Goal: Task Accomplishment & Management: Manage account settings

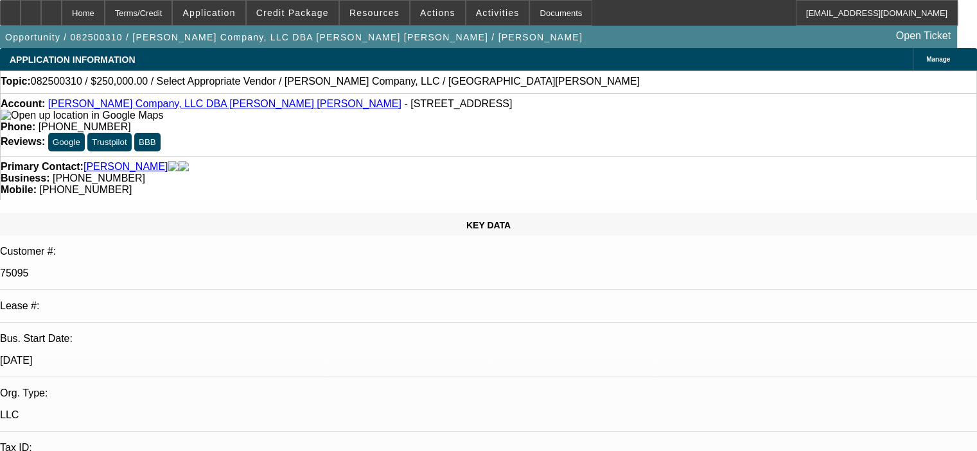
select select "0"
select select "2"
select select "0.1"
select select "1"
select select "2"
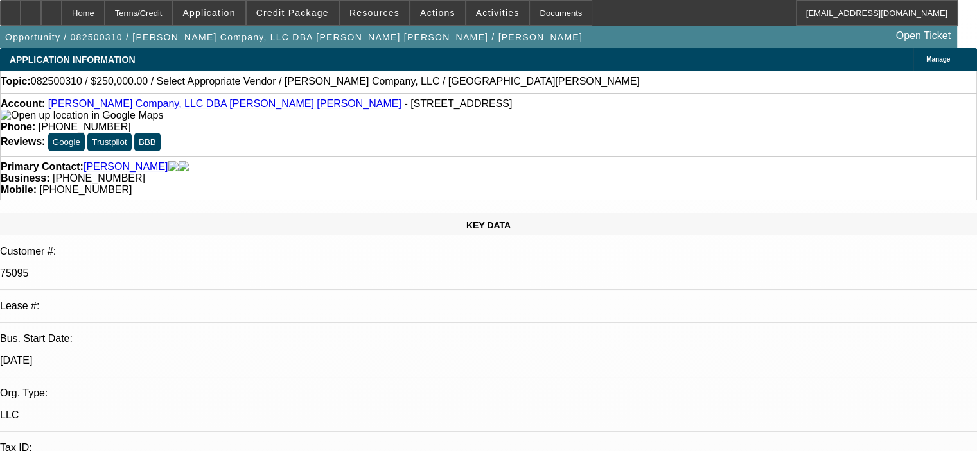
select select "4"
click at [31, 8] on icon at bounding box center [31, 8] width 0 height 0
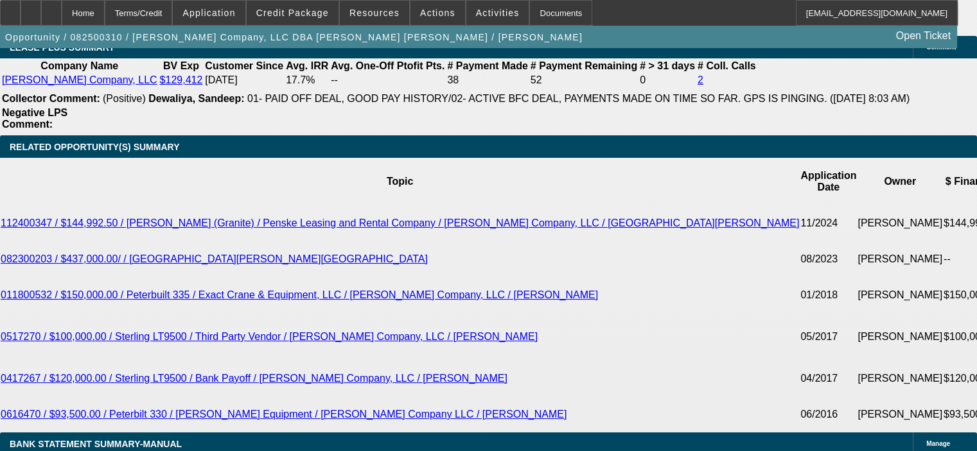
scroll to position [2247, 0]
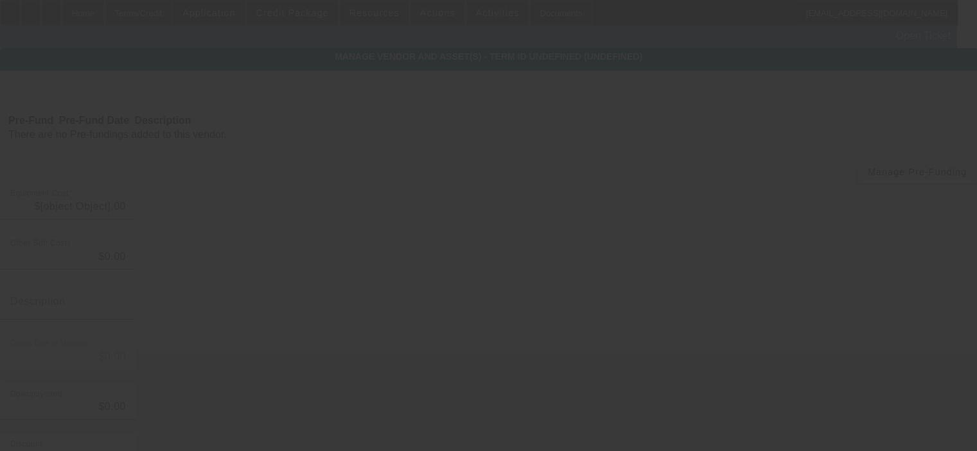
type input "$250,000.00"
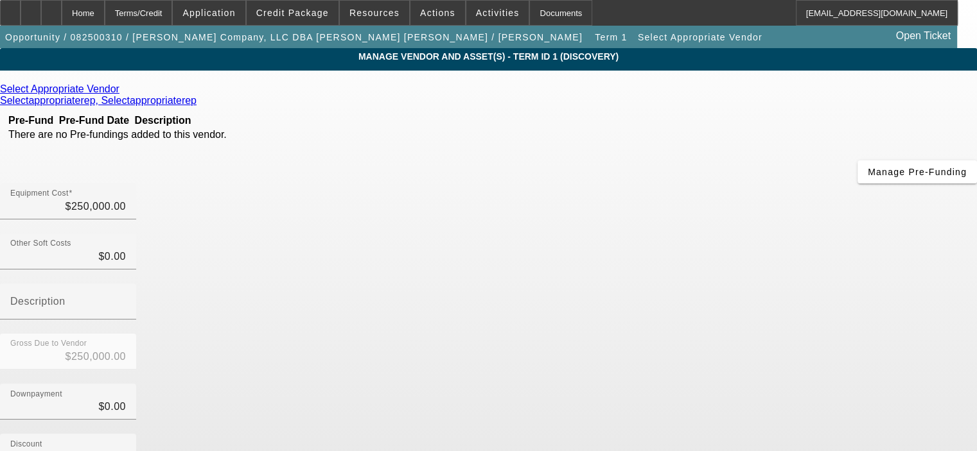
click at [123, 90] on icon at bounding box center [123, 88] width 0 height 11
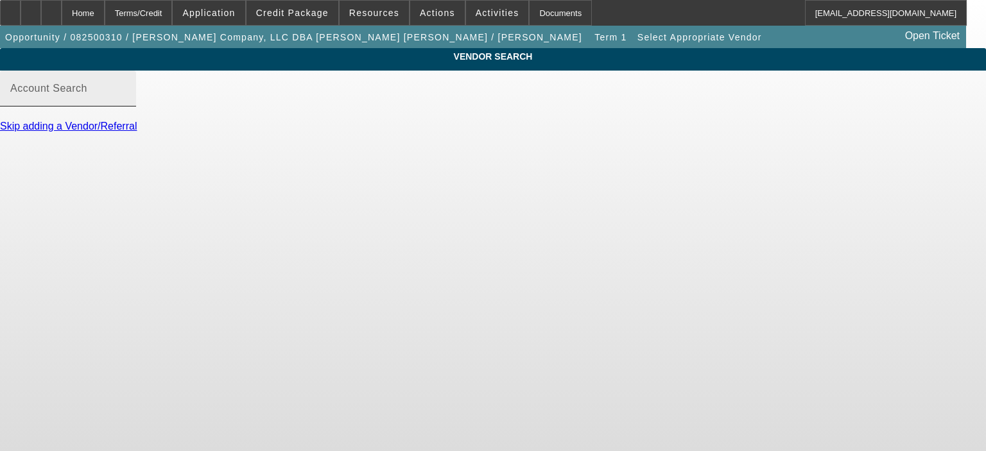
click at [126, 101] on input "Account Search" at bounding box center [68, 93] width 116 height 15
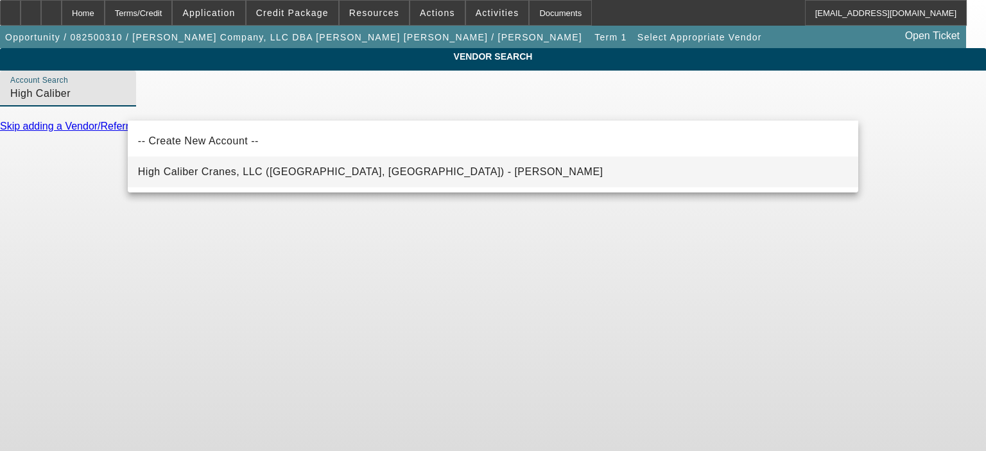
click at [229, 169] on span "High Caliber Cranes, LLC (Selinsgrove, PA) - Snyder, Brian" at bounding box center [370, 171] width 465 height 11
type input "High Caliber Cranes, LLC (Selinsgrove, PA) - Snyder, Brian"
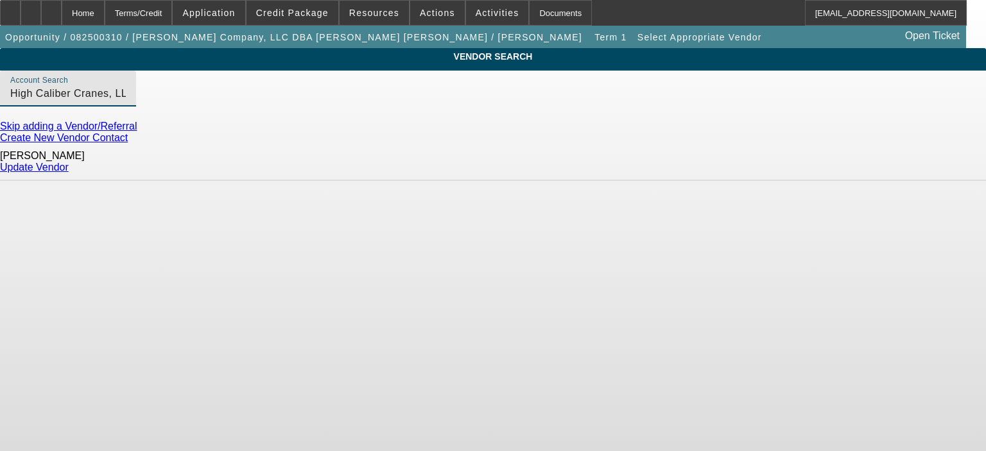
click at [69, 162] on link "Update Vendor" at bounding box center [34, 167] width 69 height 11
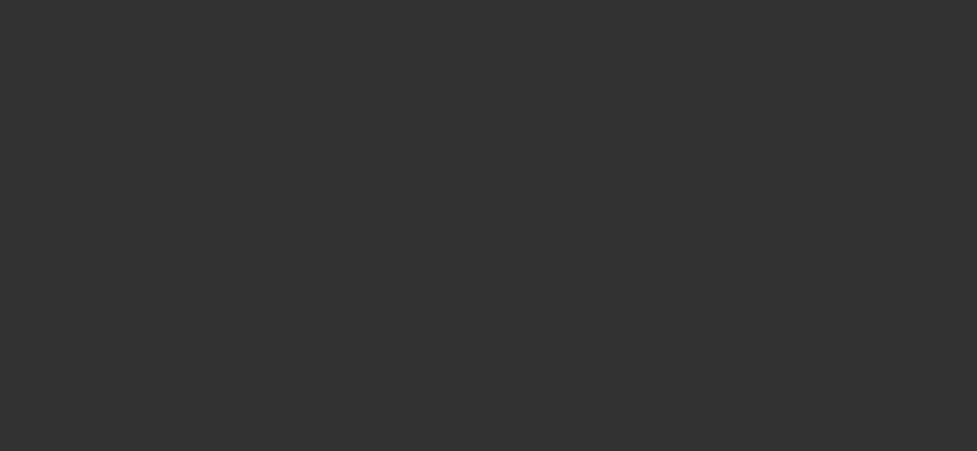
type input "$250,000.00"
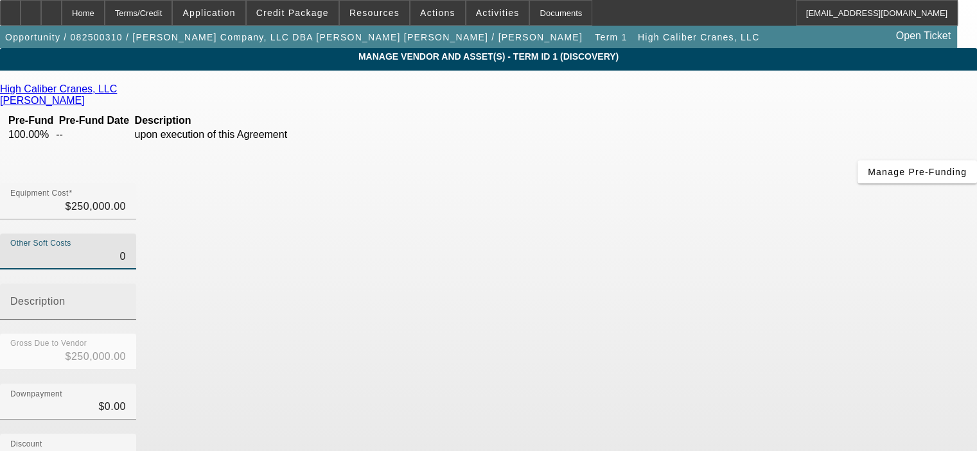
drag, startPoint x: 611, startPoint y: 157, endPoint x: 695, endPoint y: 157, distance: 84.1
click at [695, 234] on div "Other Soft Costs 0 Description" at bounding box center [488, 284] width 977 height 100
type input "1"
type input "$250,001.00"
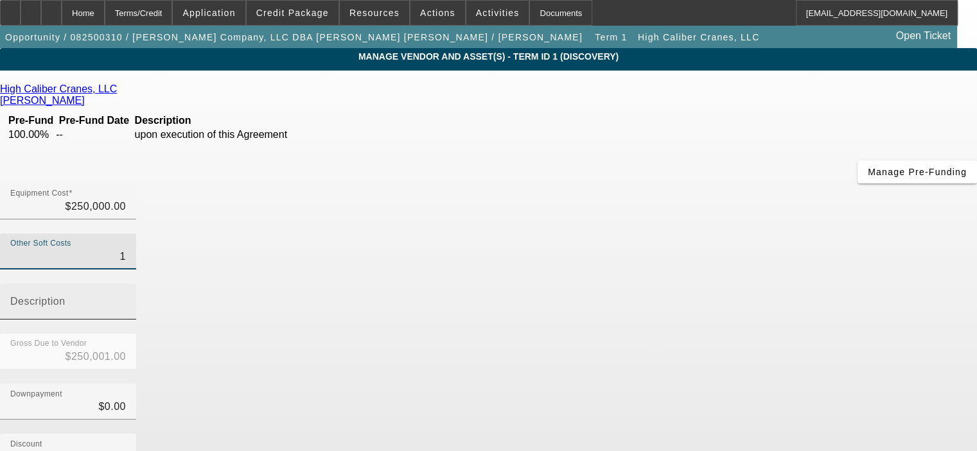
type input "10"
type input "$250,010.00"
type input "100"
type input "$250,100.00"
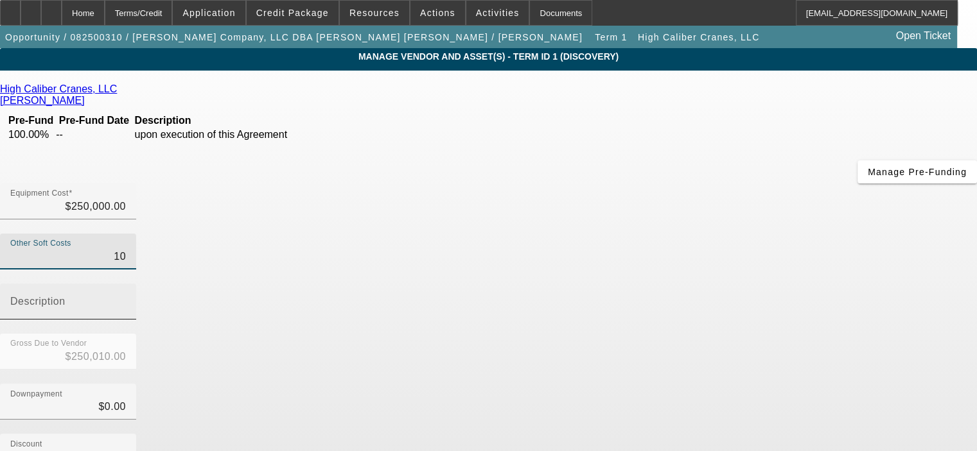
type input "$250,100.00"
type input "1000"
type input "$251,000.00"
type input "10000"
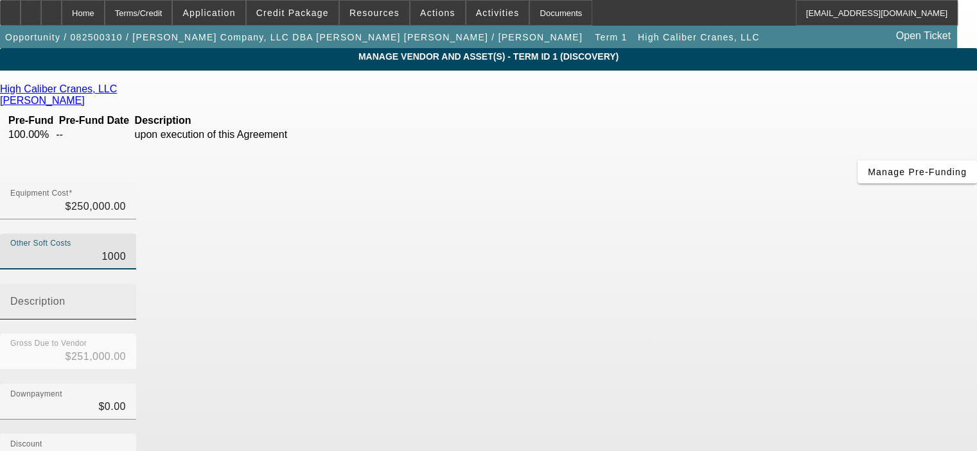
type input "$260,000.00"
type input "$10,000.00"
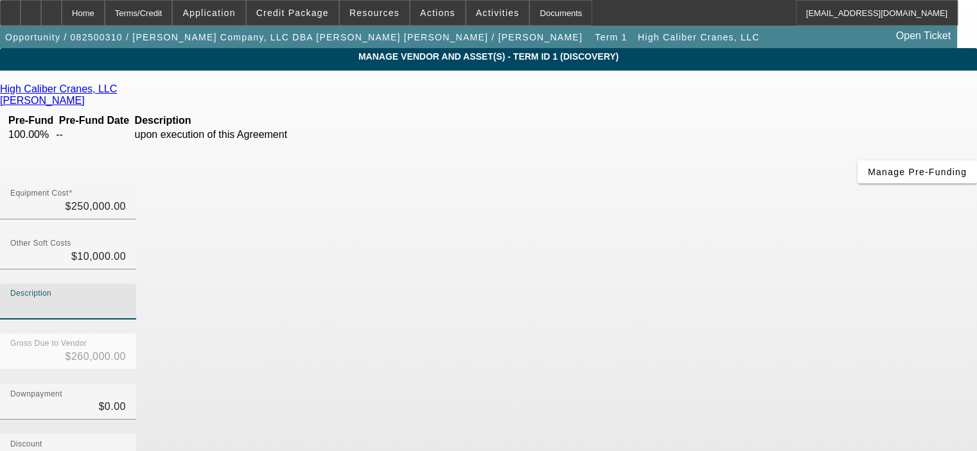
click at [126, 299] on input "Description" at bounding box center [68, 306] width 116 height 15
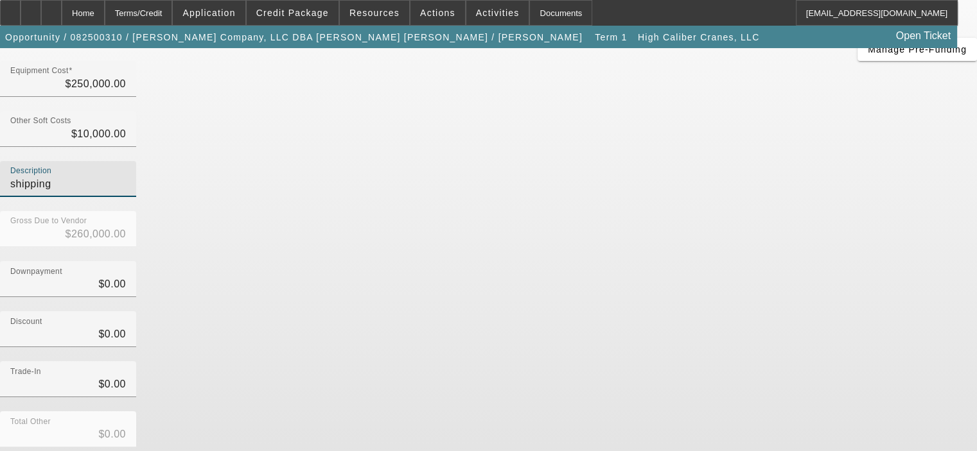
scroll to position [128, 0]
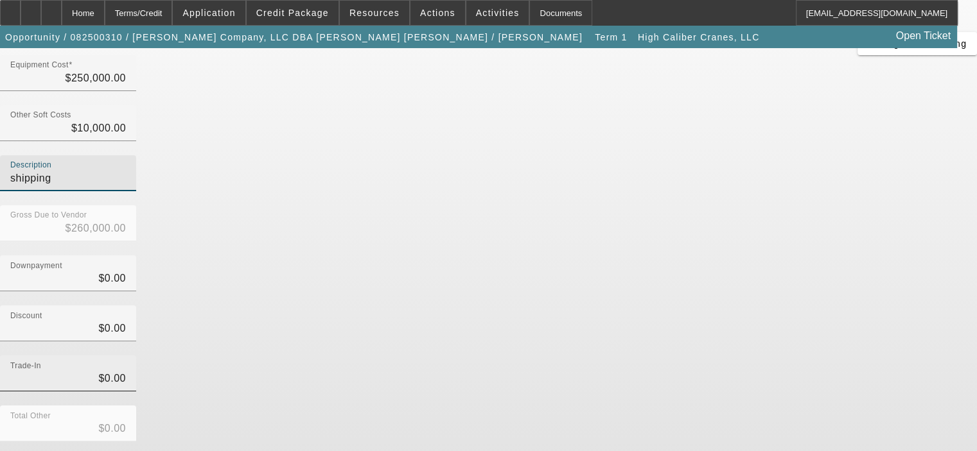
type input "shipping"
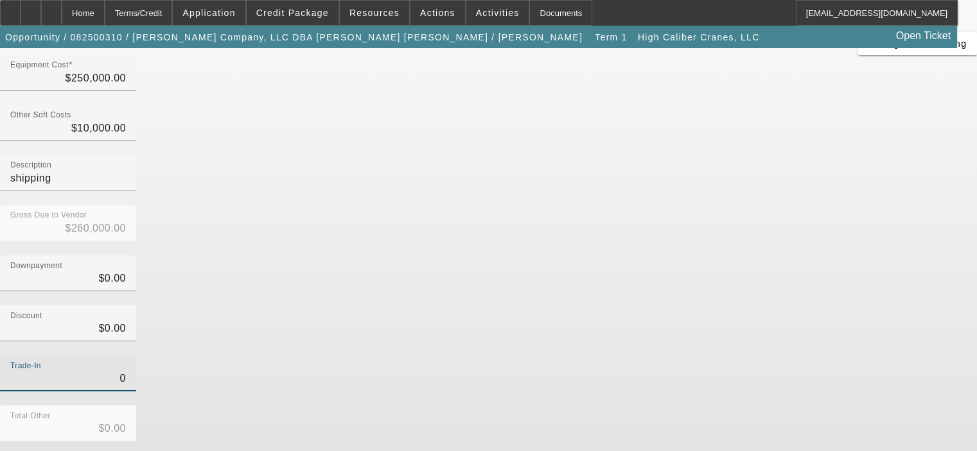
drag, startPoint x: 630, startPoint y: 227, endPoint x: 672, endPoint y: 228, distance: 41.8
click at [672, 356] on div "Trade-In 0" at bounding box center [488, 381] width 977 height 50
type input "3"
type input "$3.00"
type input "$259,997.00"
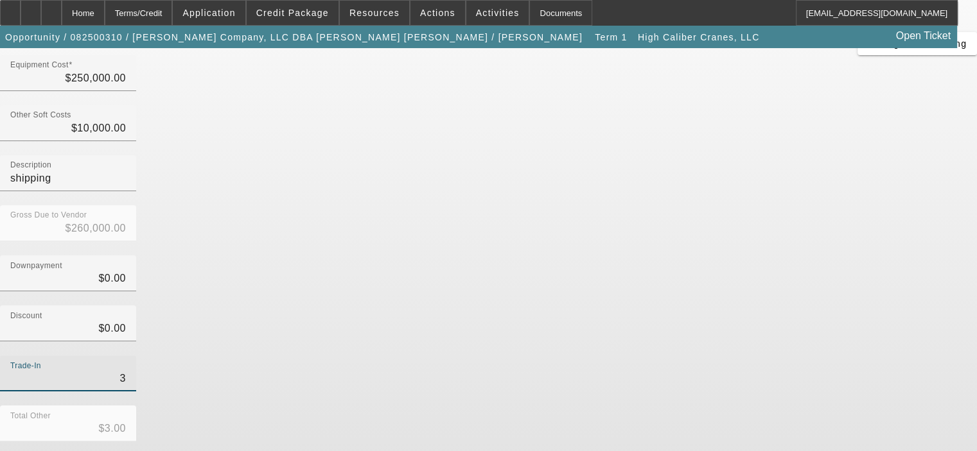
type input "35"
type input "$35.00"
type input "$259,965.00"
type input "350"
type input "$350.00"
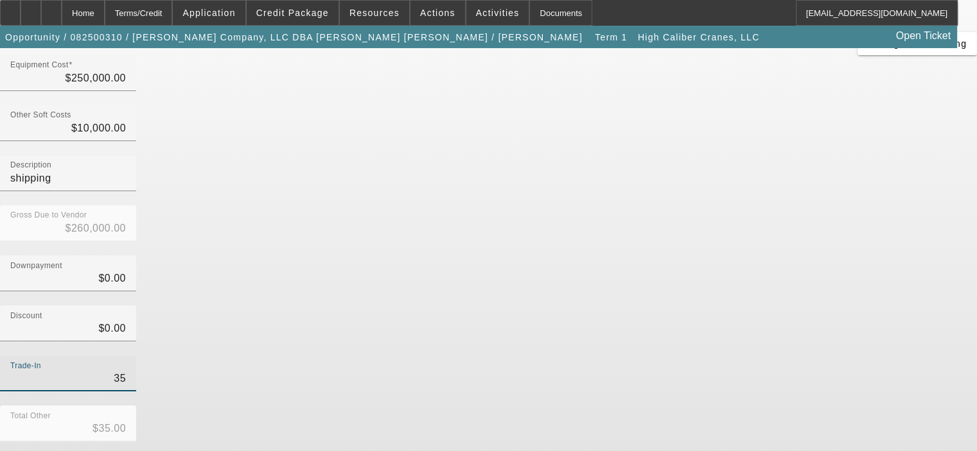
type input "$259,650.00"
type input "3500"
type input "$3,500.00"
type input "$256,500.00"
type input "35000"
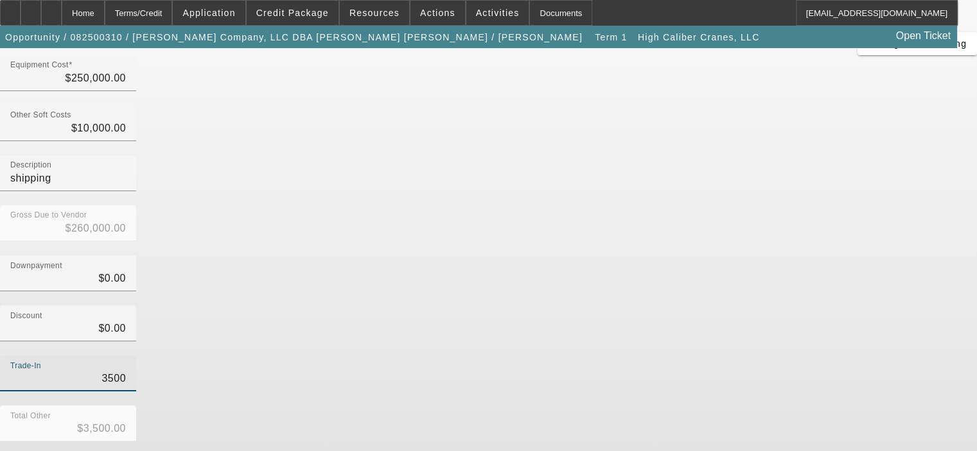
type input "$35,000.00"
type input "$225,000.00"
type input "$35,000.00"
click at [704, 356] on div "Trade-In $35,000.00" at bounding box center [488, 381] width 977 height 50
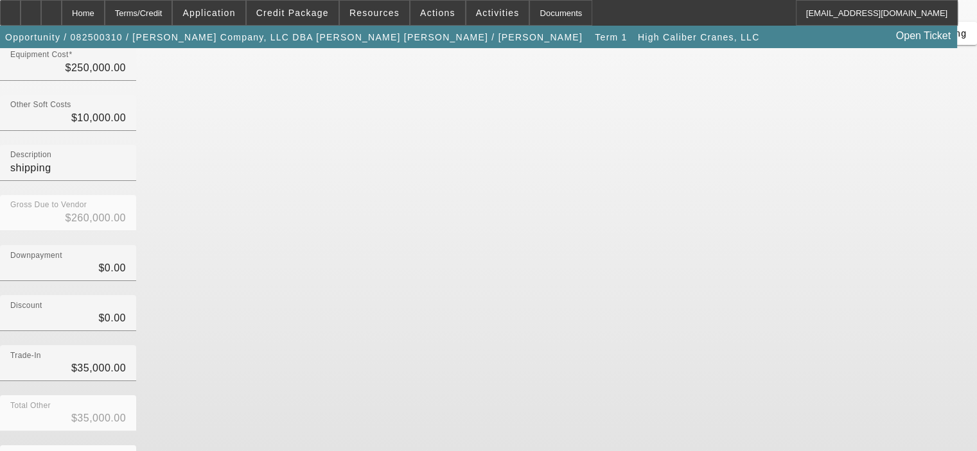
scroll to position [142, 0]
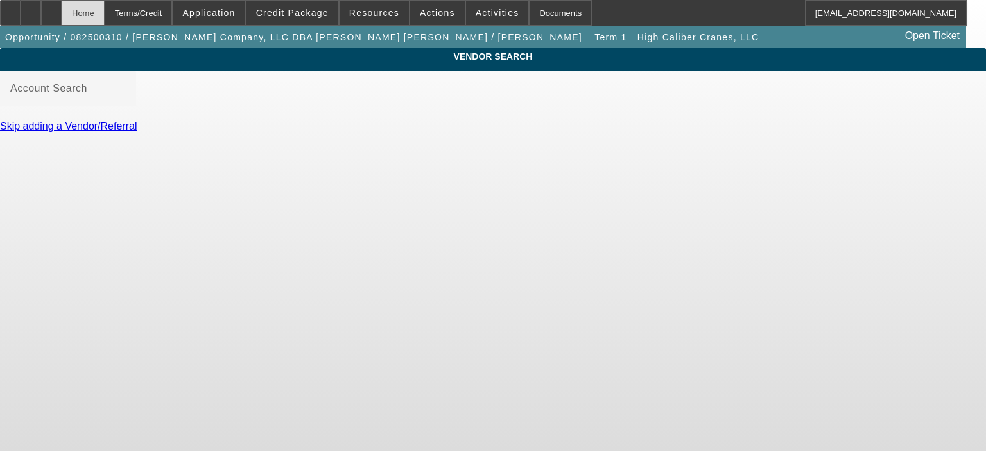
click at [105, 12] on div "Home" at bounding box center [83, 13] width 43 height 26
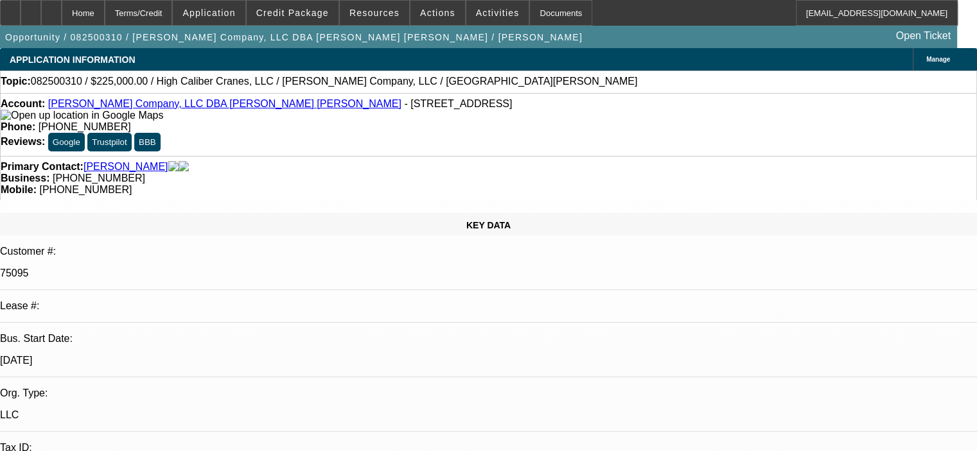
select select "0"
select select "2"
select select "0.1"
select select "4"
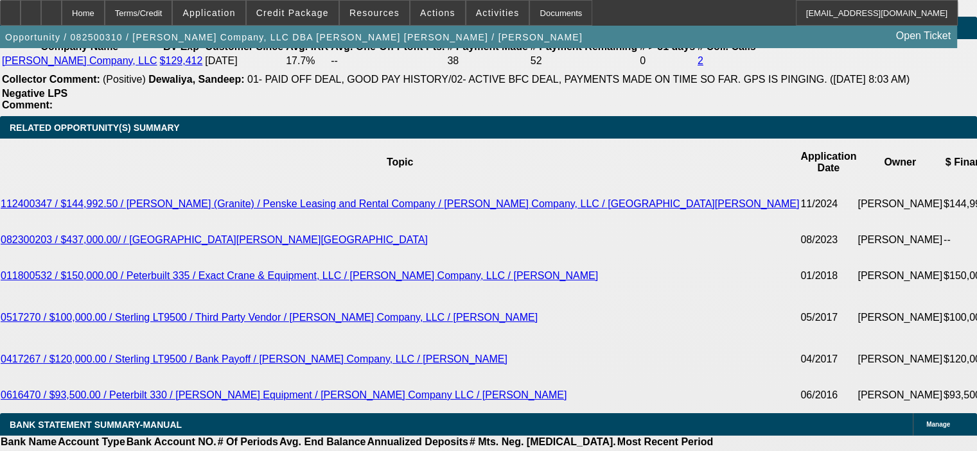
scroll to position [2247, 0]
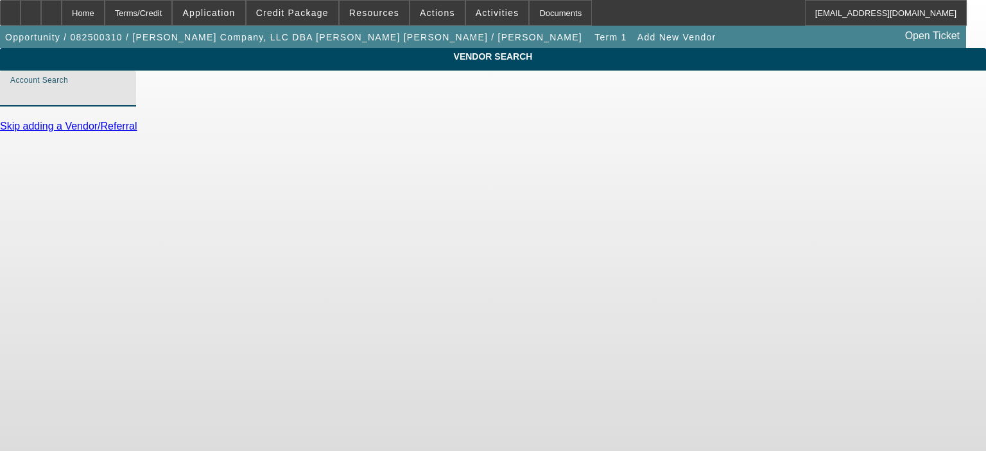
click at [126, 101] on input "Account Search" at bounding box center [68, 93] width 116 height 15
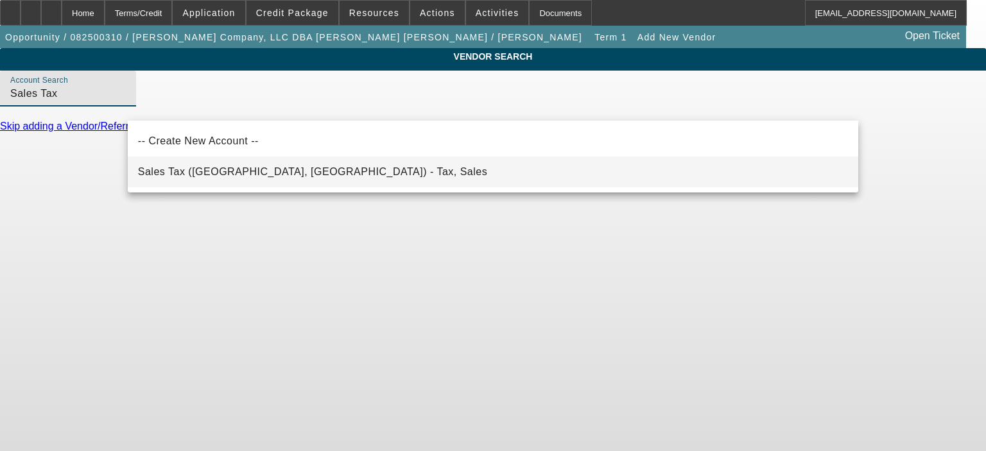
click at [269, 171] on span "Sales Tax (Marlborough, MA) - Tax, Sales" at bounding box center [312, 171] width 349 height 11
type input "Sales Tax (Marlborough, MA) - Tax, Sales"
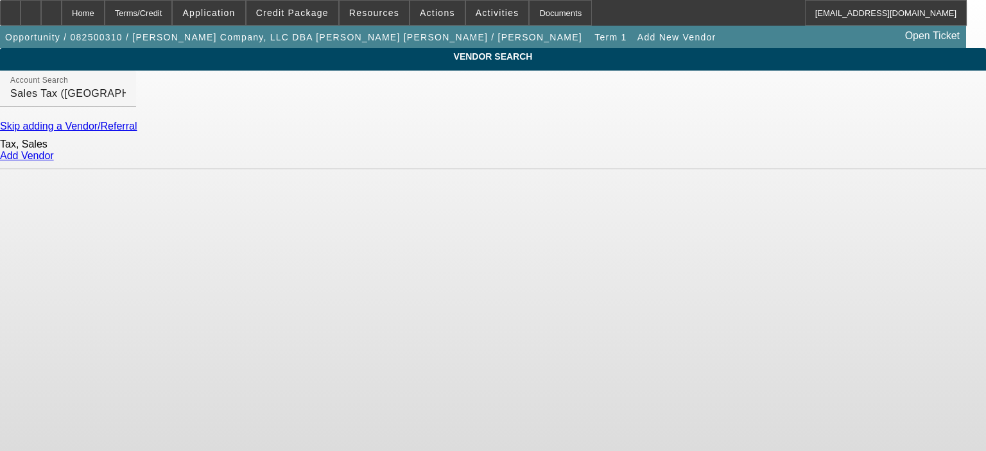
click at [54, 161] on link "Add Vendor" at bounding box center [27, 155] width 54 height 11
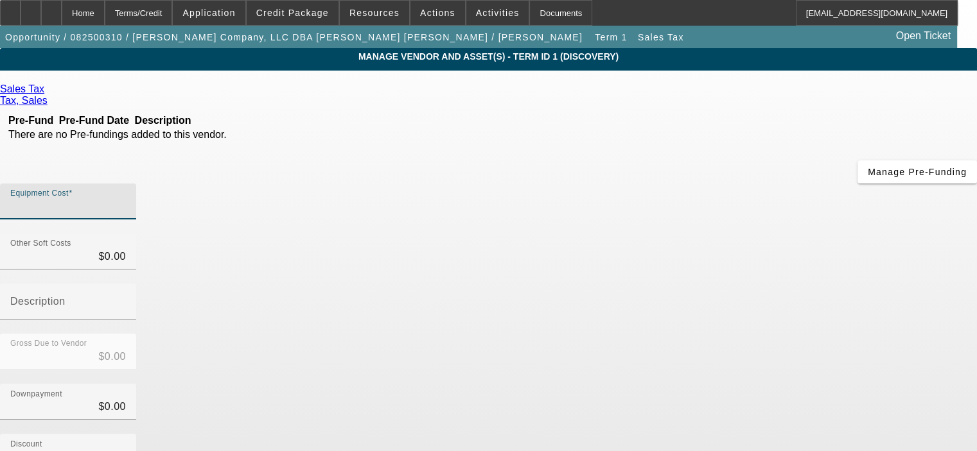
click at [126, 199] on input "Equipment Cost" at bounding box center [68, 206] width 116 height 15
type input "$0.00"
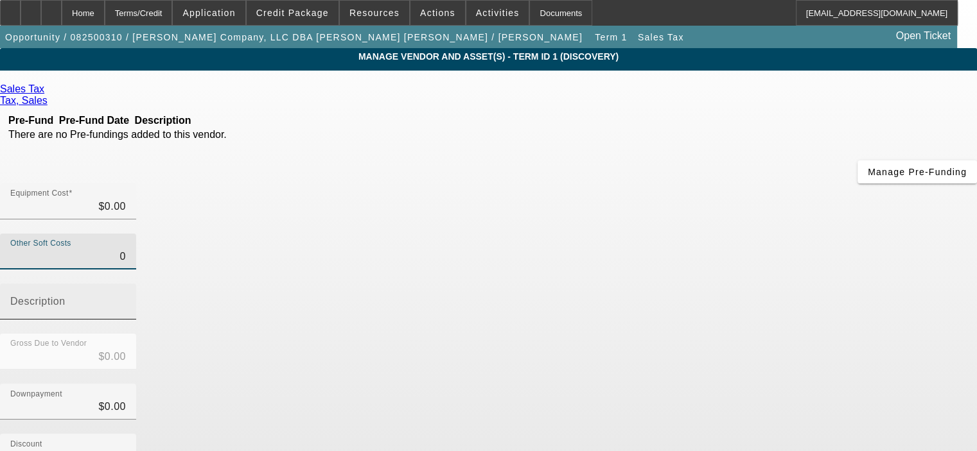
drag, startPoint x: 629, startPoint y: 157, endPoint x: 697, endPoint y: 155, distance: 68.1
click at [696, 234] on div "Other Soft Costs 0 Description" at bounding box center [488, 284] width 977 height 100
type input "1"
type input "$1.00"
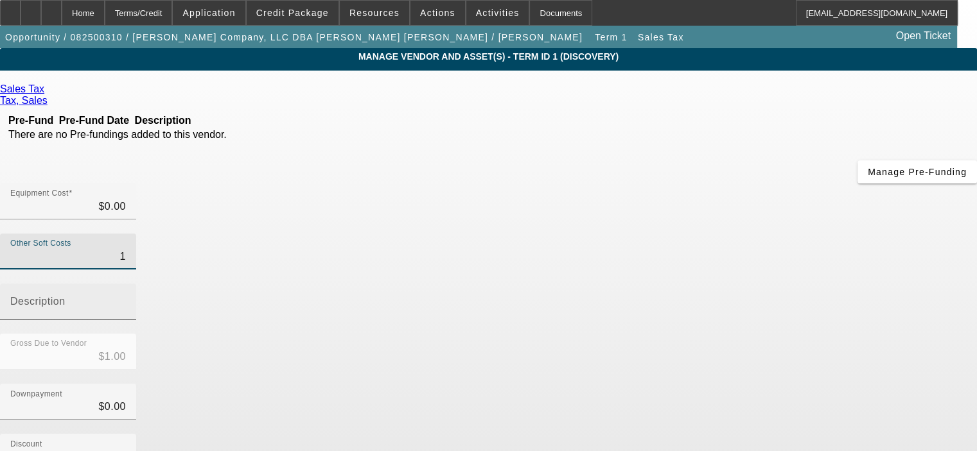
type input "18"
type input "$18.00"
type input "187"
type input "$187.00"
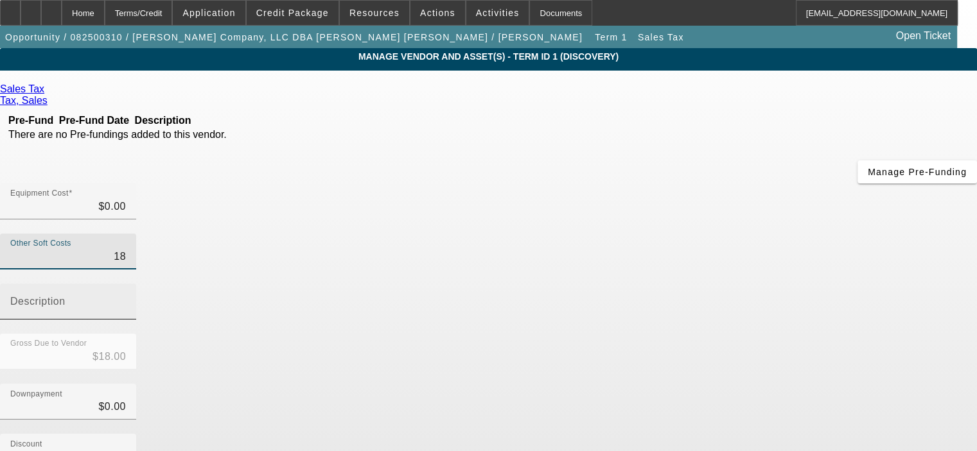
type input "$187.00"
type input "1875"
type input "$1,875.00"
type input "18750"
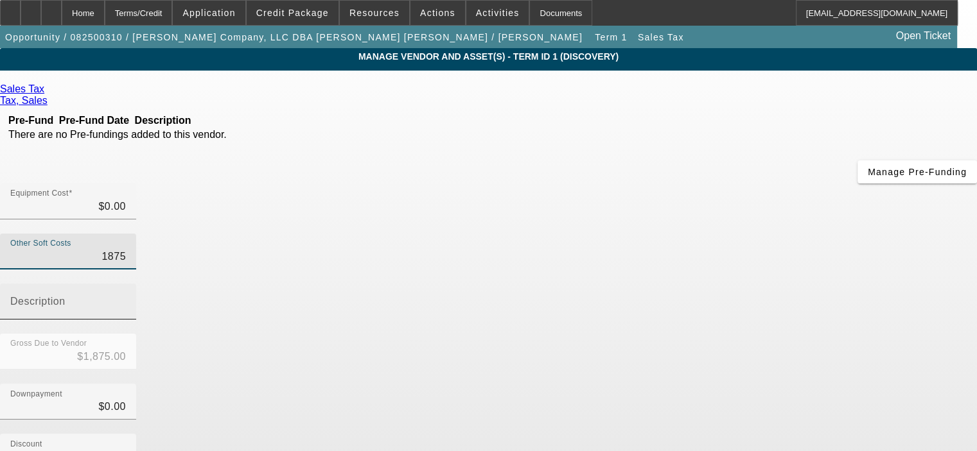
type input "$18,750.00"
click at [126, 299] on input "Description" at bounding box center [68, 306] width 116 height 15
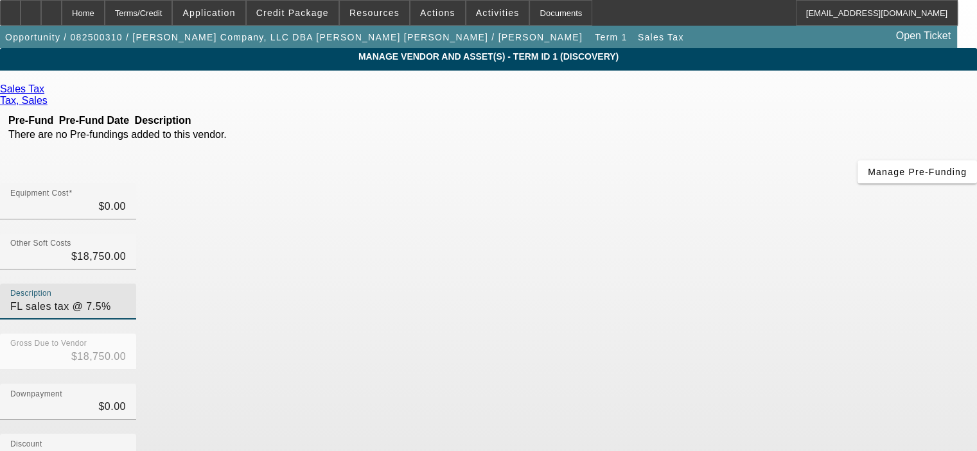
type input "FL sales tax @ 7.5%"
click at [730, 434] on div "Discount $0.00" at bounding box center [488, 459] width 977 height 50
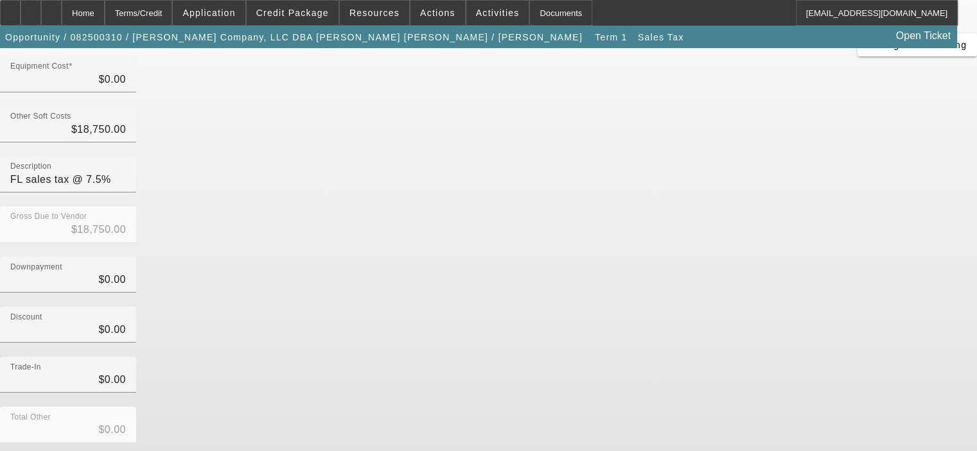
scroll to position [128, 0]
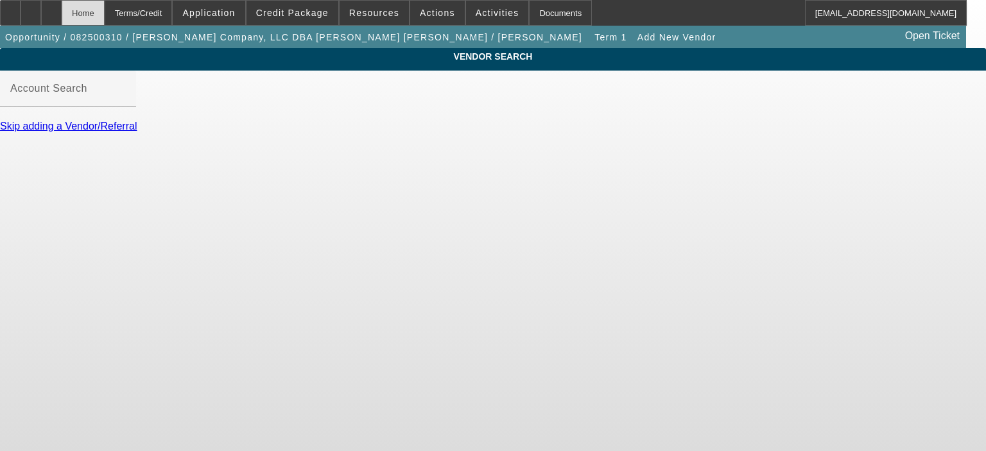
click at [105, 15] on div "Home" at bounding box center [83, 13] width 43 height 26
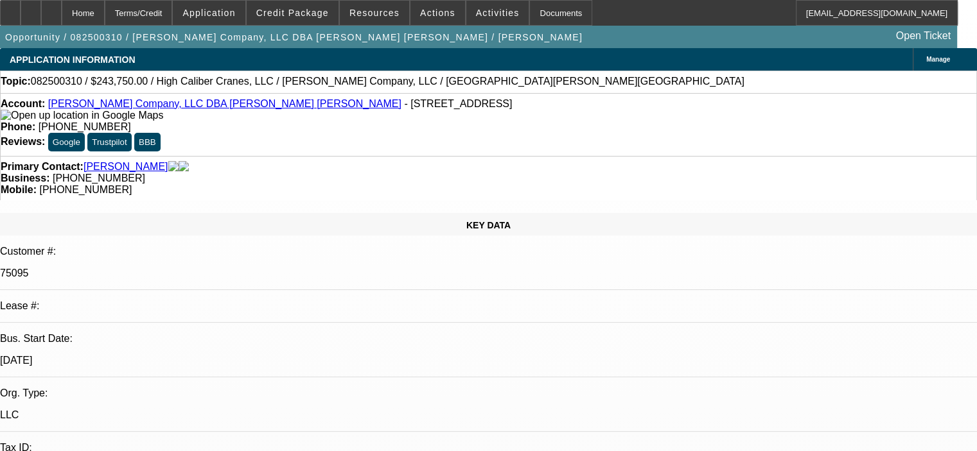
select select "0"
select select "2"
select select "0.1"
select select "4"
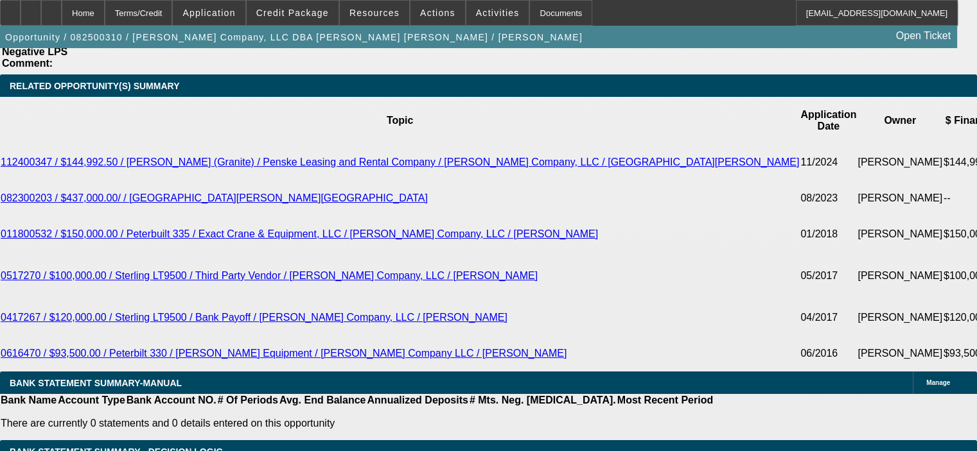
scroll to position [2311, 0]
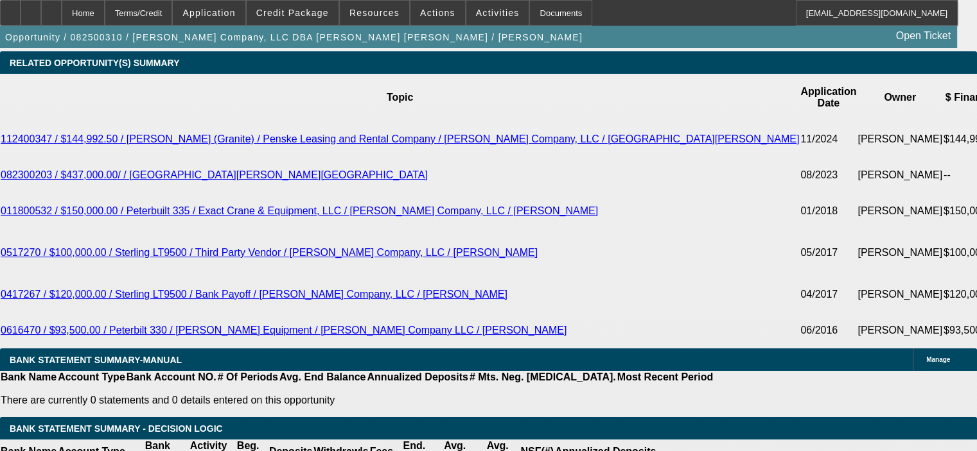
type input "$0.00"
type input "60"
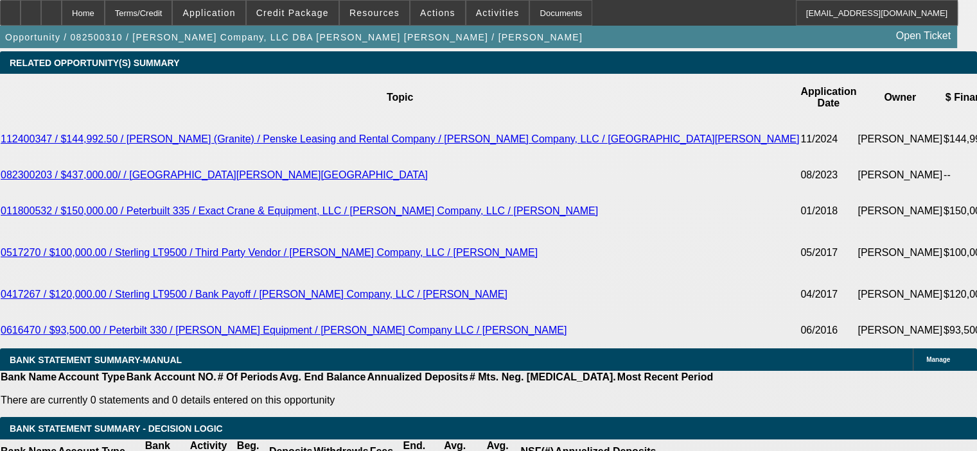
type input "9"
type input "$10,119.70"
type input "$5,059.85"
type input "9.5"
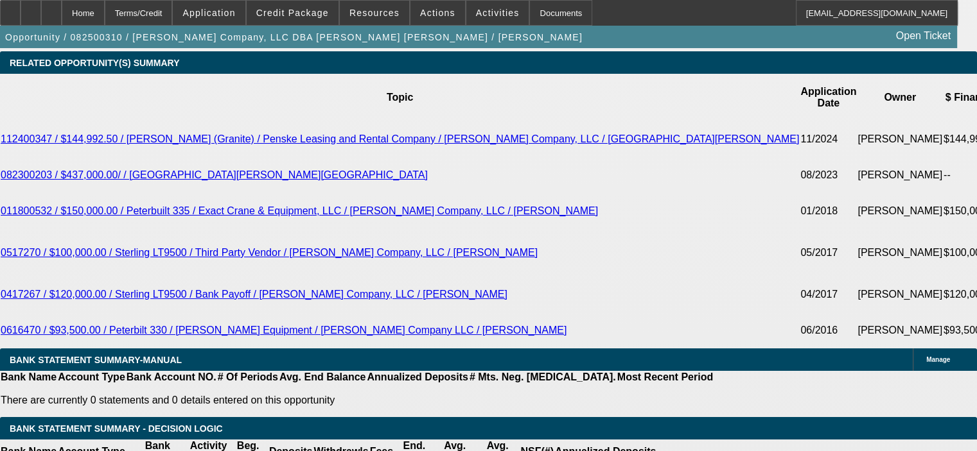
type input "$10,238.40"
type input "$5,119.20"
drag, startPoint x: 246, startPoint y: 376, endPoint x: 290, endPoint y: 369, distance: 44.8
type input "8."
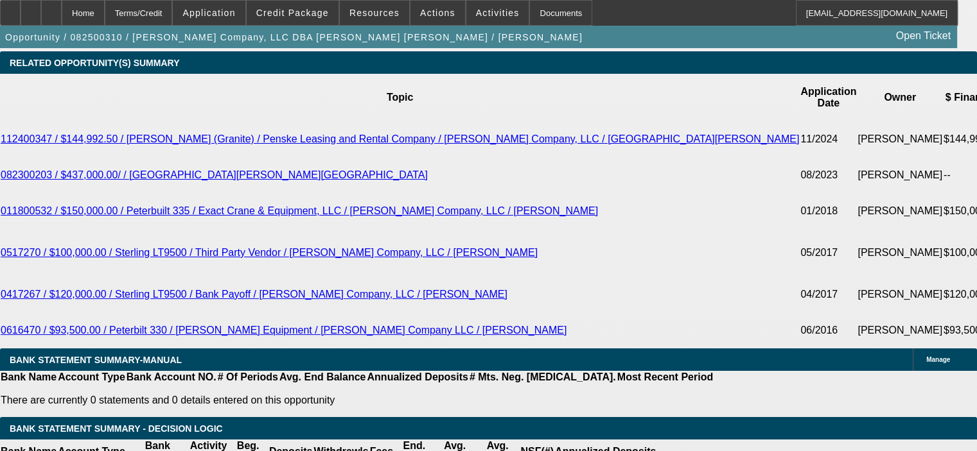
type input "$9,884.74"
type input "$4,942.37"
type input "8.5"
type input "$10,001.80"
type input "$5,000.90"
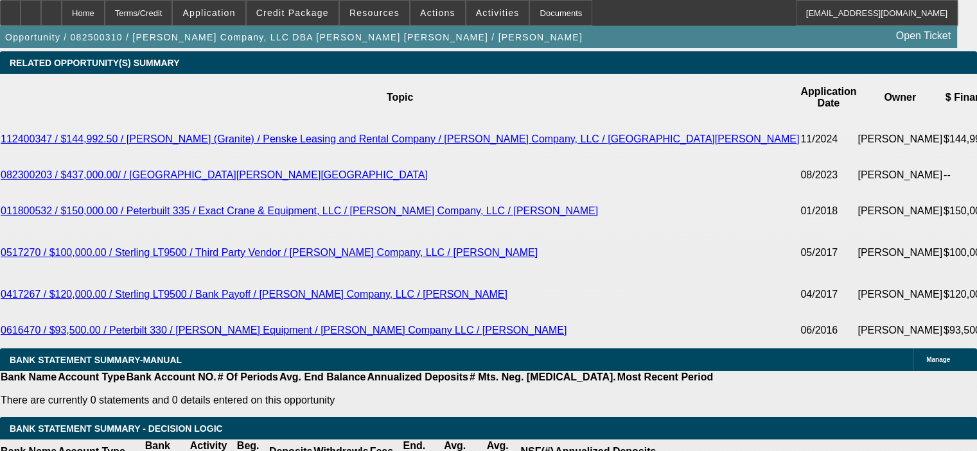
type input "8."
type input "$9,884.74"
type input "$4,942.37"
type input "8.4"
type input "$9,978.32"
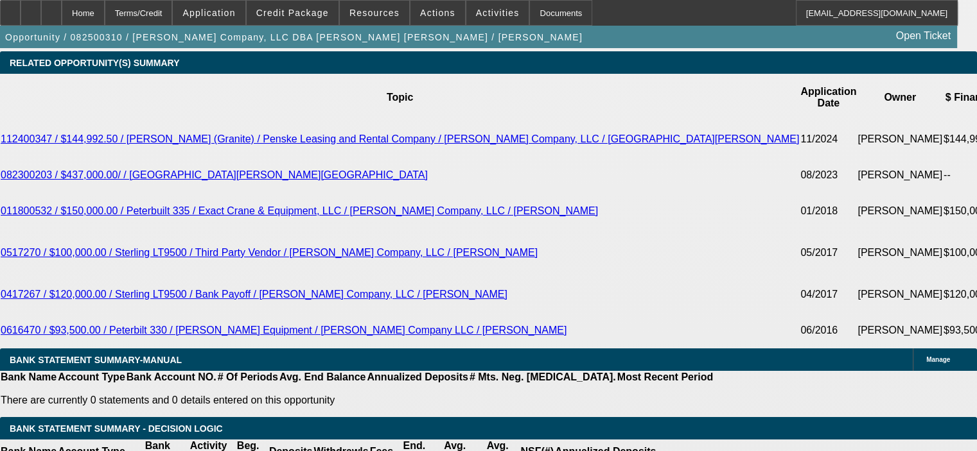
type input "$4,989.16"
type input "8.4"
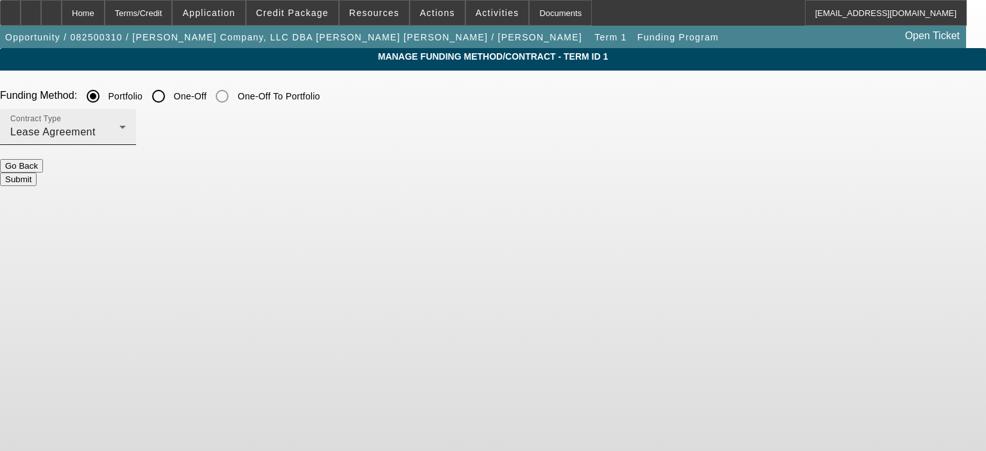
click at [119, 132] on div "Lease Agreement" at bounding box center [64, 132] width 109 height 15
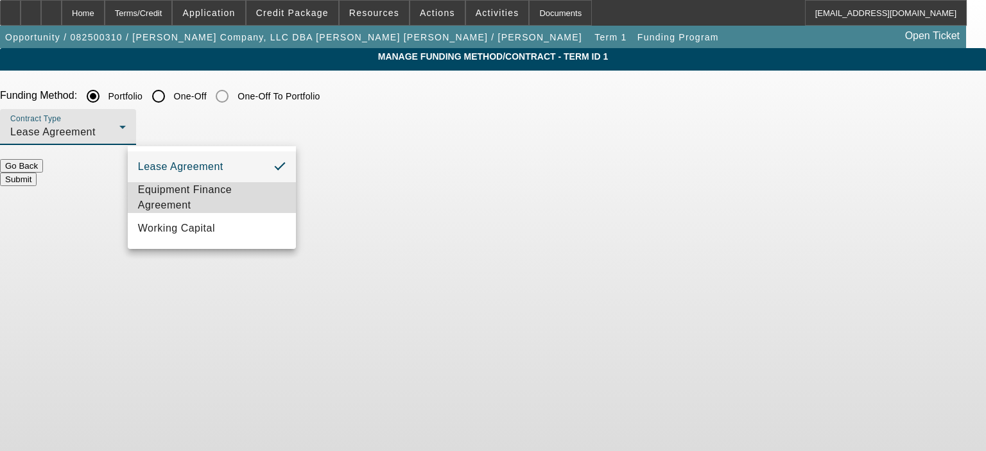
click at [250, 193] on span "Equipment Finance Agreement" at bounding box center [212, 197] width 148 height 31
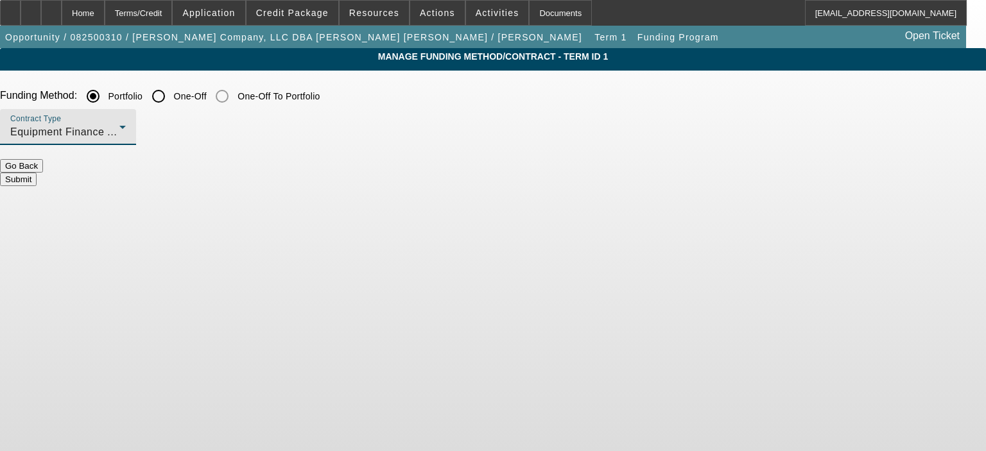
click at [37, 177] on button "Submit" at bounding box center [18, 179] width 37 height 13
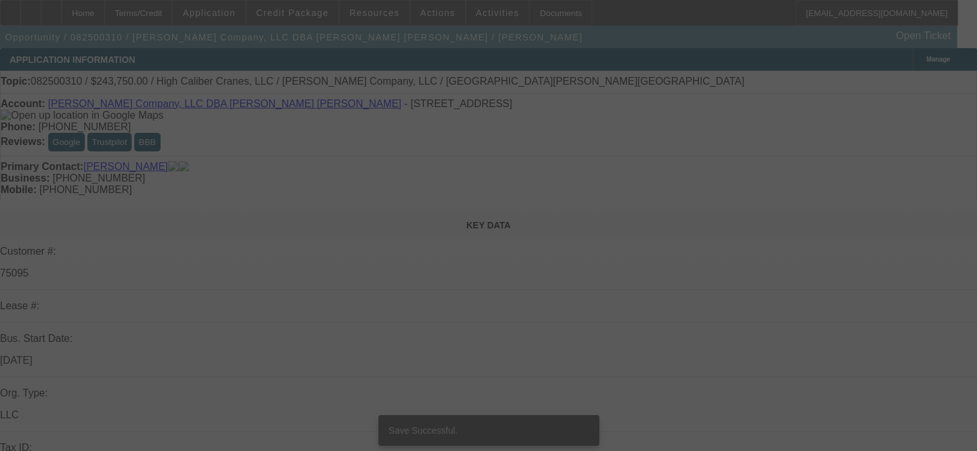
select select "0"
select select "2"
select select "0"
select select "6"
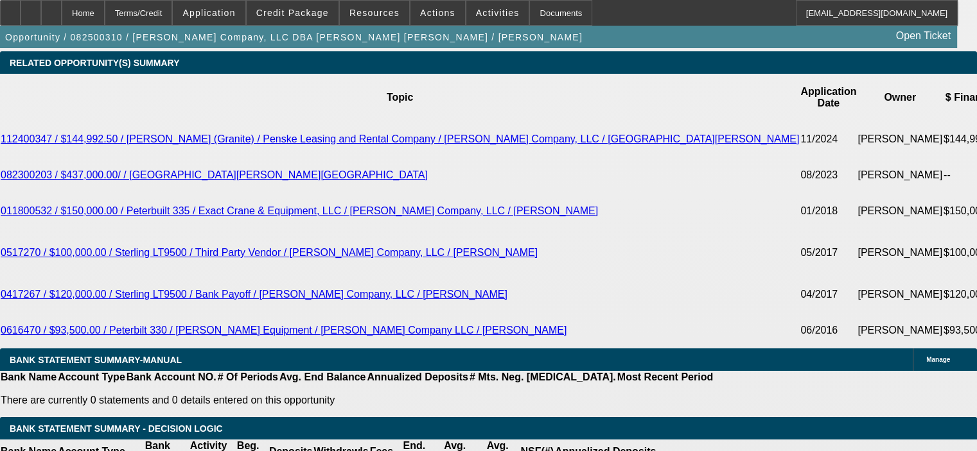
scroll to position [2375, 0]
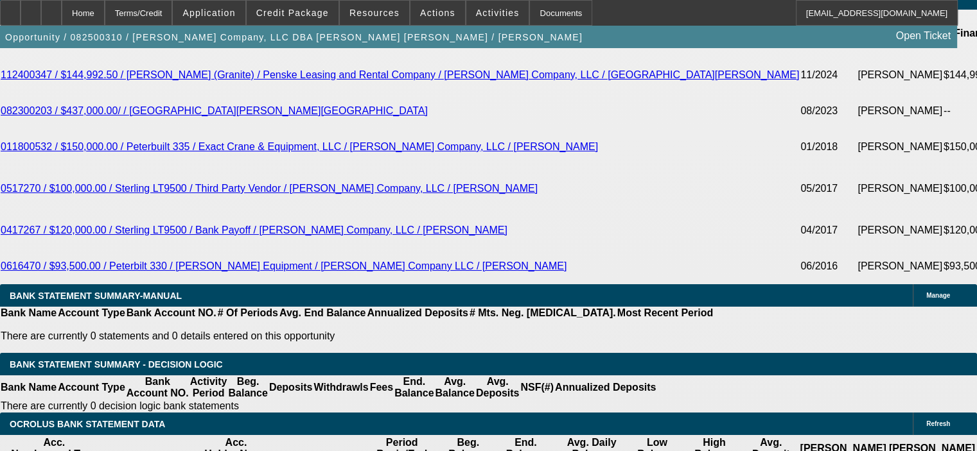
drag, startPoint x: 177, startPoint y: 329, endPoint x: 239, endPoint y: 325, distance: 62.4
type input "2"
type input "UNKNOWN"
type input "$27,875.00"
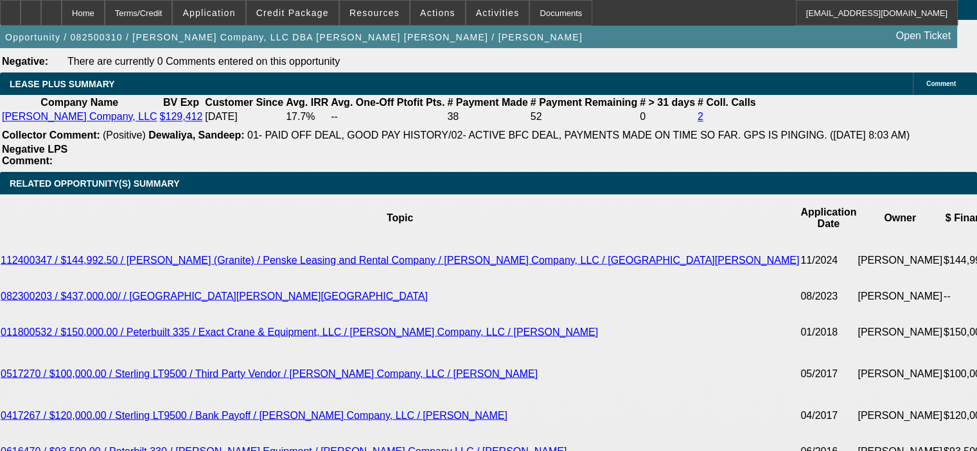
scroll to position [2183, 0]
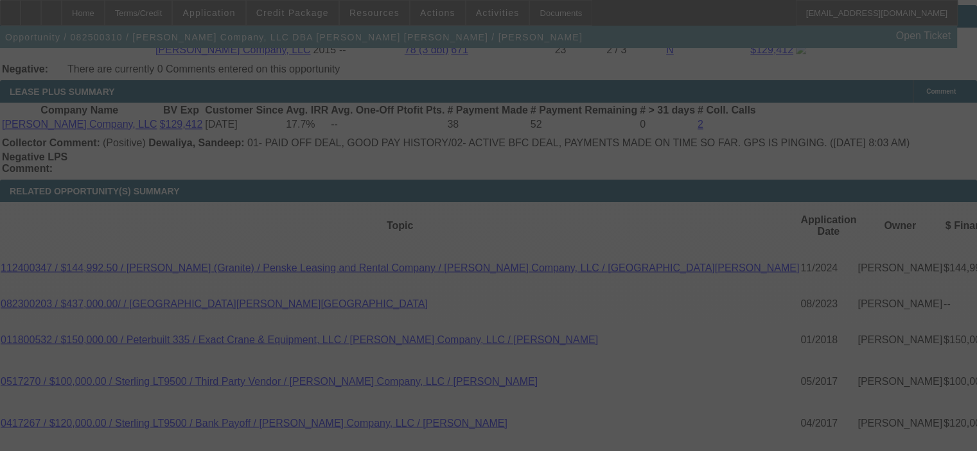
select select "0"
select select "2"
select select "0"
select select "6"
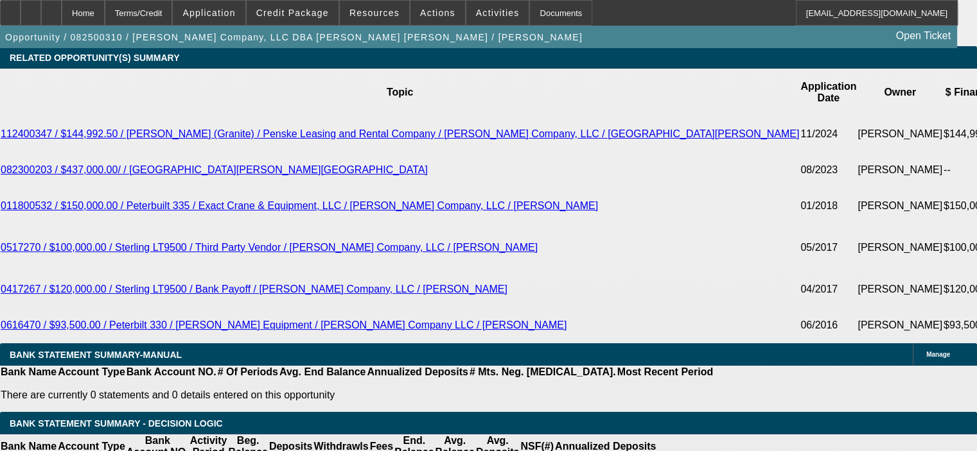
scroll to position [2311, 0]
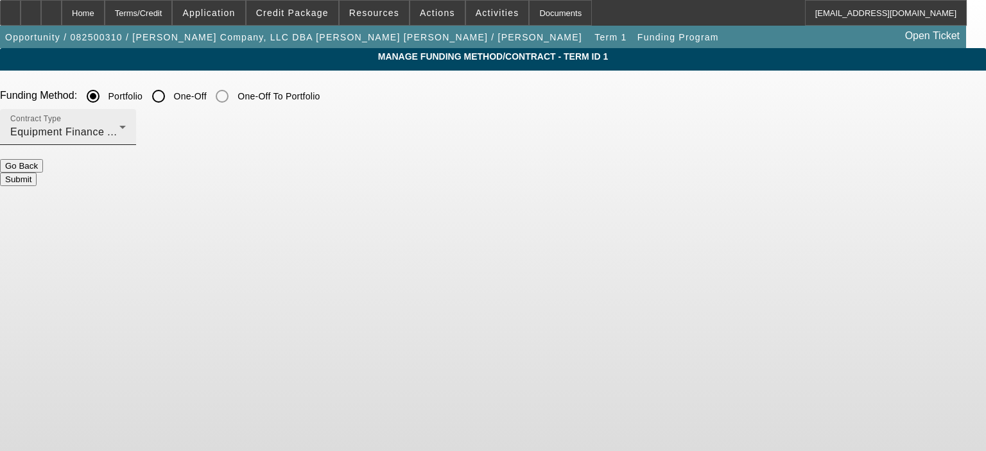
click at [119, 127] on div "Equipment Finance Agreement" at bounding box center [64, 132] width 109 height 15
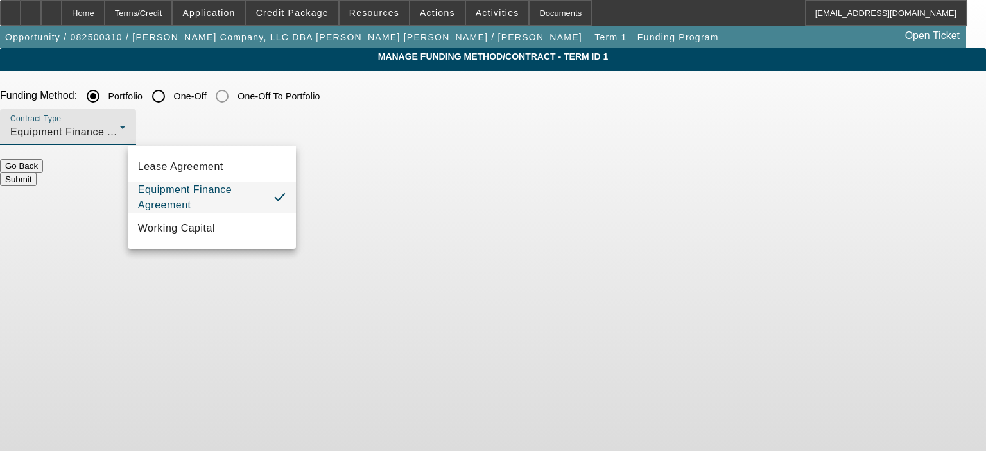
click at [252, 205] on span "Equipment Finance Agreement" at bounding box center [201, 197] width 126 height 31
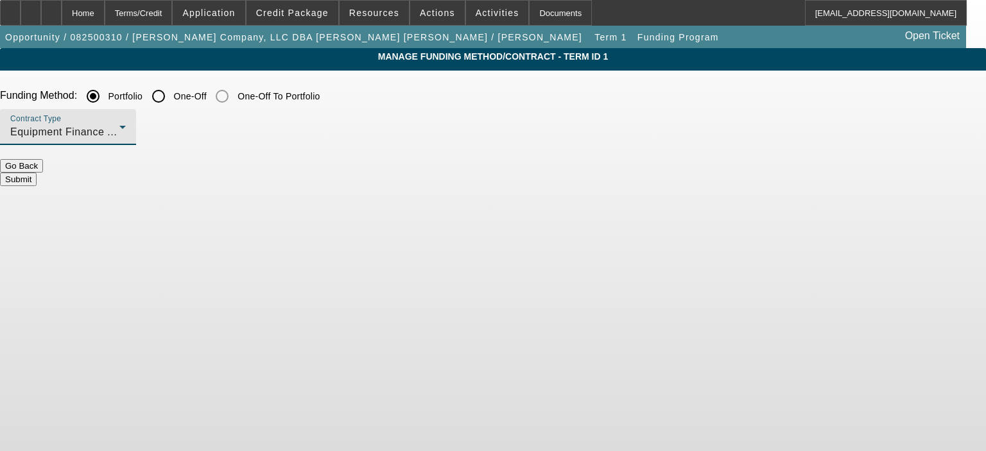
click at [426, 125] on div "Contract Type Equipment Finance Agreement" at bounding box center [493, 134] width 986 height 50
click at [171, 96] on input "One-Off" at bounding box center [159, 96] width 26 height 26
radio input "true"
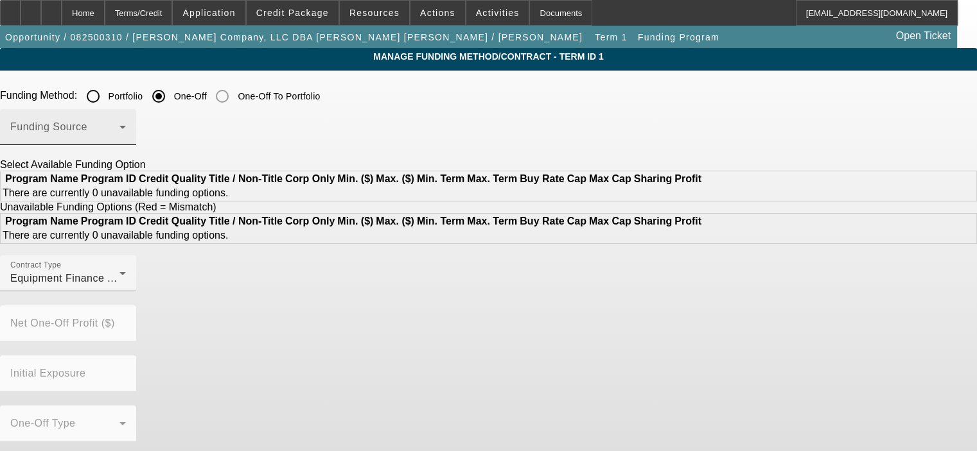
click at [126, 120] on div "Funding Source" at bounding box center [68, 127] width 116 height 36
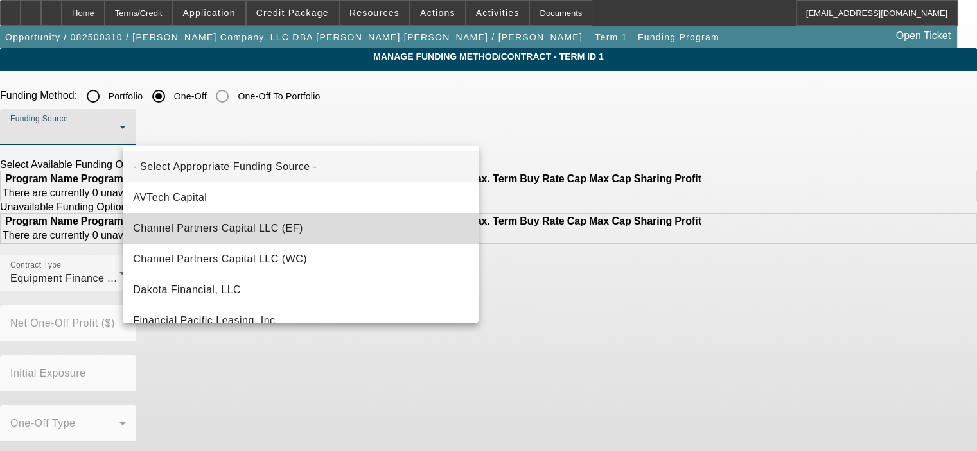
click at [329, 221] on mat-option "Channel Partners Capital LLC (EF)" at bounding box center [301, 228] width 356 height 31
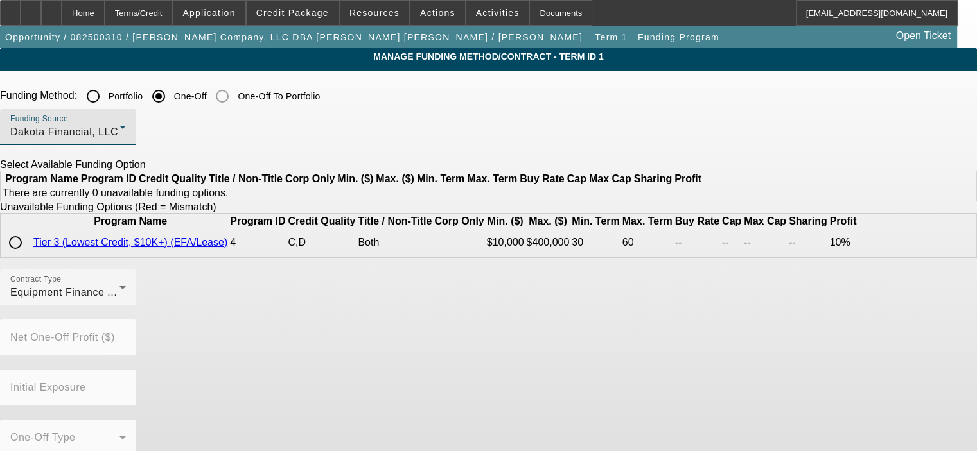
click at [119, 128] on div "Dakota Financial, LLC" at bounding box center [64, 132] width 109 height 15
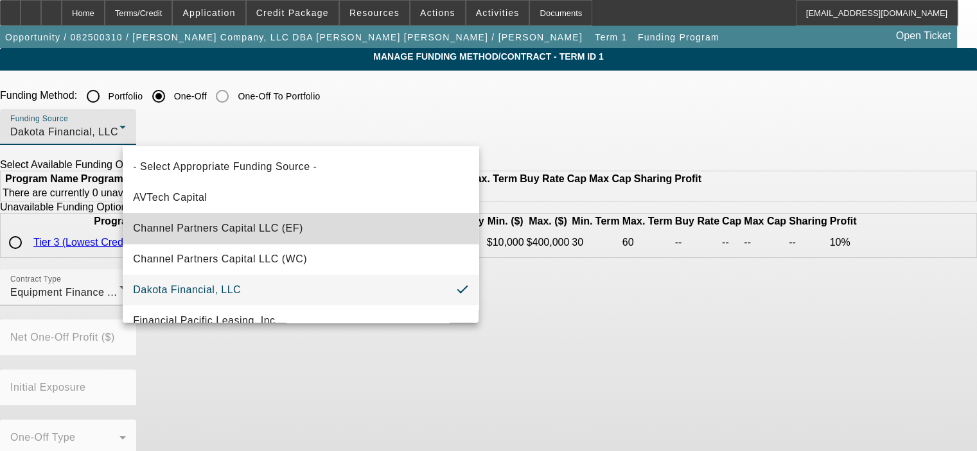
click at [338, 225] on mat-option "Channel Partners Capital LLC (EF)" at bounding box center [301, 228] width 356 height 31
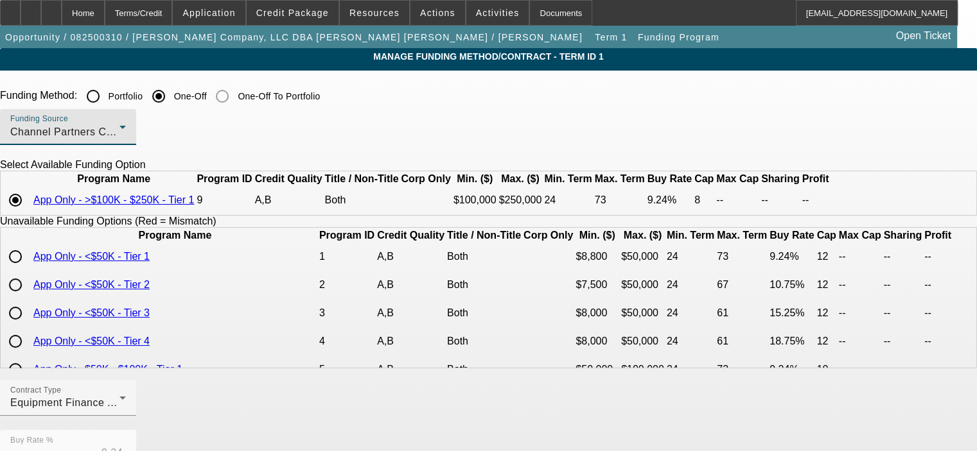
click at [126, 123] on div "Funding Source Channel Partners Capital LLC (EF)" at bounding box center [68, 127] width 116 height 36
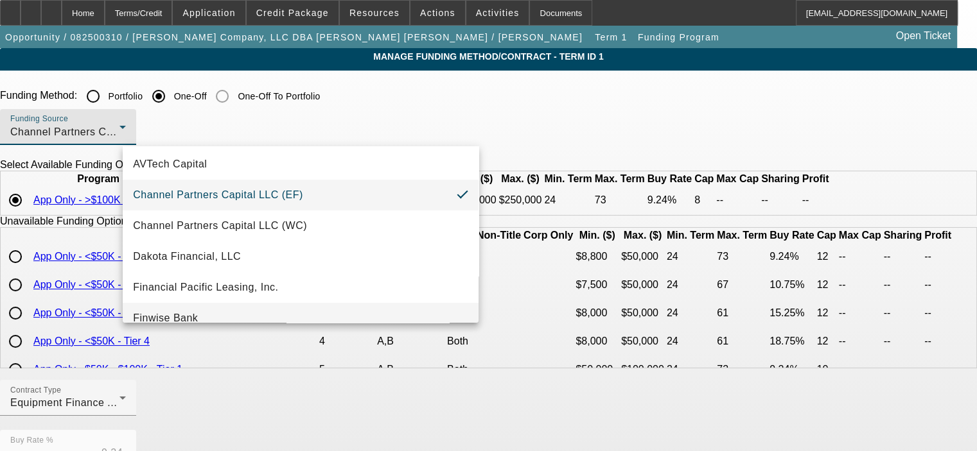
scroll to position [64, 0]
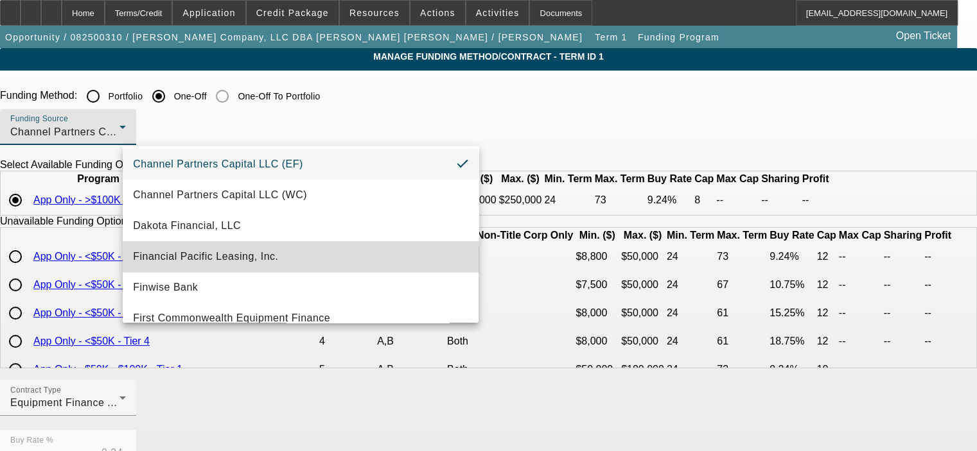
click at [334, 259] on mat-option "Financial Pacific Leasing, Inc." at bounding box center [301, 256] width 356 height 31
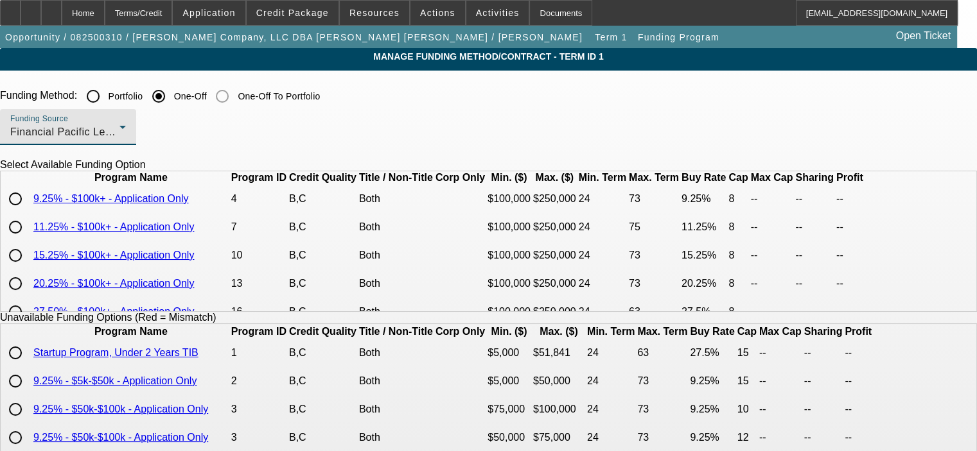
scroll to position [0, 0]
click at [119, 132] on div "Financial Pacific Leasing, Inc." at bounding box center [64, 132] width 109 height 15
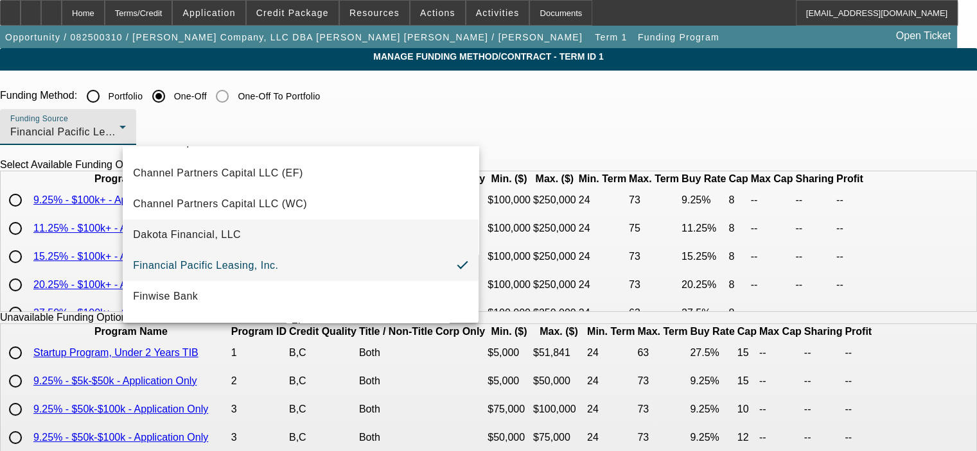
scroll to position [77, 0]
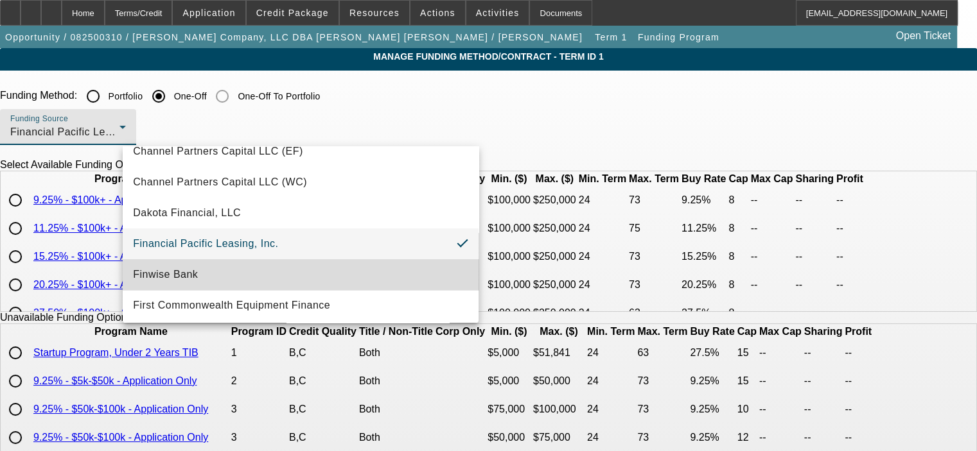
click at [358, 275] on mat-option "Finwise Bank" at bounding box center [301, 274] width 356 height 31
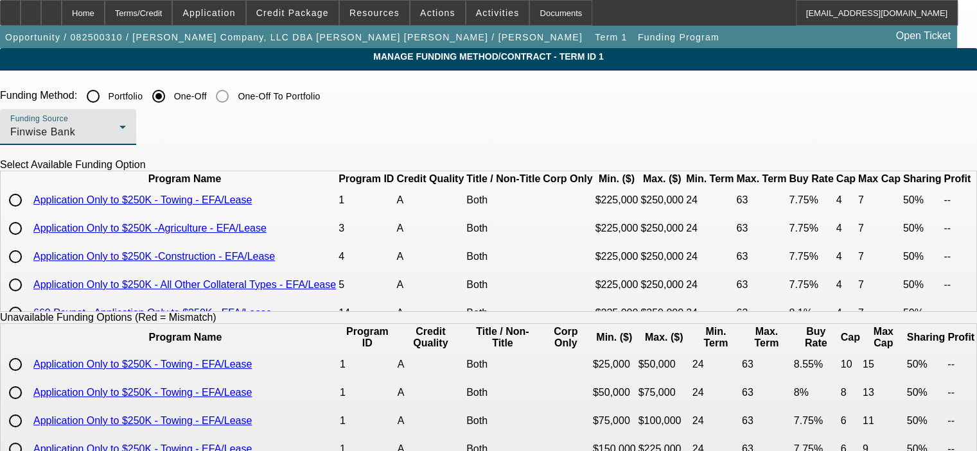
click at [130, 131] on icon at bounding box center [122, 126] width 15 height 15
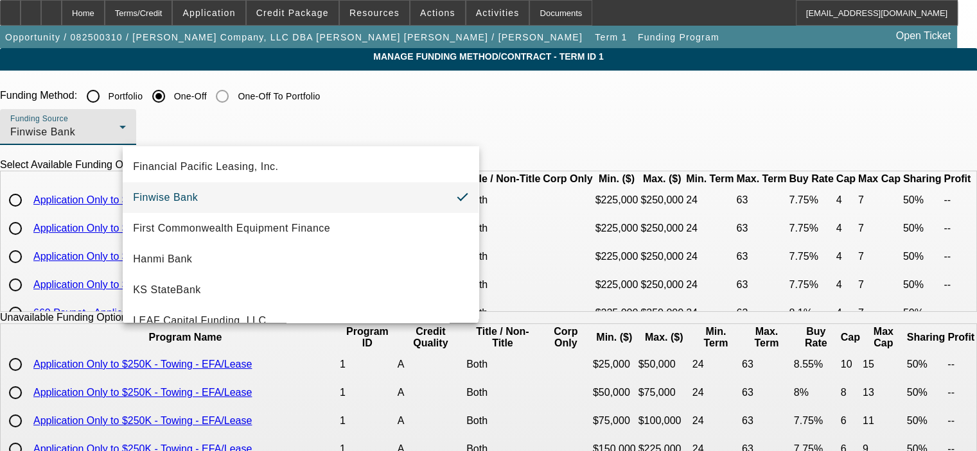
scroll to position [172, 0]
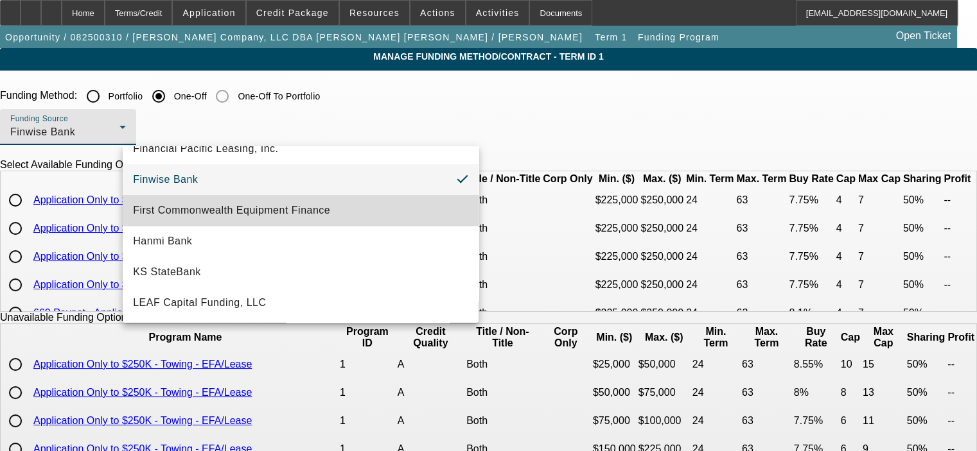
click at [364, 206] on mat-option "First Commonwealth Equipment Finance" at bounding box center [301, 210] width 356 height 31
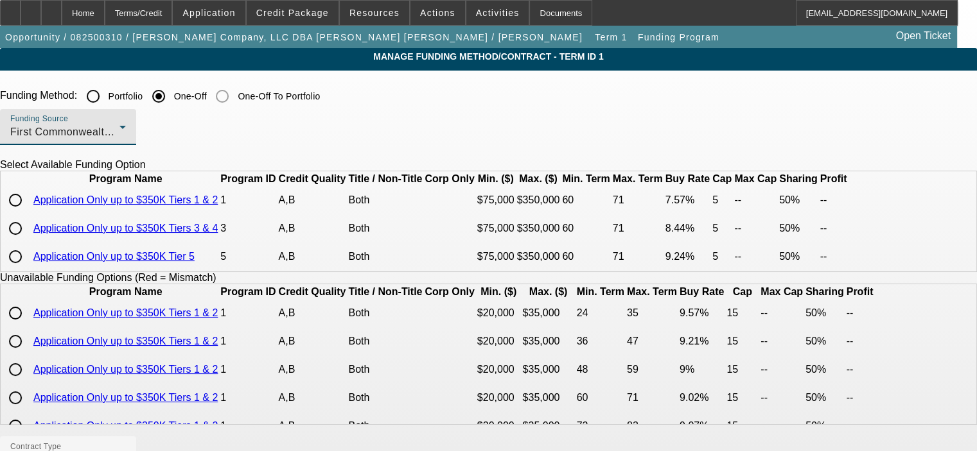
click at [126, 123] on div "Funding Source First Commonwealth Equipment Finance" at bounding box center [68, 127] width 116 height 36
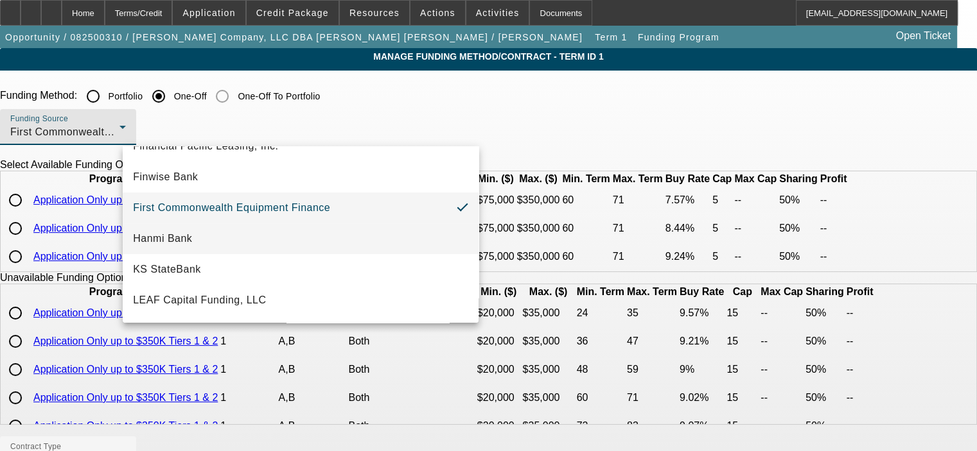
scroll to position [203, 0]
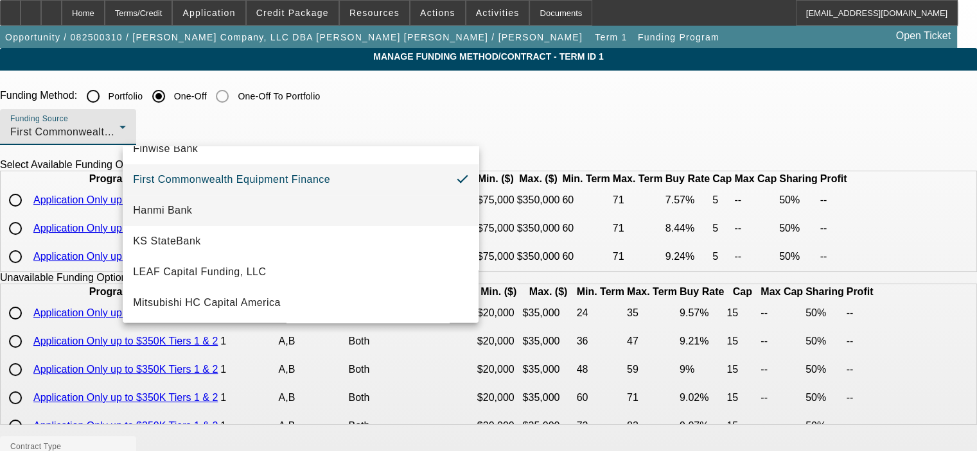
click at [250, 213] on mat-option "Hanmi Bank" at bounding box center [301, 210] width 356 height 31
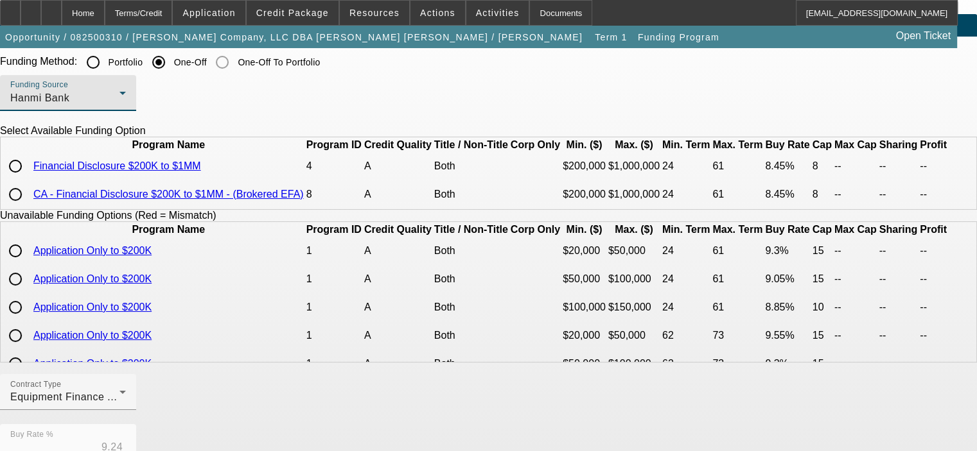
scroll to position [64, 0]
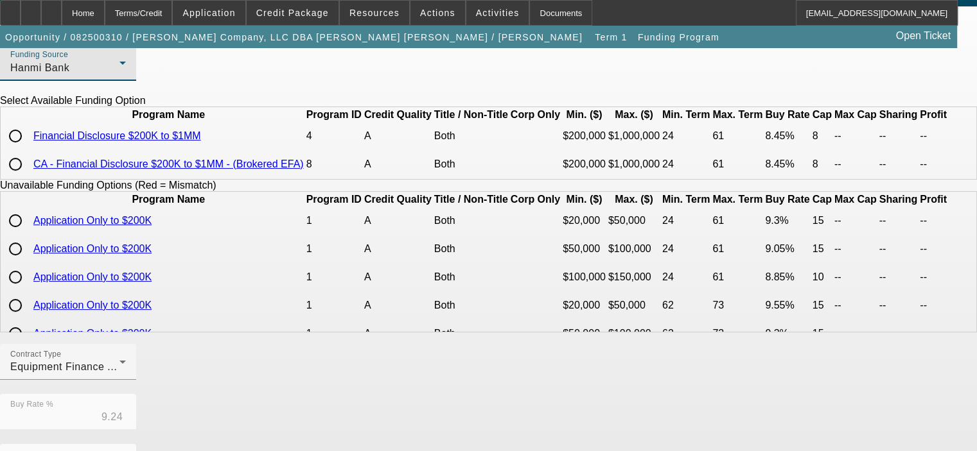
click at [119, 66] on div "Hanmi Bank" at bounding box center [64, 67] width 109 height 15
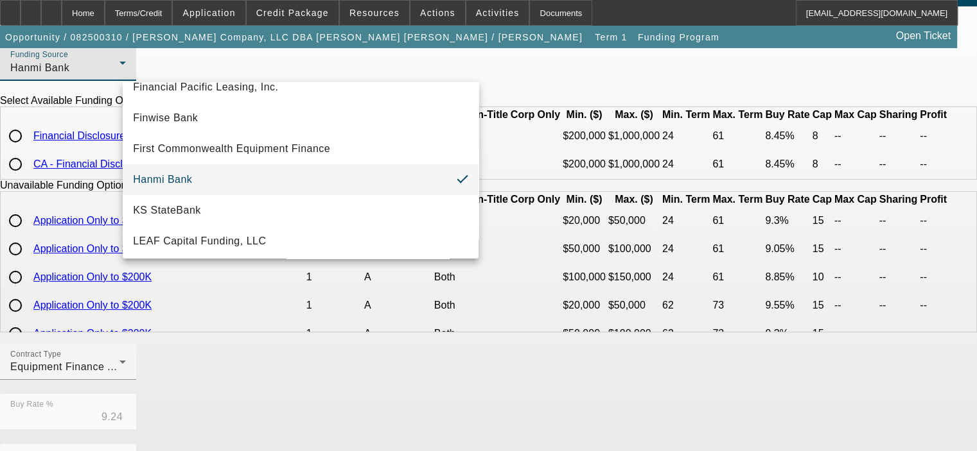
scroll to position [234, 0]
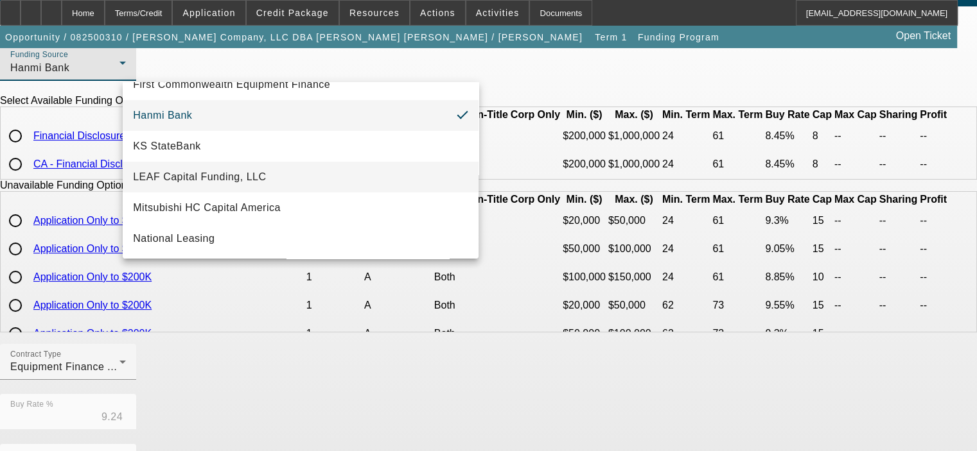
click at [342, 178] on mat-option "LEAF Capital Funding, LLC" at bounding box center [301, 177] width 356 height 31
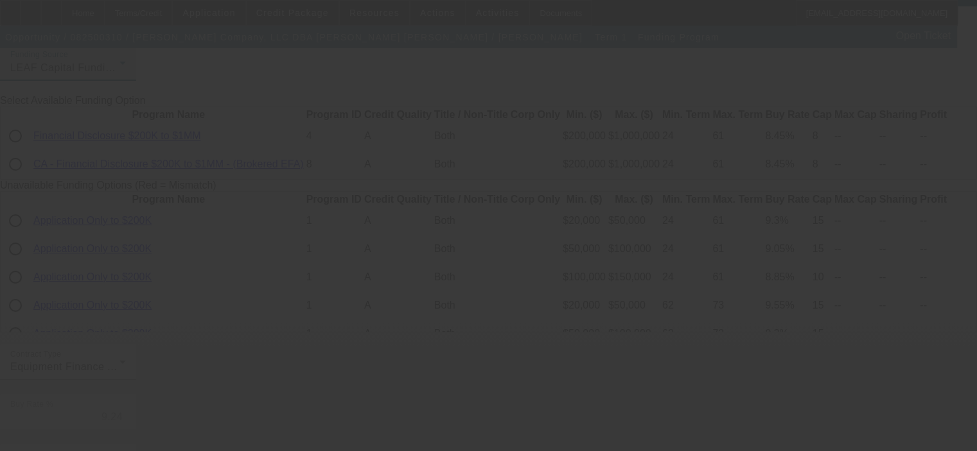
type input "6.90"
type input "6"
type input "50.00"
type input "10"
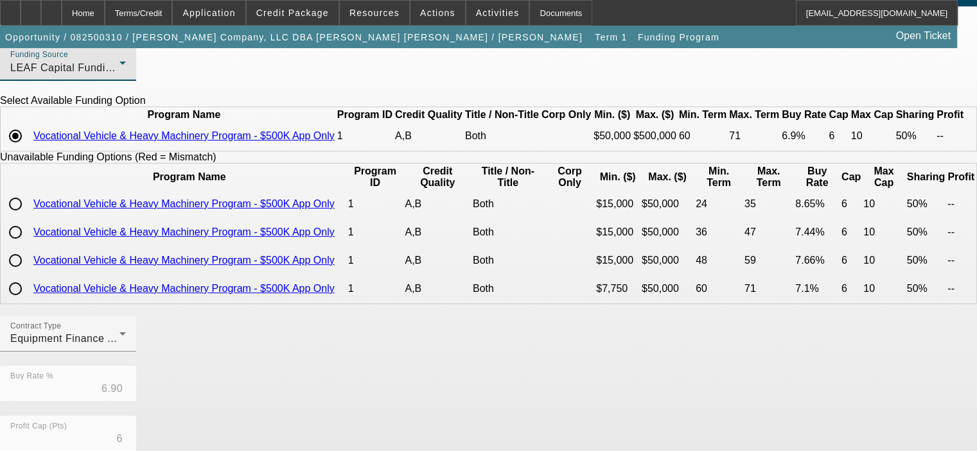
click at [119, 64] on div "LEAF Capital Funding, LLC" at bounding box center [64, 67] width 109 height 15
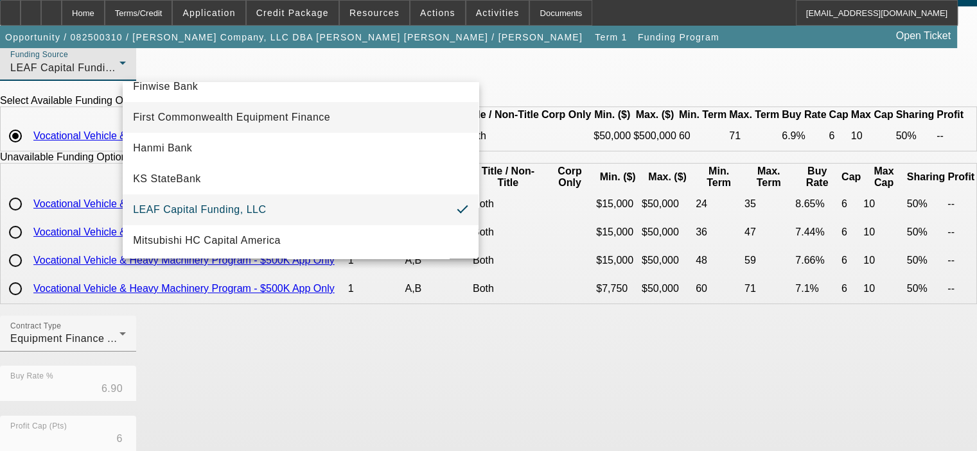
scroll to position [231, 0]
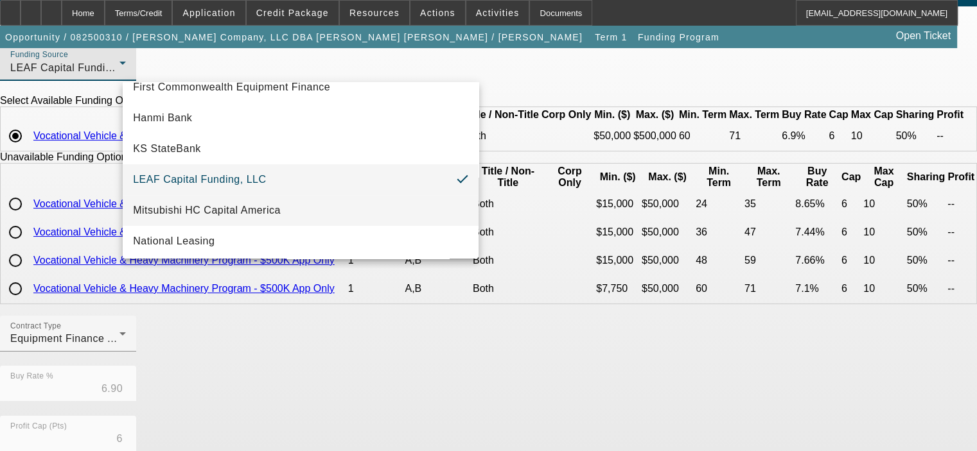
click at [339, 218] on mat-option "Mitsubishi HC Capital America" at bounding box center [301, 210] width 356 height 31
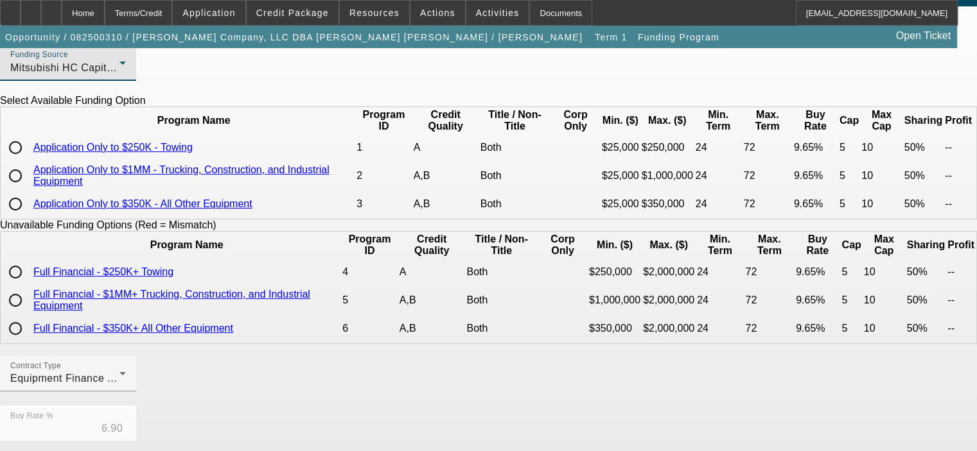
click at [126, 58] on div "Funding Source Mitsubishi HC Capital America" at bounding box center [68, 63] width 116 height 36
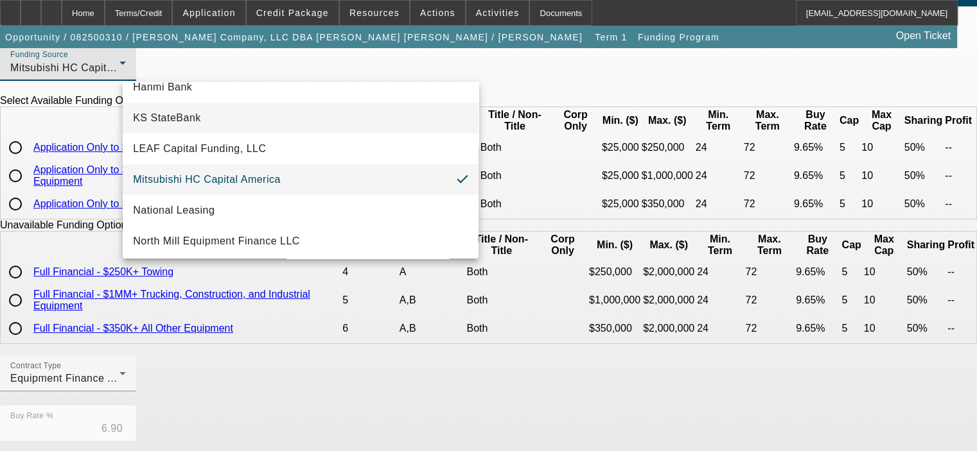
scroll to position [326, 0]
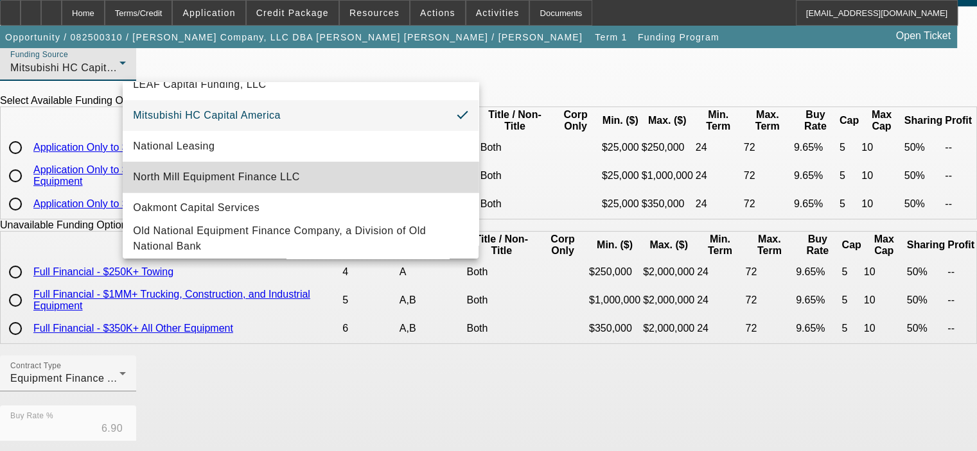
click at [335, 178] on mat-option "North Mill Equipment Finance LLC" at bounding box center [301, 177] width 356 height 31
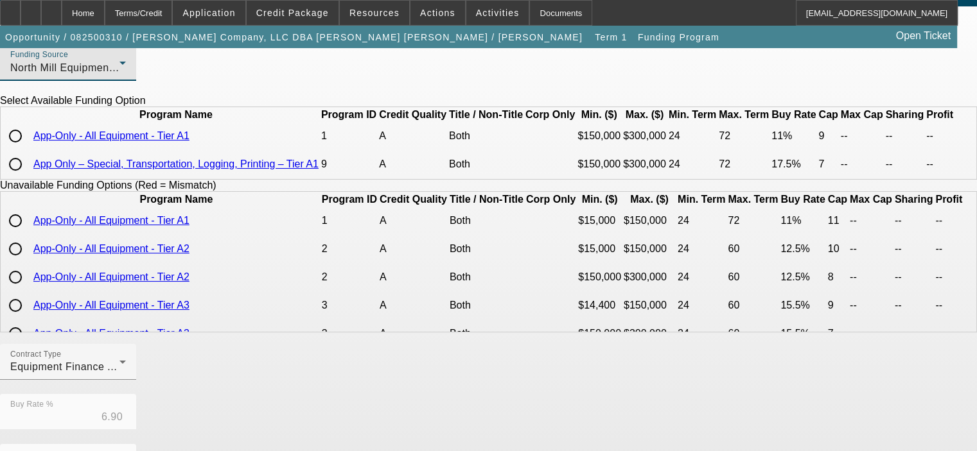
click at [119, 66] on div "North Mill Equipment Finance LLC" at bounding box center [64, 67] width 109 height 15
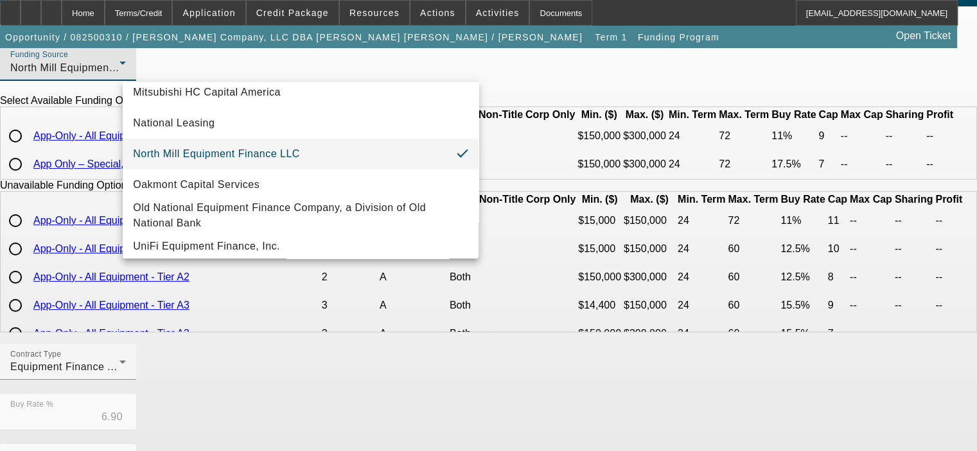
scroll to position [353, 0]
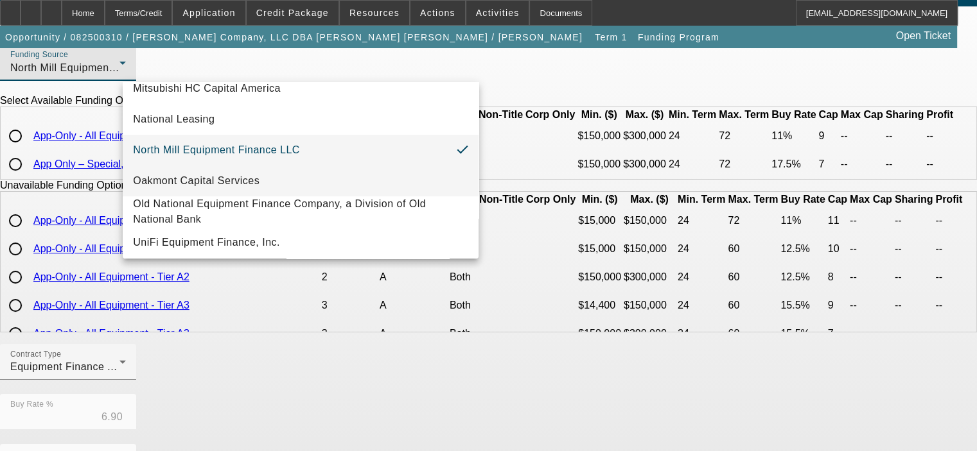
click at [379, 185] on mat-option "Oakmont Capital Services" at bounding box center [301, 181] width 356 height 31
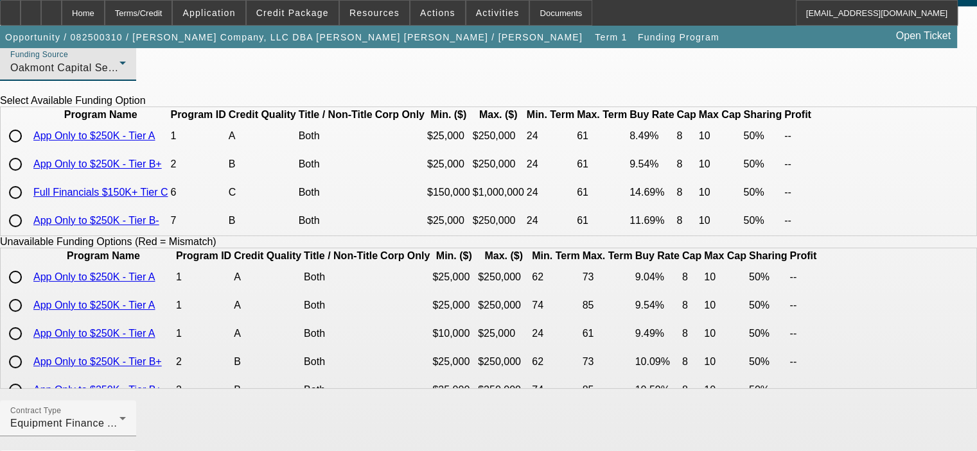
click at [119, 74] on div "Oakmont Capital Services" at bounding box center [64, 67] width 109 height 15
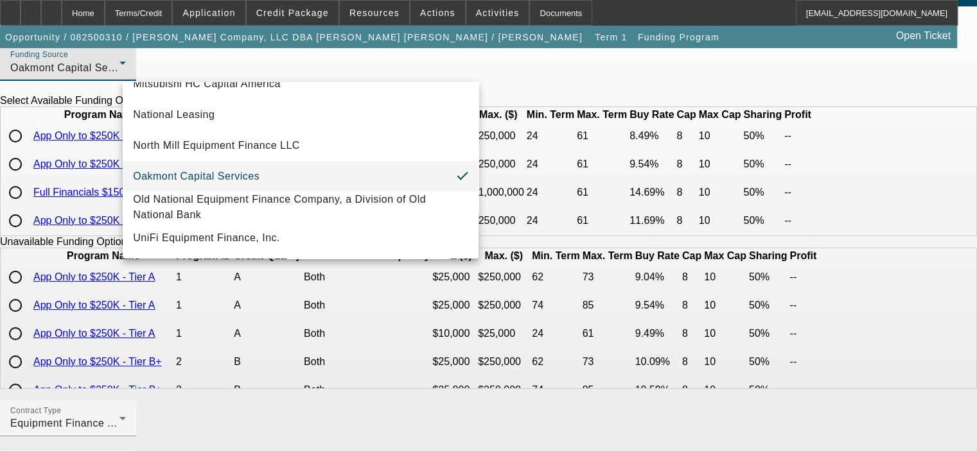
scroll to position [364, 0]
click at [373, 230] on mat-option "UniFi Equipment Finance, Inc." at bounding box center [301, 238] width 356 height 31
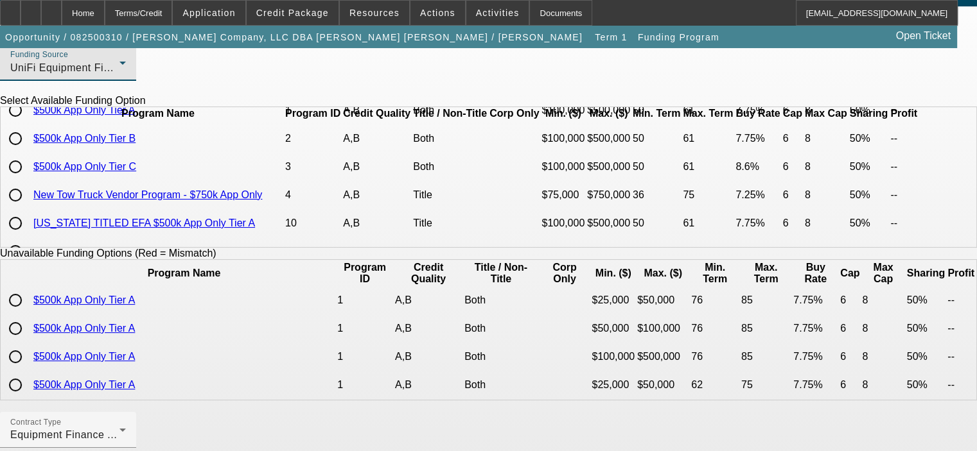
scroll to position [0, 0]
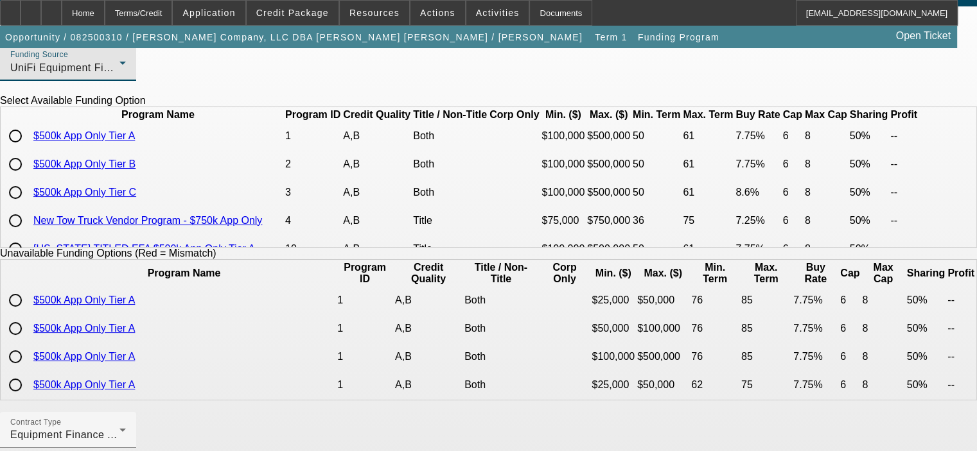
click at [119, 64] on div "UniFi Equipment Finance, Inc." at bounding box center [64, 67] width 109 height 15
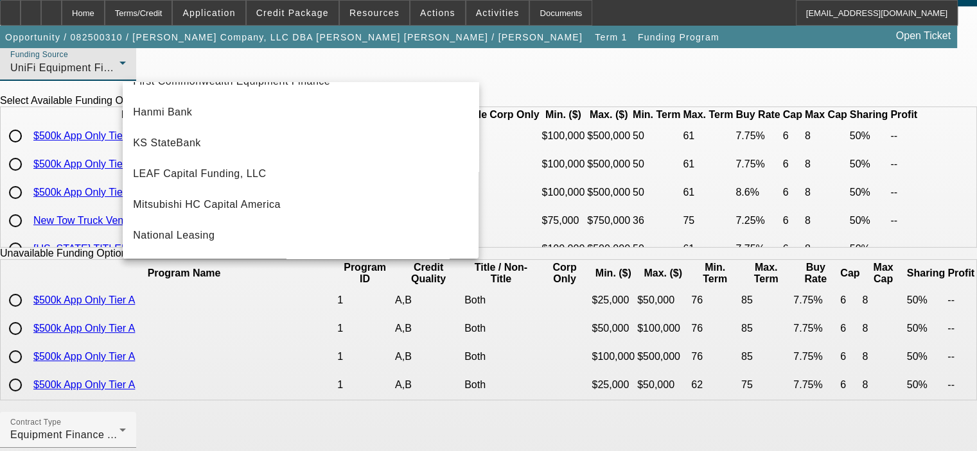
scroll to position [217, 0]
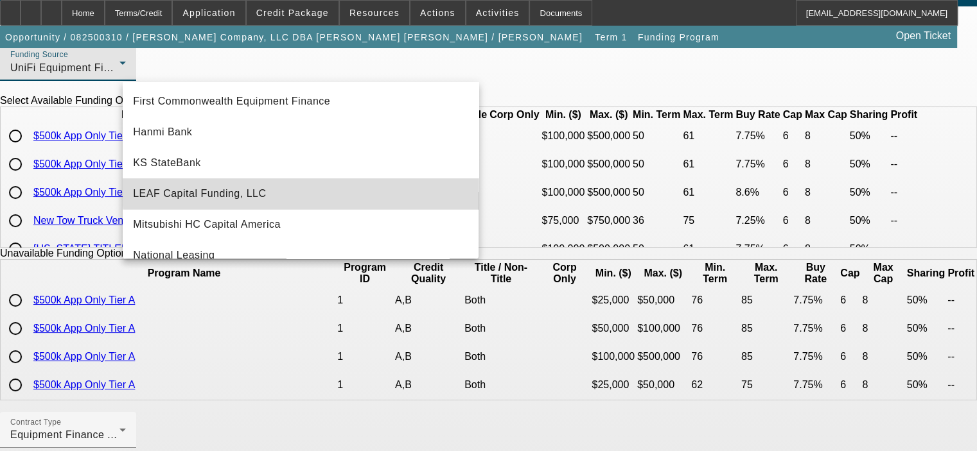
click at [304, 189] on mat-option "LEAF Capital Funding, LLC" at bounding box center [301, 193] width 356 height 31
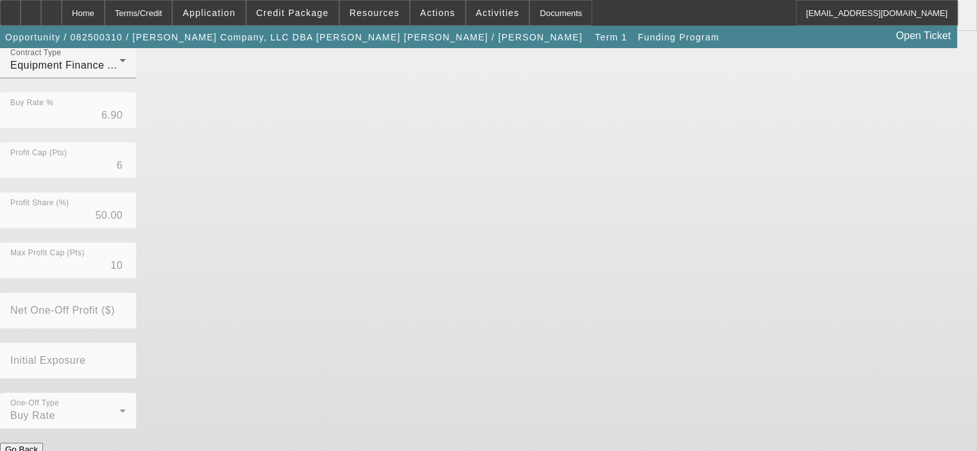
scroll to position [347, 0]
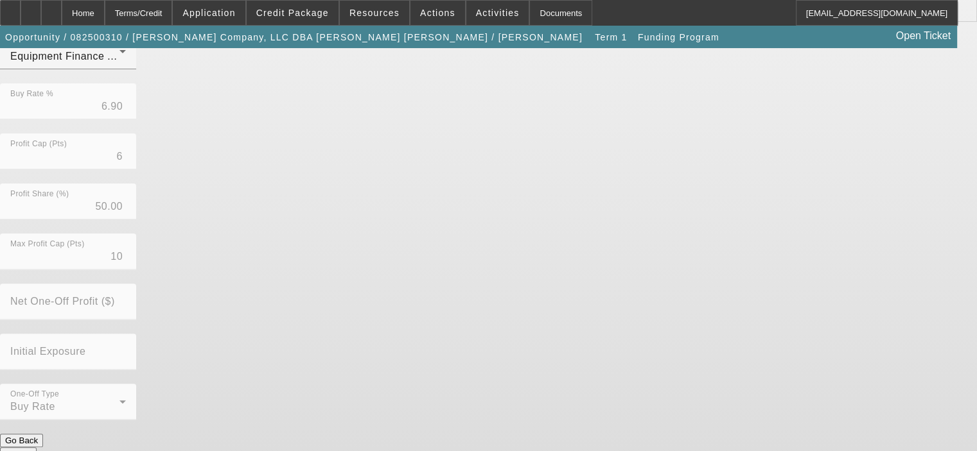
click at [37, 447] on button "Submit" at bounding box center [18, 453] width 37 height 13
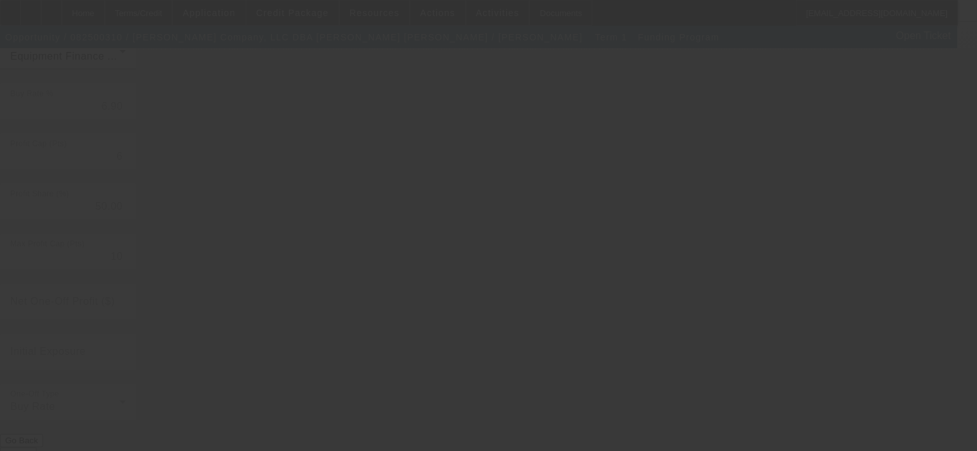
radio input "true"
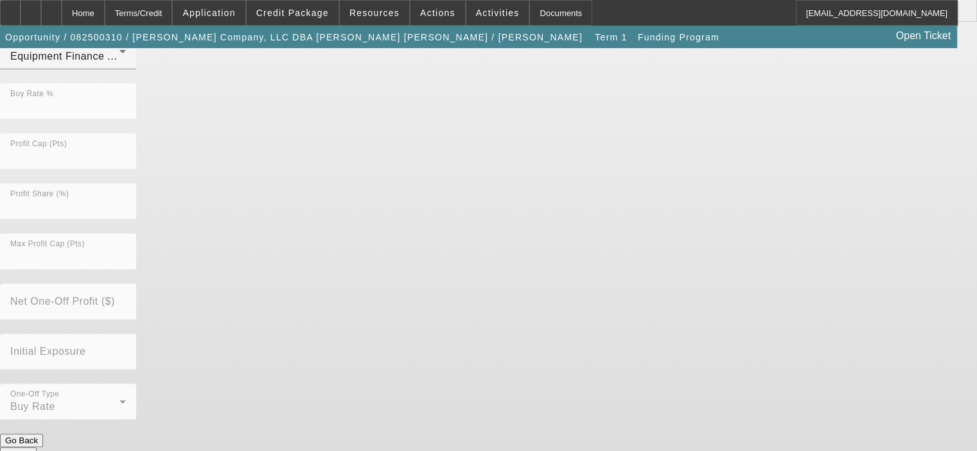
scroll to position [0, 0]
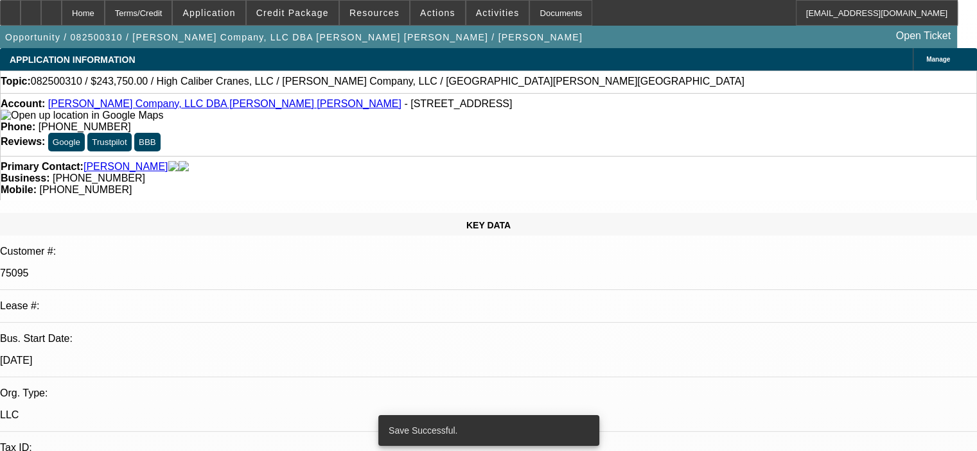
select select "0"
select select "2"
select select "0"
select select "6"
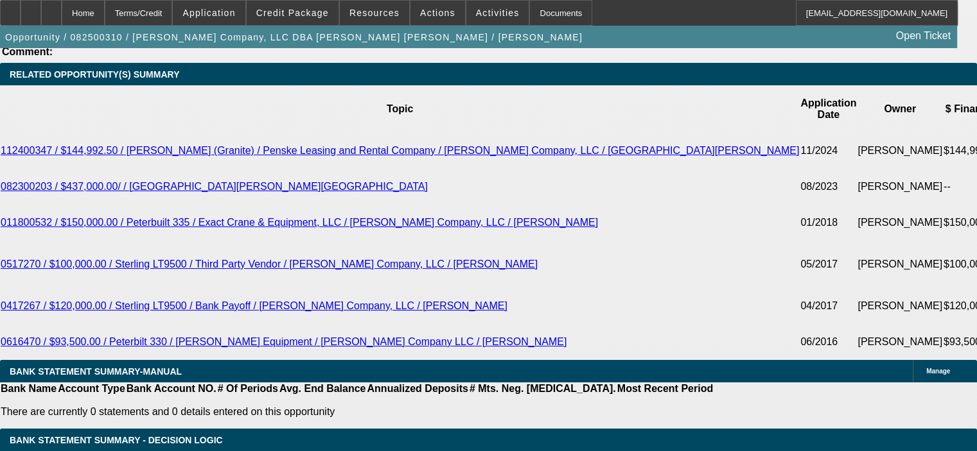
scroll to position [2311, 0]
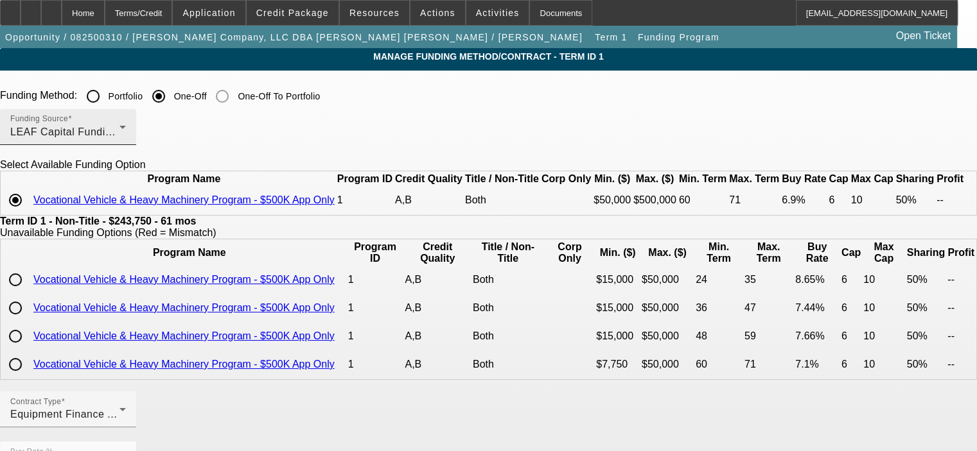
click at [126, 117] on div "Funding Source LEAF Capital Funding, LLC" at bounding box center [68, 127] width 116 height 36
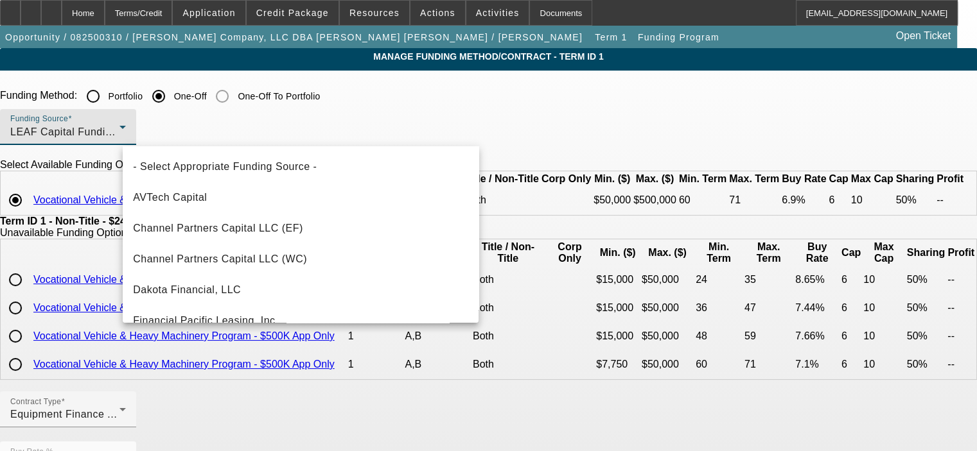
scroll to position [167, 0]
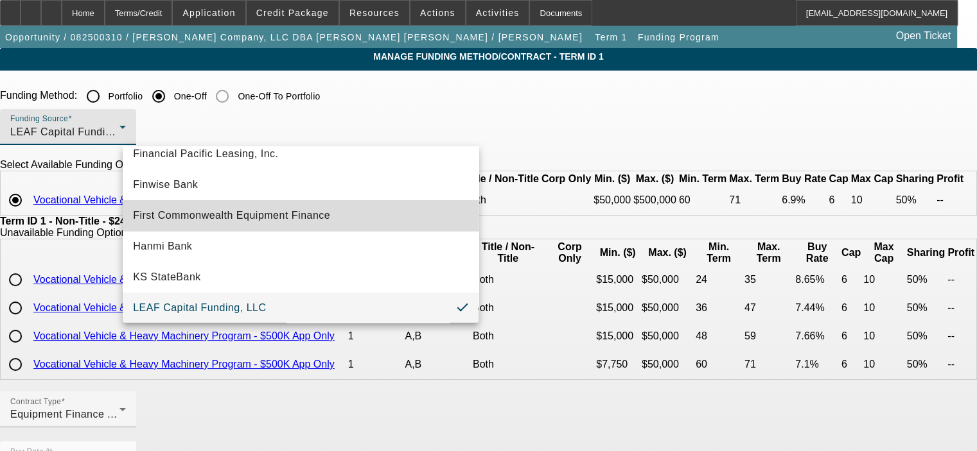
click at [347, 223] on mat-option "First Commonwealth Equipment Finance" at bounding box center [301, 215] width 356 height 31
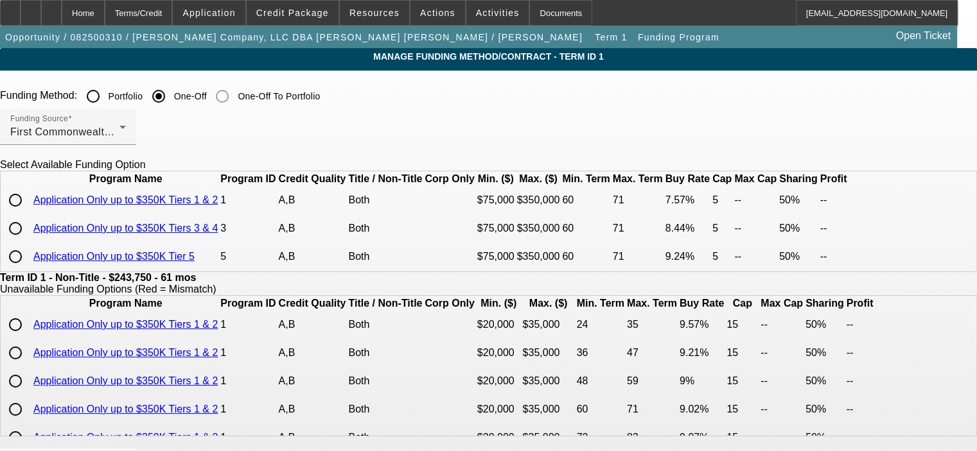
click at [28, 213] on input "radio" at bounding box center [16, 200] width 26 height 26
radio input "true"
type input "7.57"
type input "5"
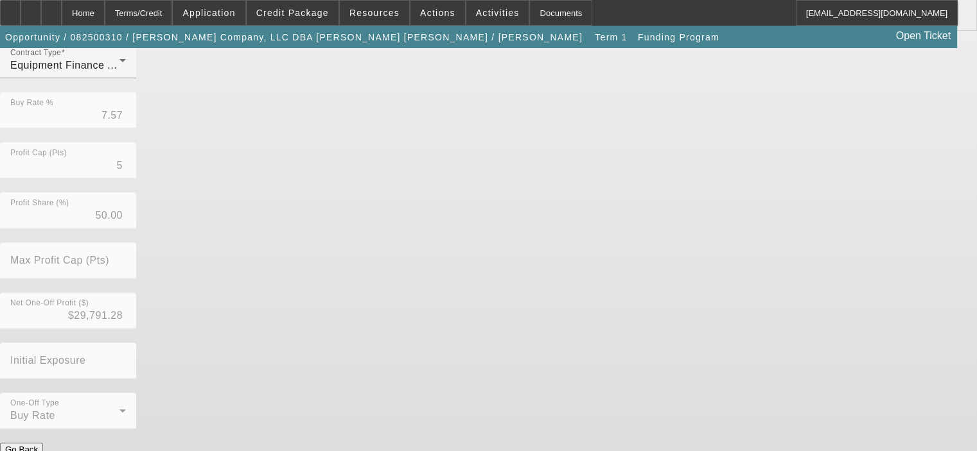
scroll to position [424, 0]
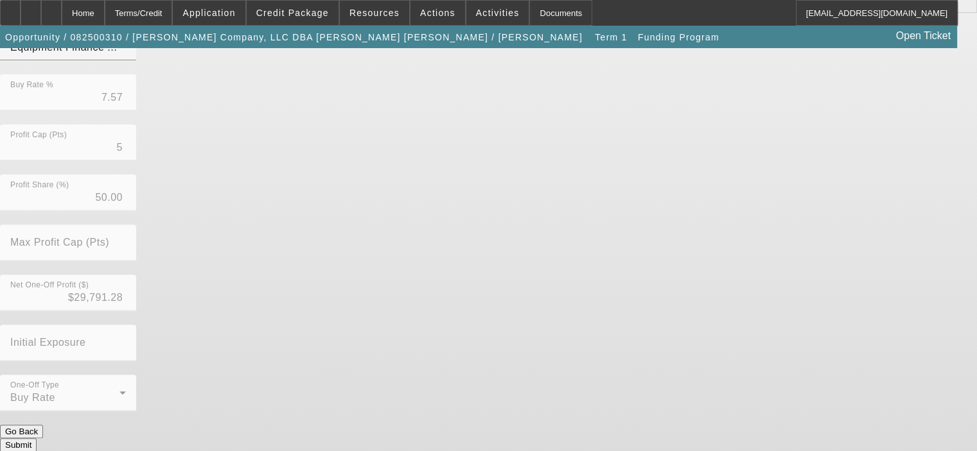
click at [37, 439] on button "Submit" at bounding box center [18, 445] width 37 height 13
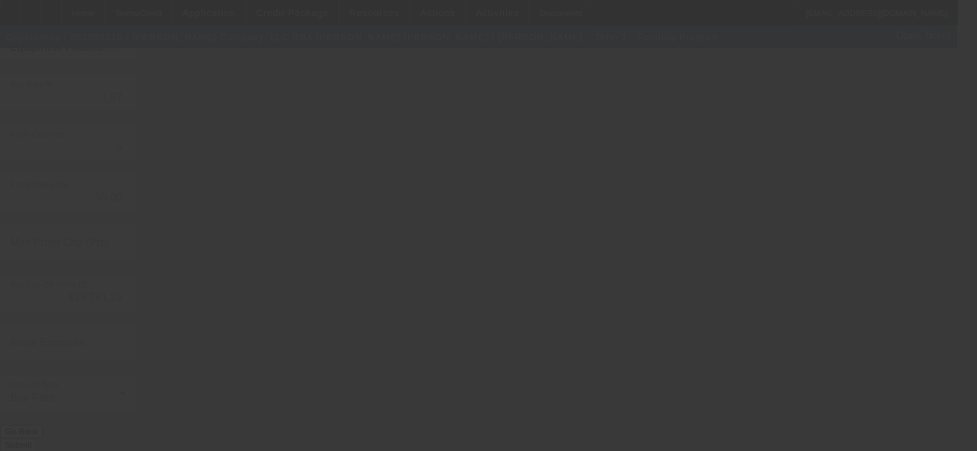
type input "6.90"
type input "6"
type input "10"
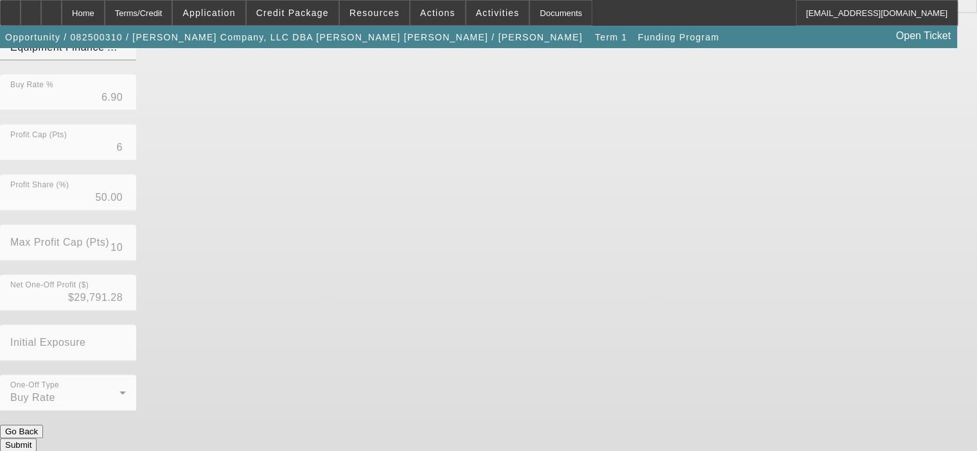
scroll to position [0, 0]
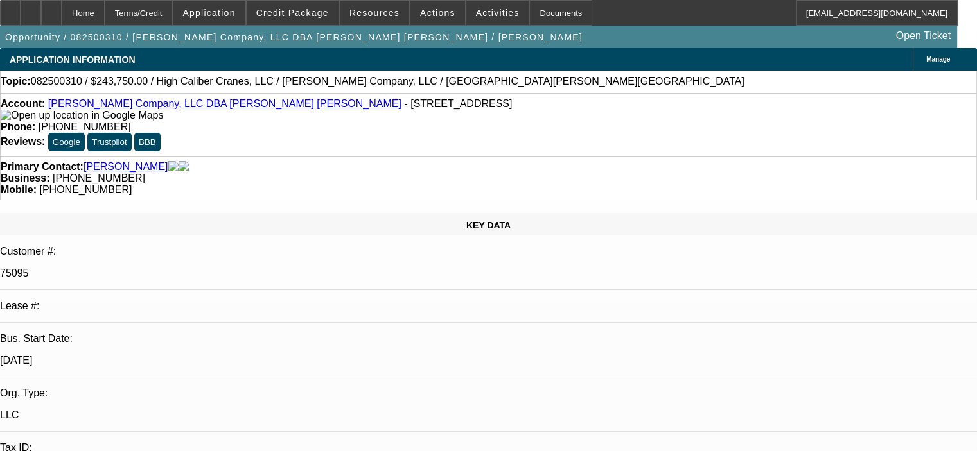
select select "0"
select select "2"
select select "0"
select select "6"
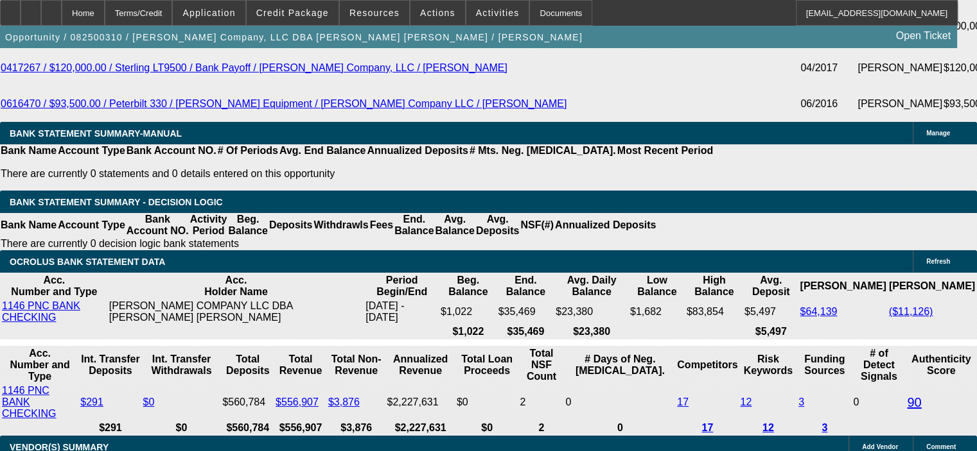
scroll to position [2568, 0]
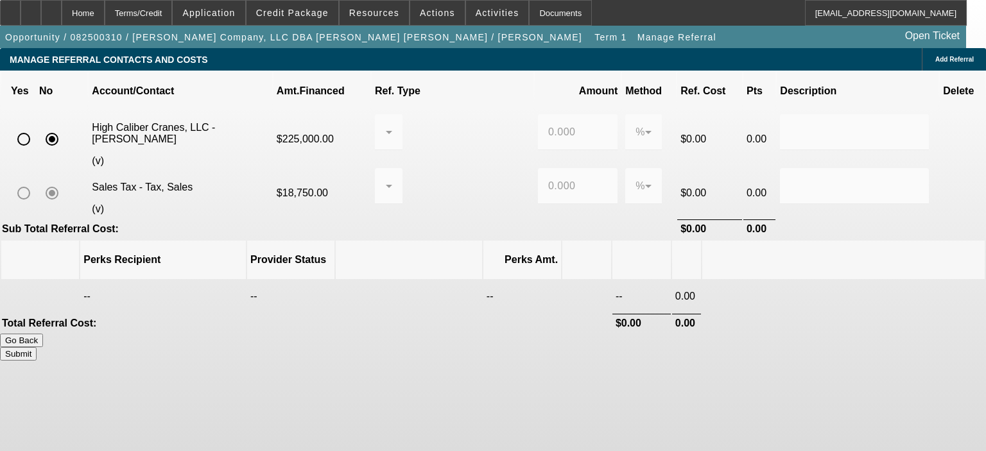
click at [935, 58] on span "Add Referral" at bounding box center [954, 59] width 39 height 7
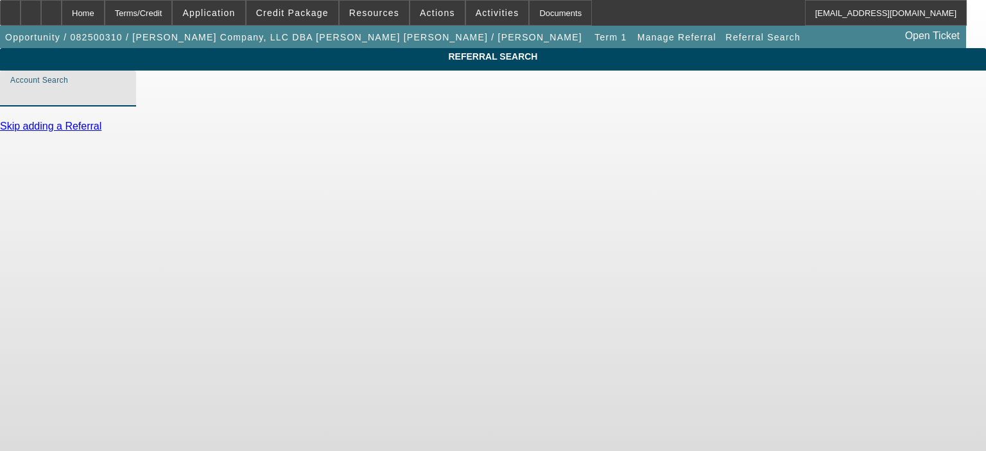
click at [126, 101] on input "Account Search" at bounding box center [68, 93] width 116 height 15
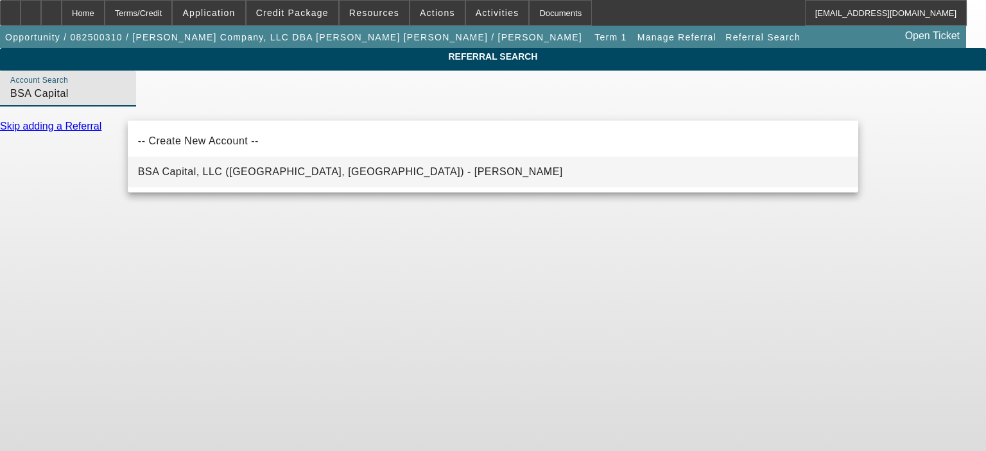
click at [336, 177] on mat-option "BSA Capital, LLC (Cumming, GA) - Litt, Brian" at bounding box center [493, 172] width 731 height 31
type input "BSA Capital, LLC (Cumming, GA) - Litt, Brian"
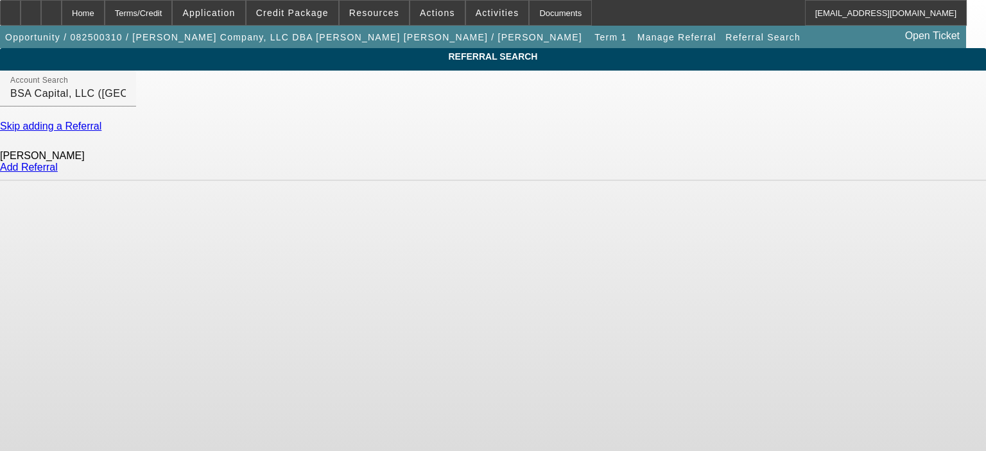
click at [58, 173] on link "Add Referral" at bounding box center [29, 167] width 58 height 11
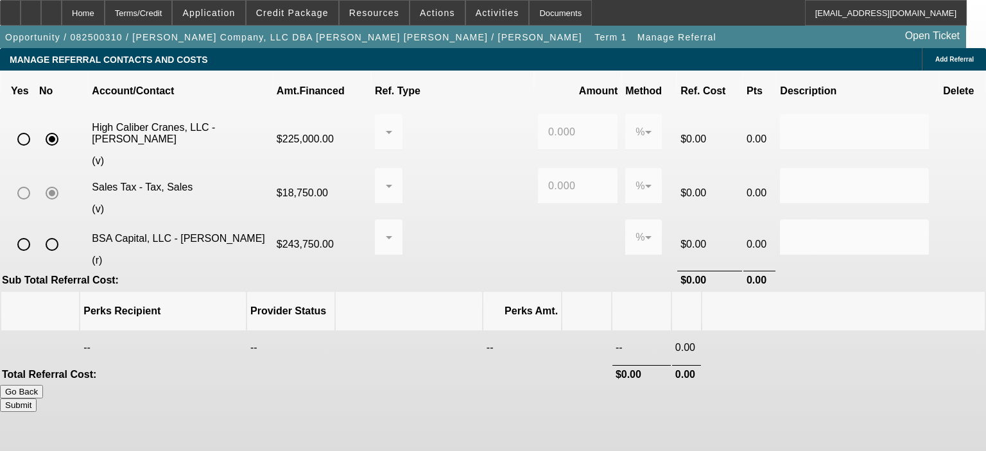
click at [37, 232] on input "radio" at bounding box center [24, 245] width 26 height 26
radio input "true"
click at [386, 230] on div at bounding box center [385, 237] width 1 height 15
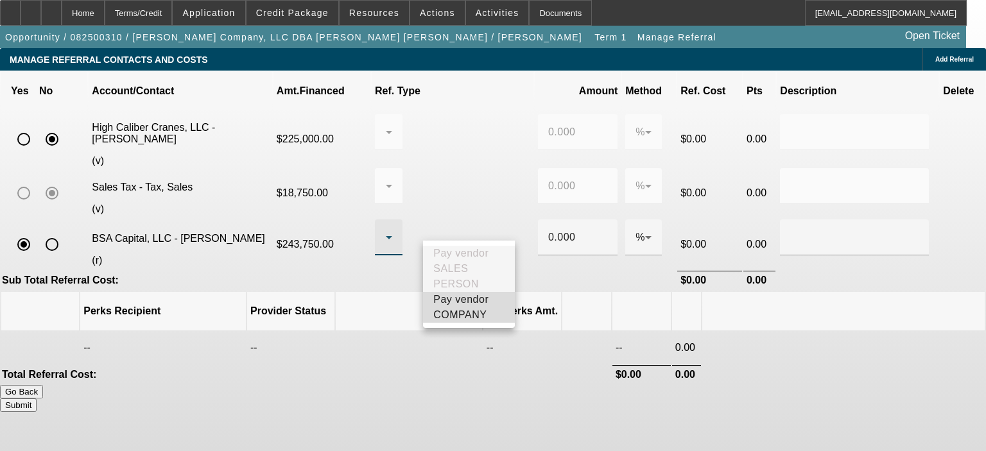
click at [471, 315] on span "Pay vendor COMPANY" at bounding box center [468, 307] width 71 height 31
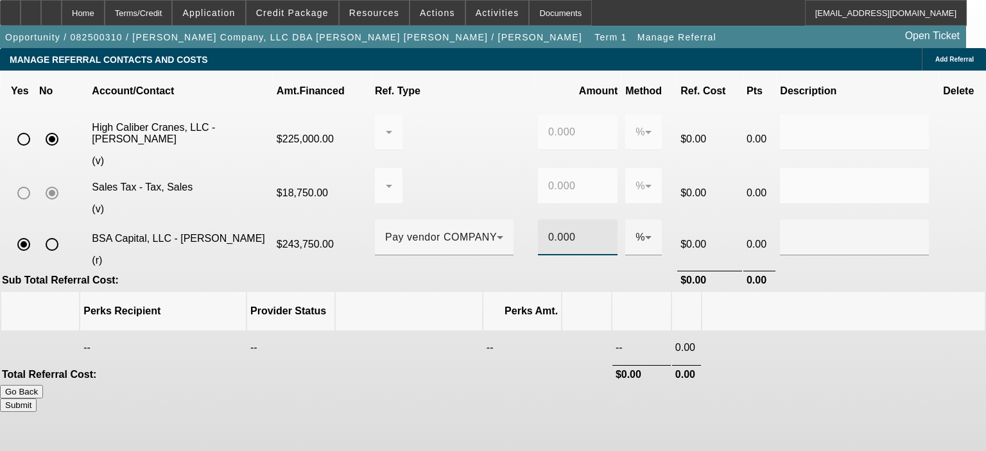
drag, startPoint x: 564, startPoint y: 225, endPoint x: 539, endPoint y: 225, distance: 25.0
click at [539, 225] on div "0.000" at bounding box center [578, 238] width 80 height 36
type input "1"
click at [723, 266] on div "Yes No Account/Contact Amt.Financed Ref. Type Amount Method Ref. Cost Pts Descr…" at bounding box center [493, 228] width 986 height 315
click at [37, 399] on button "Submit" at bounding box center [18, 405] width 37 height 13
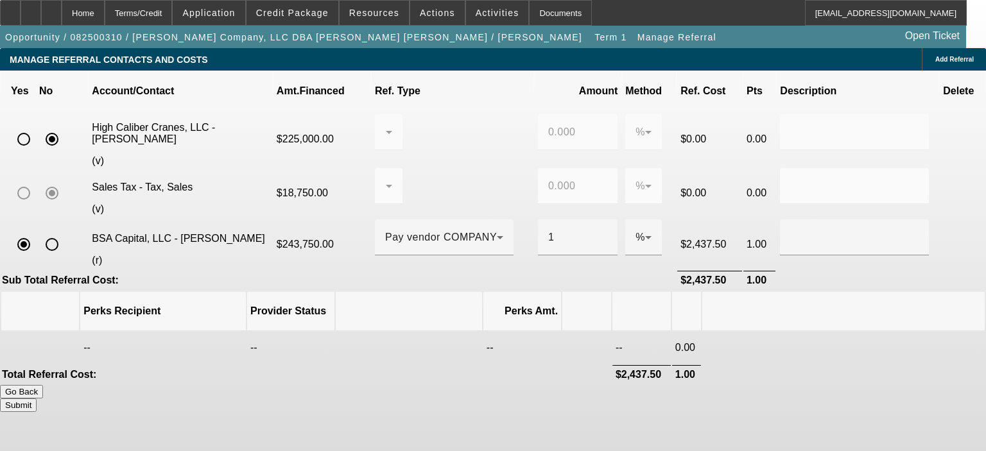
type input "0.000"
type input "1.000"
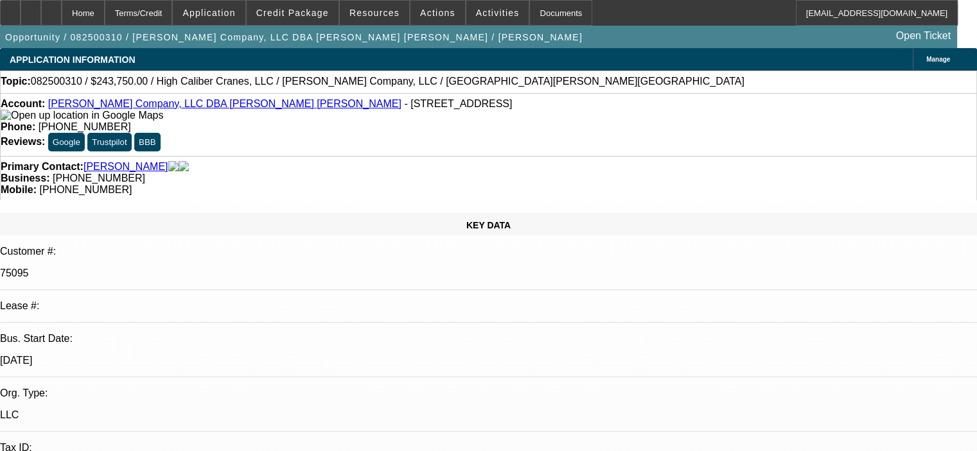
select select "0"
select select "2"
select select "0"
select select "6"
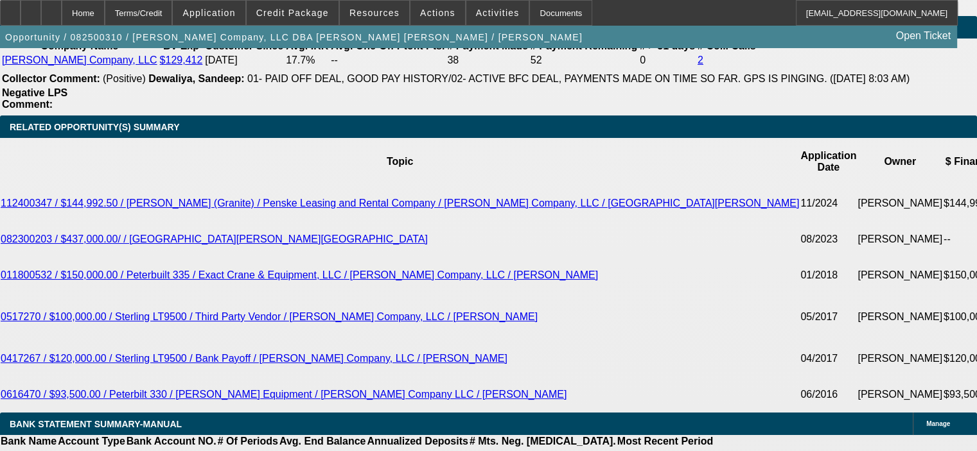
scroll to position [2119, 0]
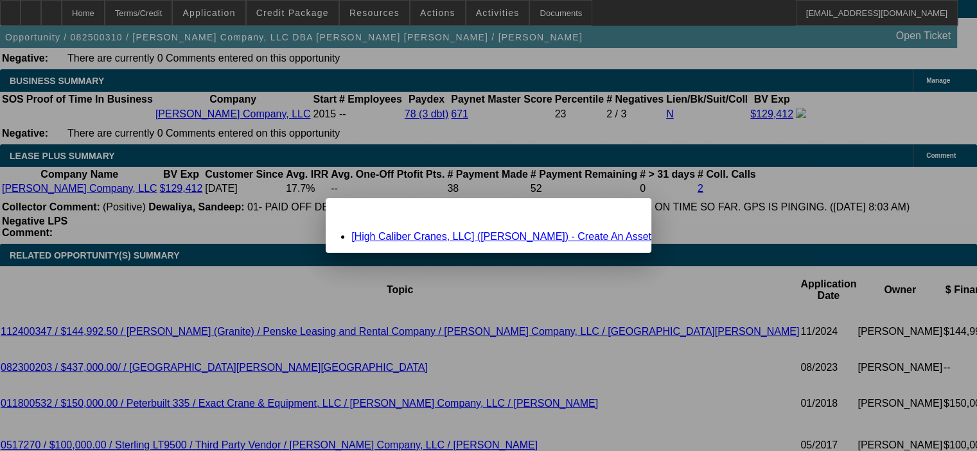
scroll to position [0, 0]
click at [626, 213] on span "Close" at bounding box center [634, 209] width 17 height 7
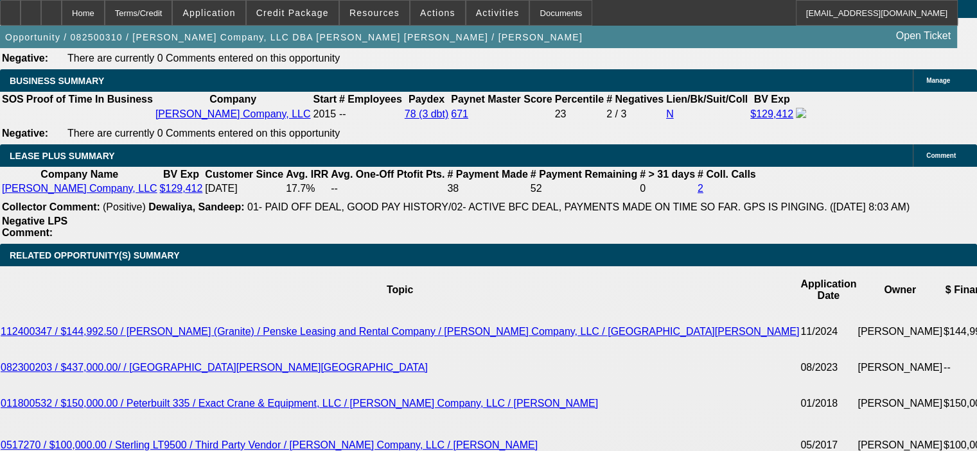
scroll to position [2119, 0]
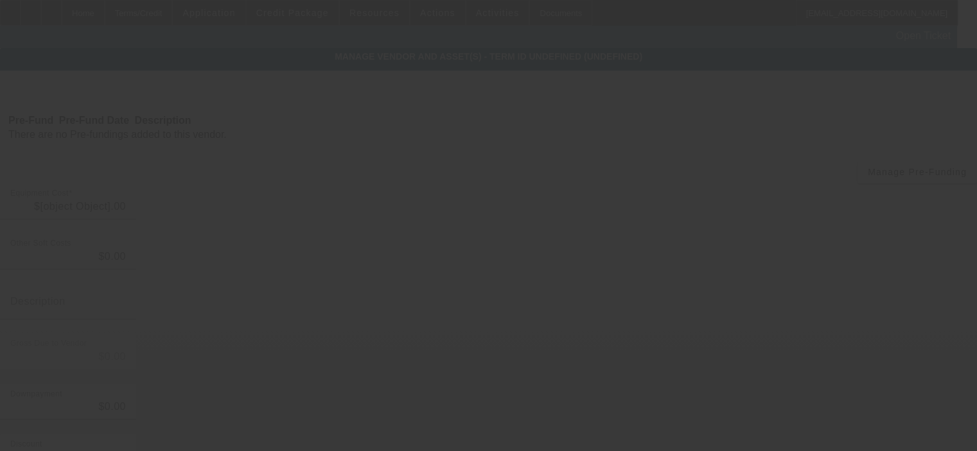
type input "$250,000.00"
type input "$10,000.00"
type input "shipping"
type input "$260,000.00"
type input "$35,000.00"
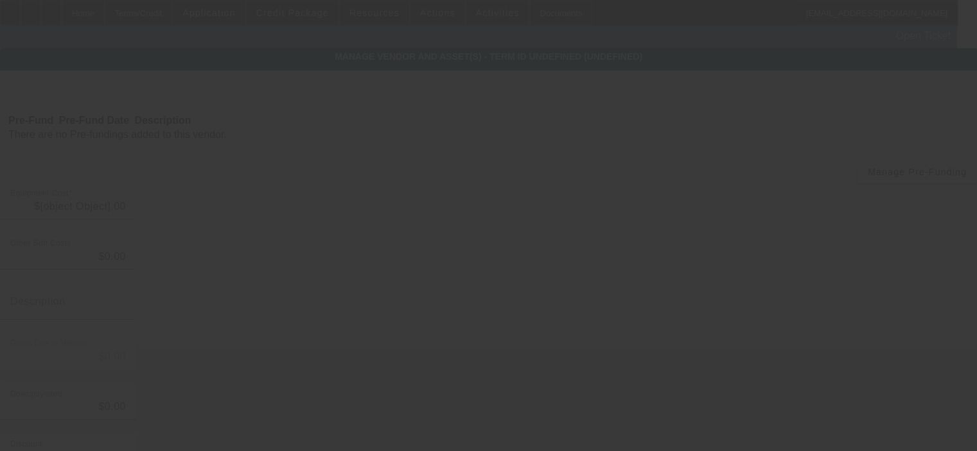
type input "$35,000.00"
type input "$225,000.00"
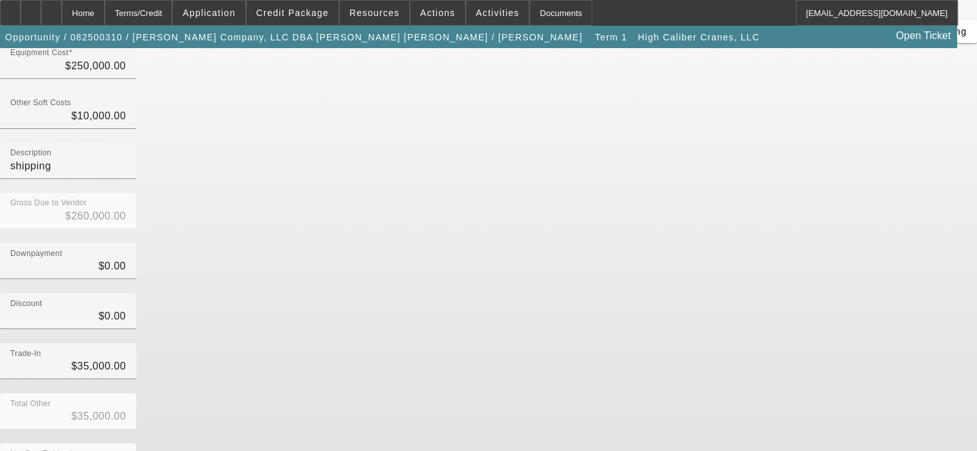
scroll to position [142, 0]
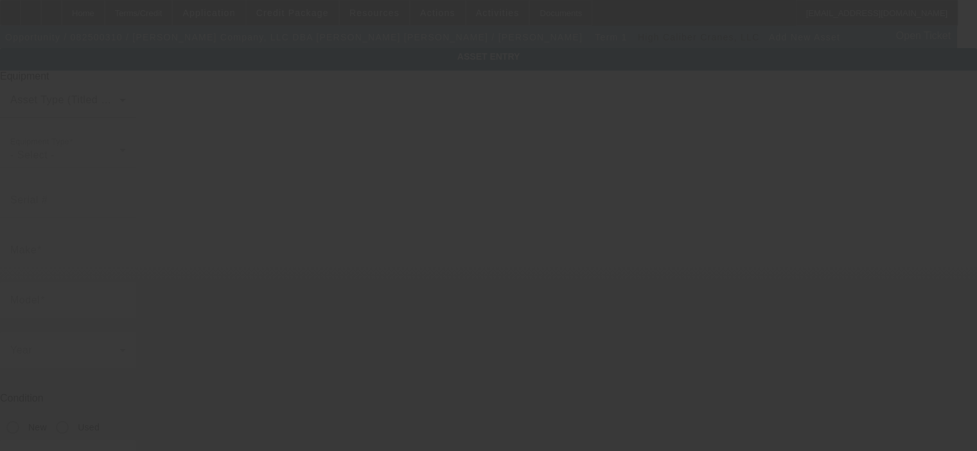
type input "400 Arapaho Trl"
type input "Kissimmee"
type input "34747"
type input "Osceola"
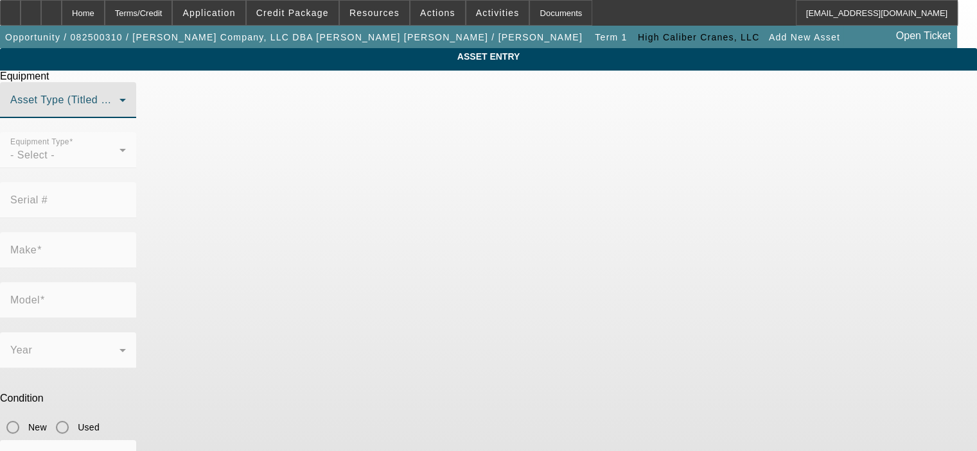
click at [119, 113] on span at bounding box center [64, 105] width 109 height 15
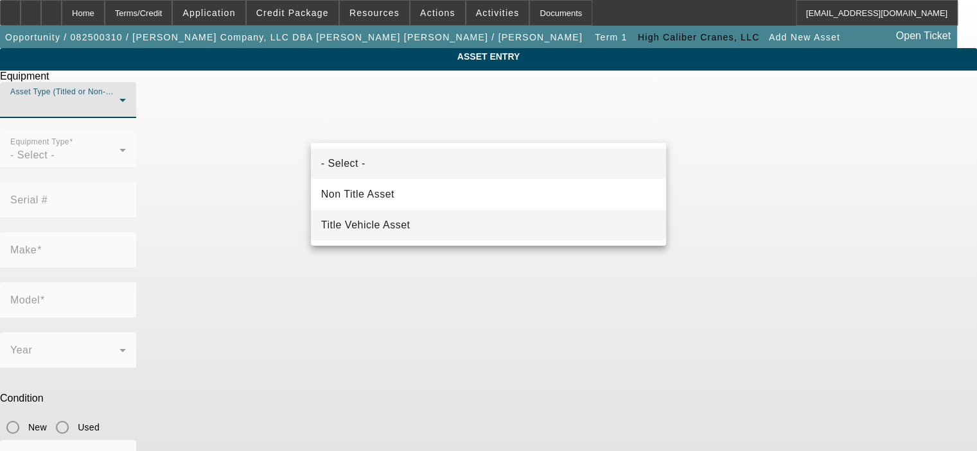
click at [451, 223] on mat-option "Title Vehicle Asset" at bounding box center [488, 225] width 355 height 31
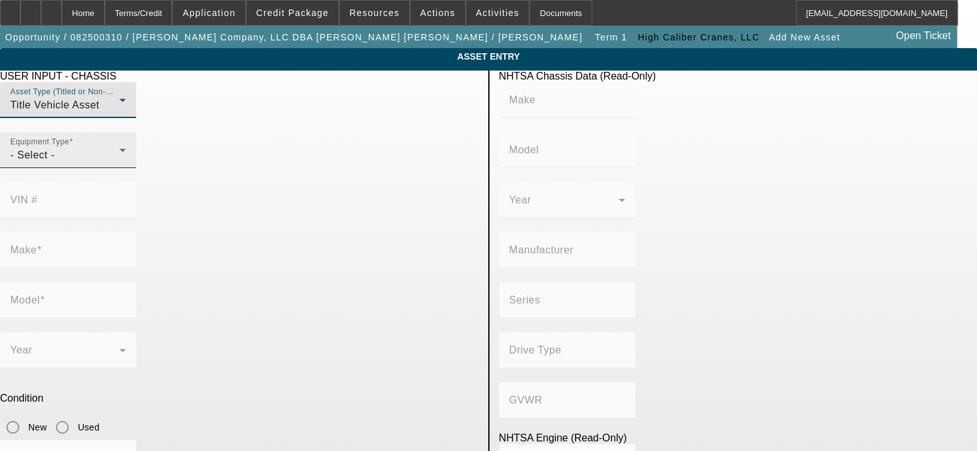
click at [119, 163] on div "- Select -" at bounding box center [64, 155] width 109 height 15
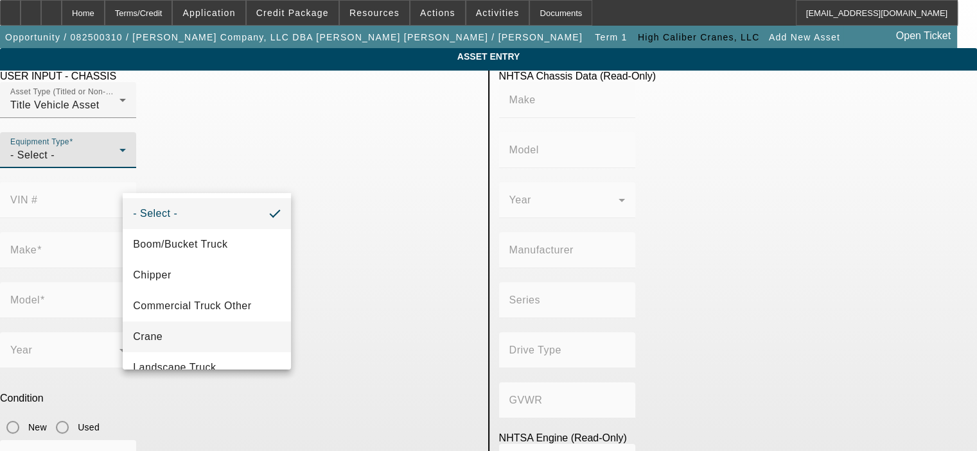
click at [161, 338] on span "Crane" at bounding box center [148, 336] width 30 height 15
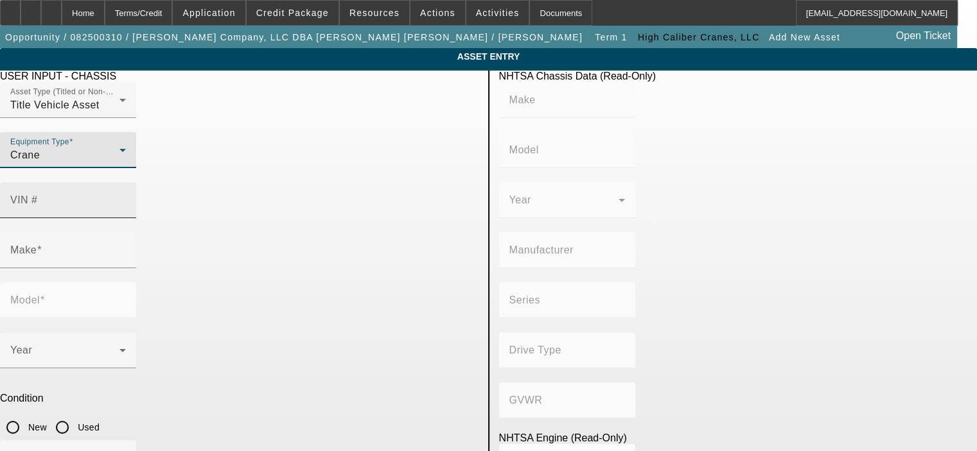
click at [38, 195] on mat-label "VIN #" at bounding box center [24, 200] width 28 height 11
click at [126, 198] on input "VIN #" at bounding box center [68, 205] width 116 height 15
click at [38, 195] on mat-label "VIN #" at bounding box center [24, 200] width 28 height 11
click at [126, 198] on input "VIN #" at bounding box center [68, 205] width 116 height 15
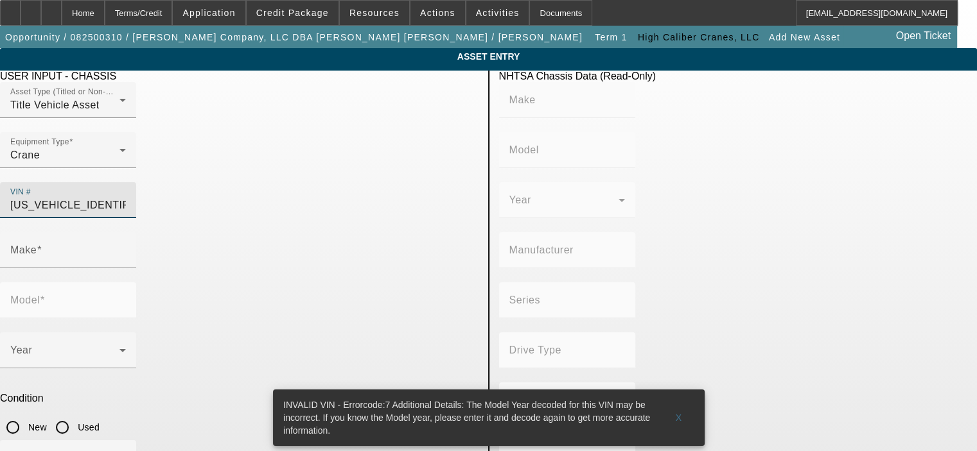
drag, startPoint x: 406, startPoint y: 182, endPoint x: 296, endPoint y: 179, distance: 109.8
click at [296, 179] on div "Asset Type (Titled or Non-Titled) Title Vehicle Asset Equipment Type Crane VIN …" at bounding box center [239, 157] width 478 height 150
type input "476S90004ES234525"
click at [126, 117] on div "Asset Type (Titled or Non-Titled) Title Vehicle Asset" at bounding box center [68, 100] width 116 height 36
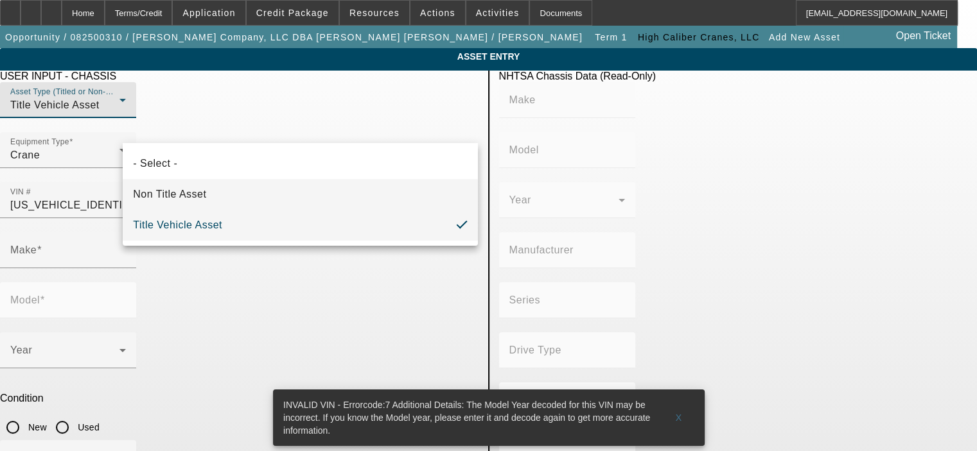
click at [248, 186] on mat-option "Non Title Asset" at bounding box center [300, 194] width 355 height 31
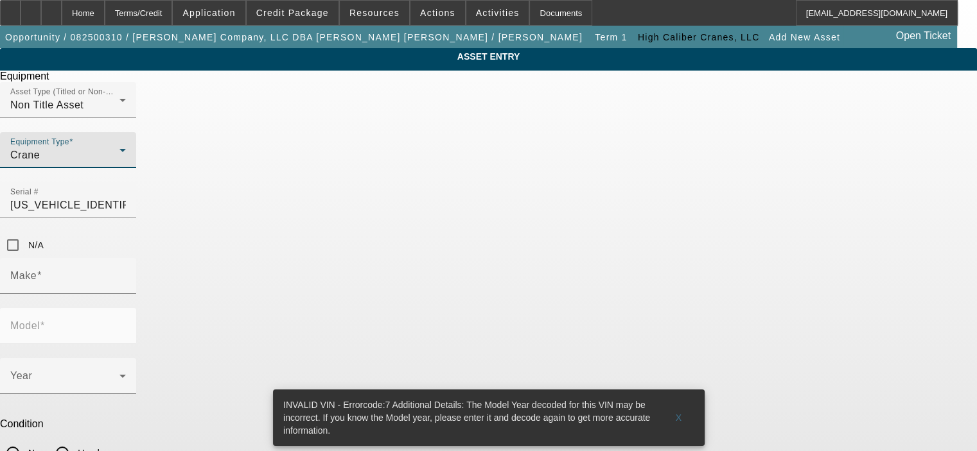
click at [119, 163] on div "Crane" at bounding box center [64, 155] width 109 height 15
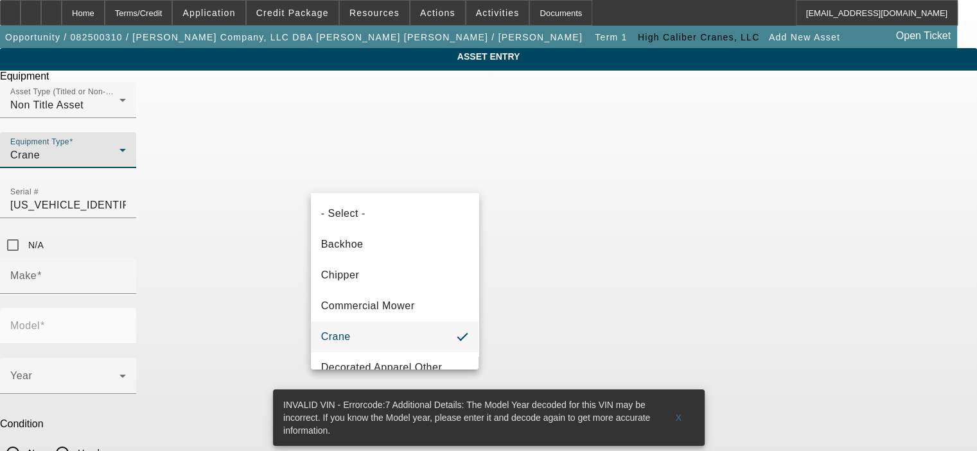
click at [367, 171] on div at bounding box center [488, 225] width 977 height 451
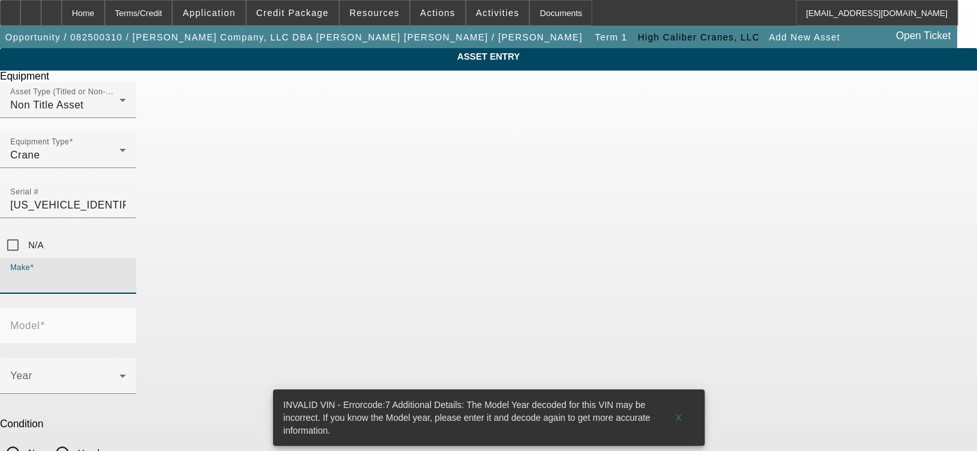
click at [126, 274] on input "Make" at bounding box center [68, 281] width 116 height 15
type input "Grove"
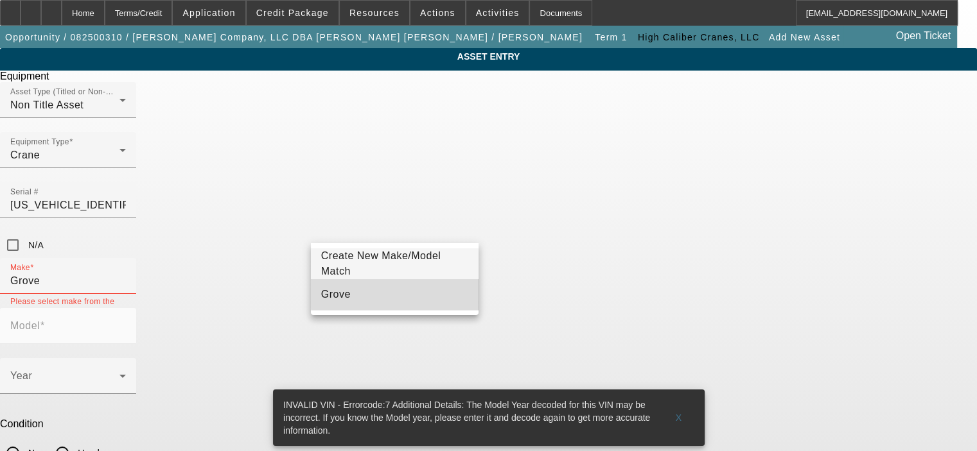
click at [421, 293] on mat-option "Grove" at bounding box center [395, 294] width 168 height 31
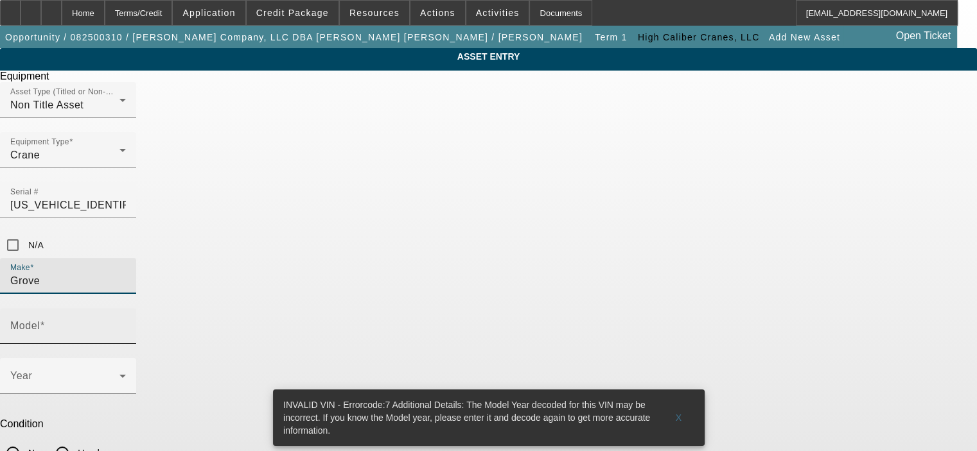
click at [126, 324] on input "Model" at bounding box center [68, 331] width 116 height 15
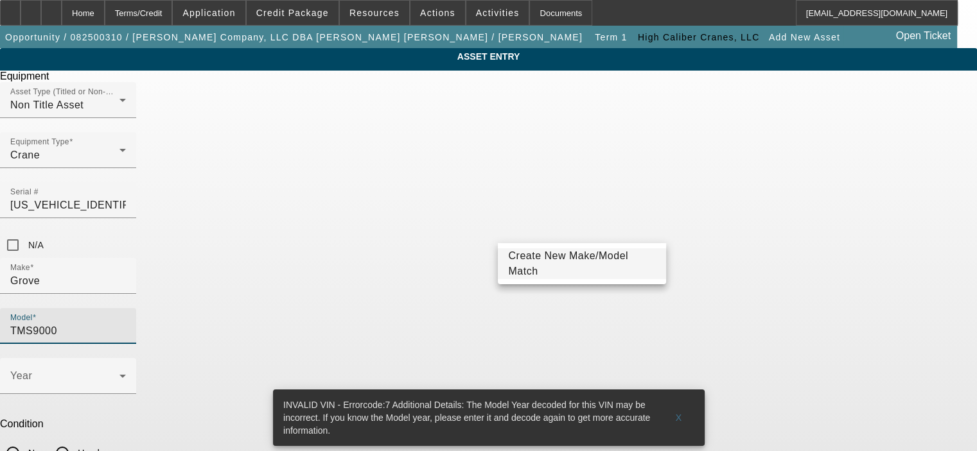
type input "TMS9000"
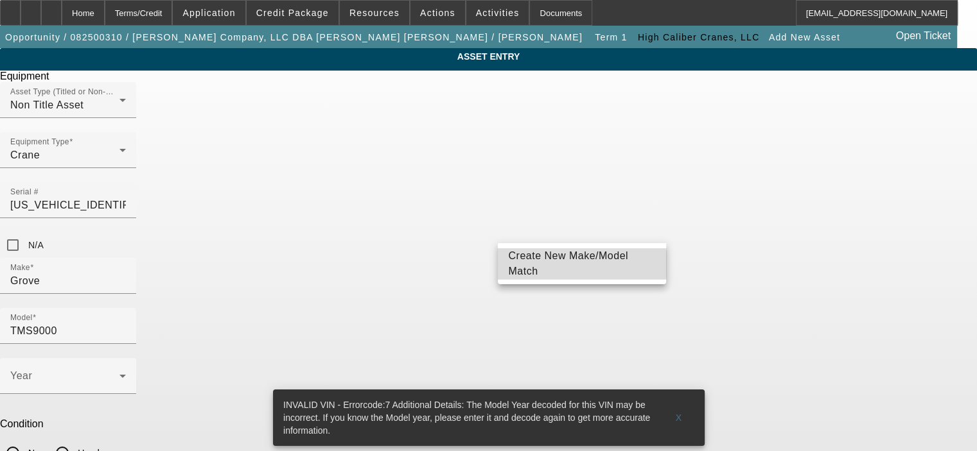
click at [559, 265] on span "Create New Make/Model Match" at bounding box center [568, 263] width 120 height 26
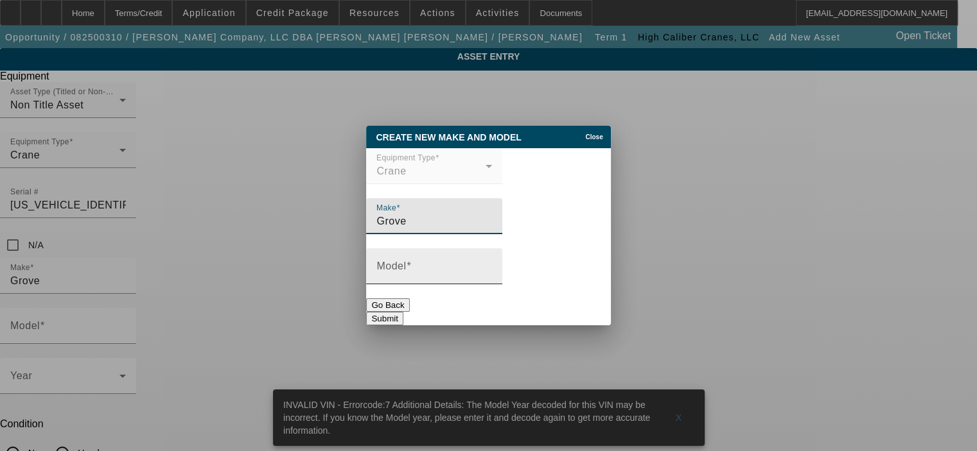
click at [466, 271] on input "Model" at bounding box center [434, 271] width 116 height 15
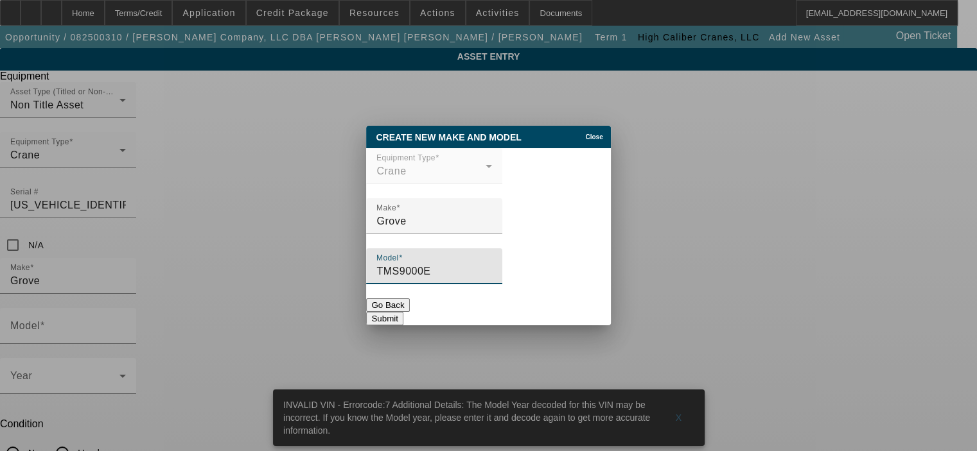
type input "TMS9000E"
click at [403, 312] on button "Submit" at bounding box center [384, 318] width 37 height 13
type input "TMS9000E"
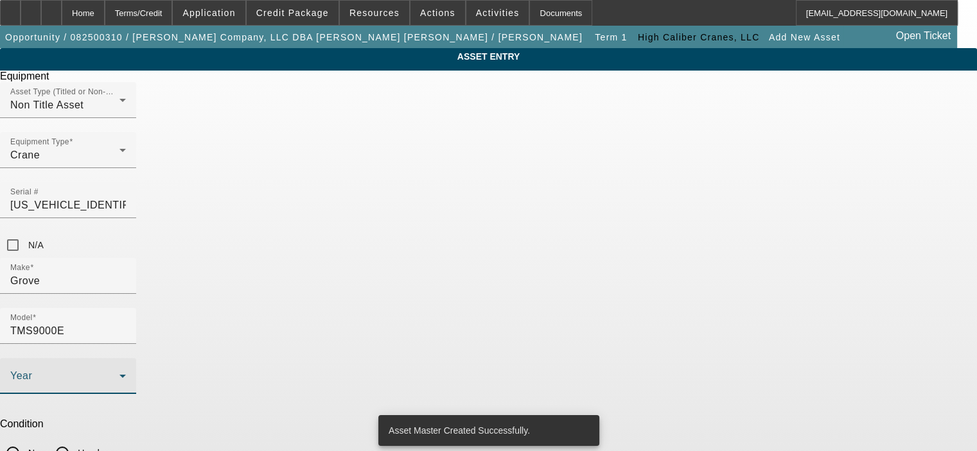
click at [130, 369] on icon at bounding box center [122, 376] width 15 height 15
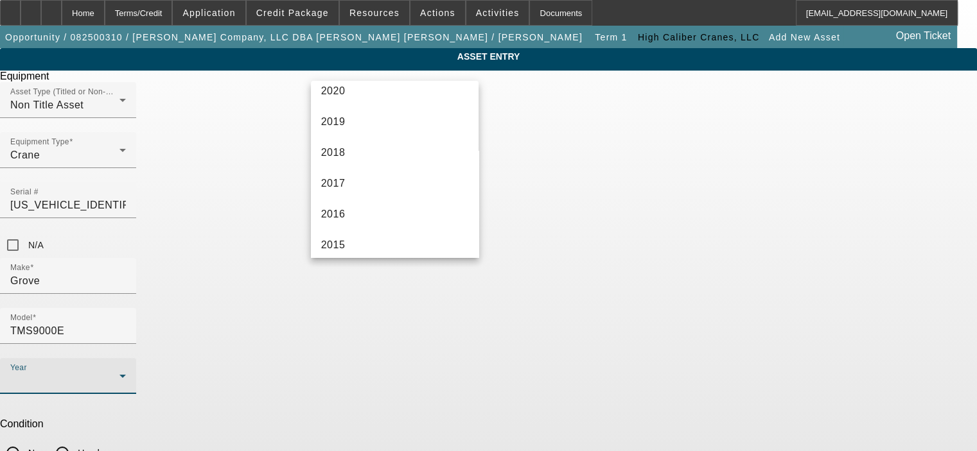
scroll to position [321, 0]
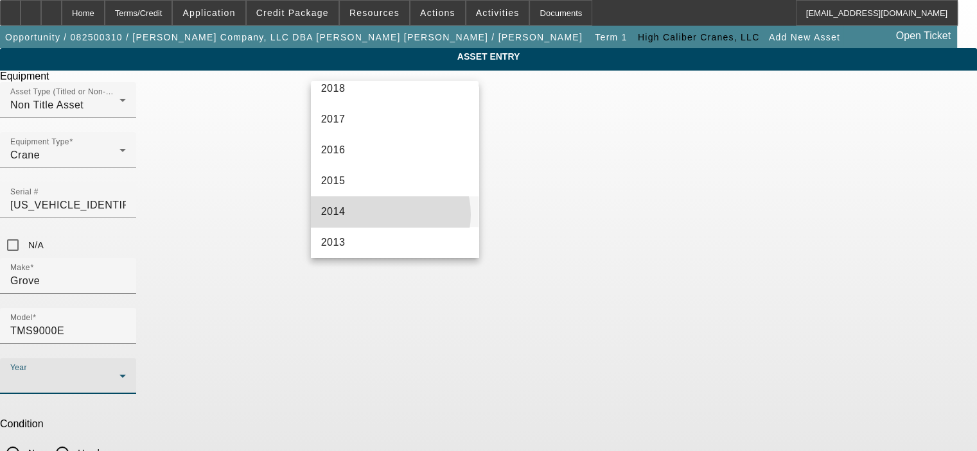
click at [388, 214] on mat-option "2014" at bounding box center [395, 211] width 168 height 31
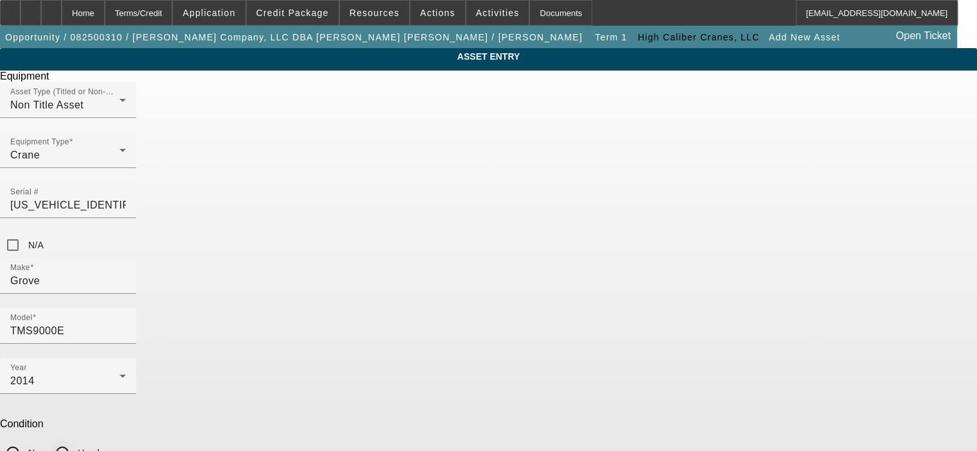
click at [75, 440] on input "Used" at bounding box center [62, 453] width 26 height 26
radio input "true"
type input "7839"
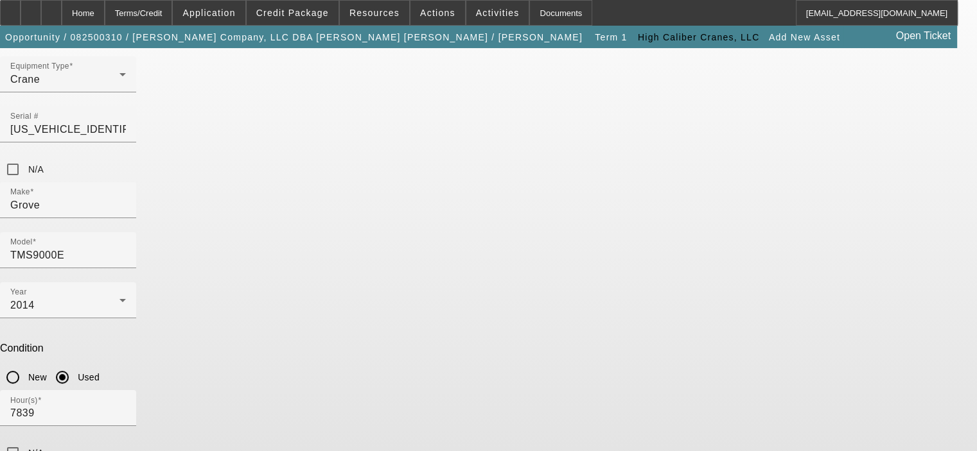
scroll to position [82, 0]
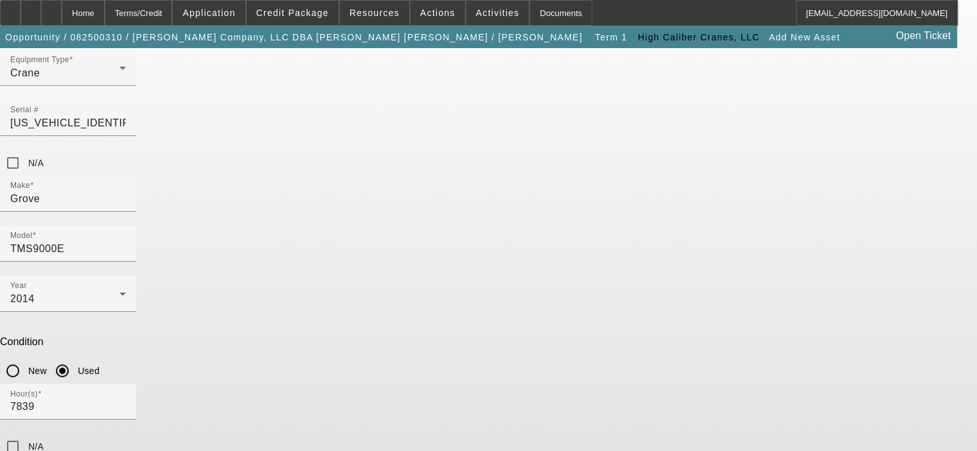
type textarea "110 Ton, 142' Boom, Crane with 70,042 miles"
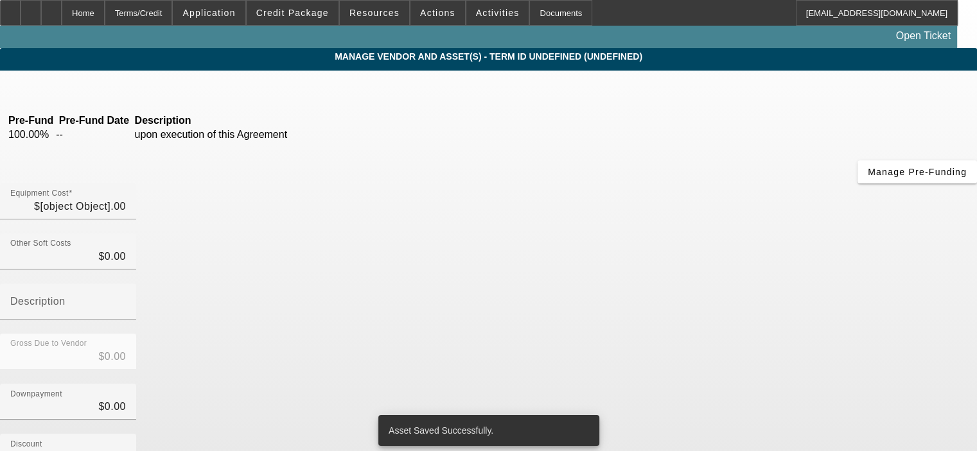
type input "$250,000.00"
type input "$10,000.00"
type input "shipping"
type input "$260,000.00"
type input "$35,000.00"
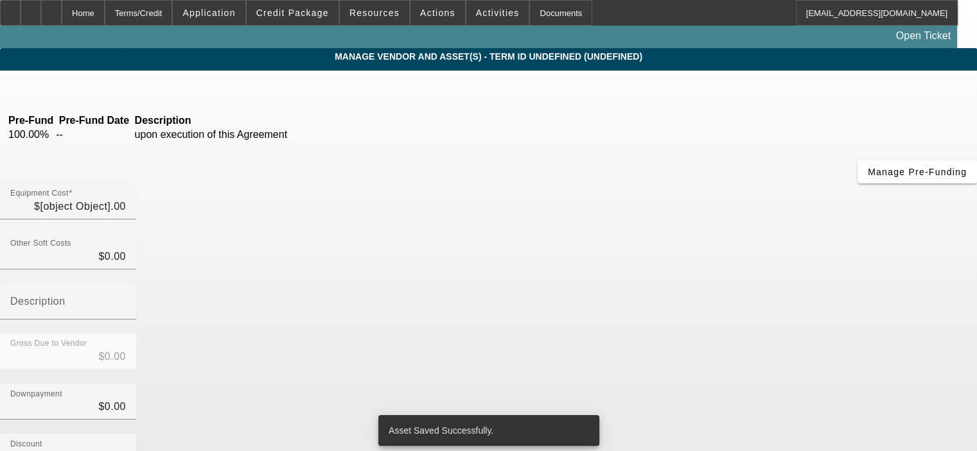
type input "$35,000.00"
type input "$225,000.00"
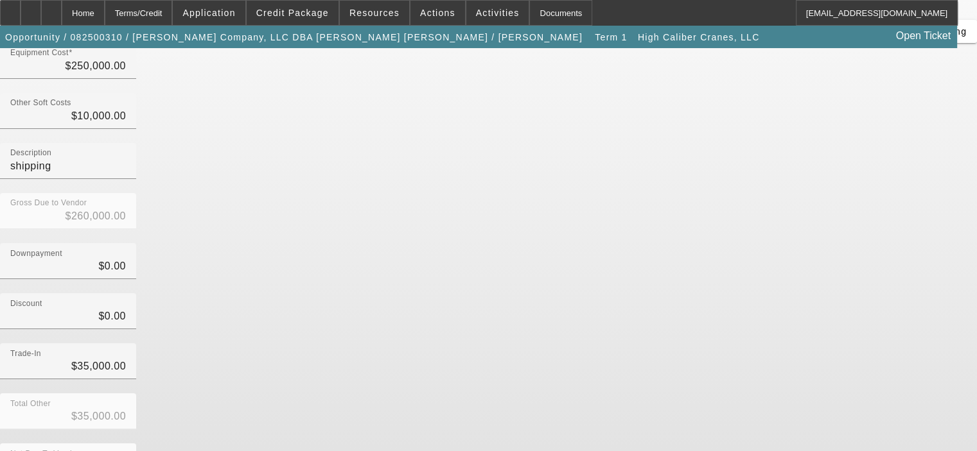
scroll to position [147, 0]
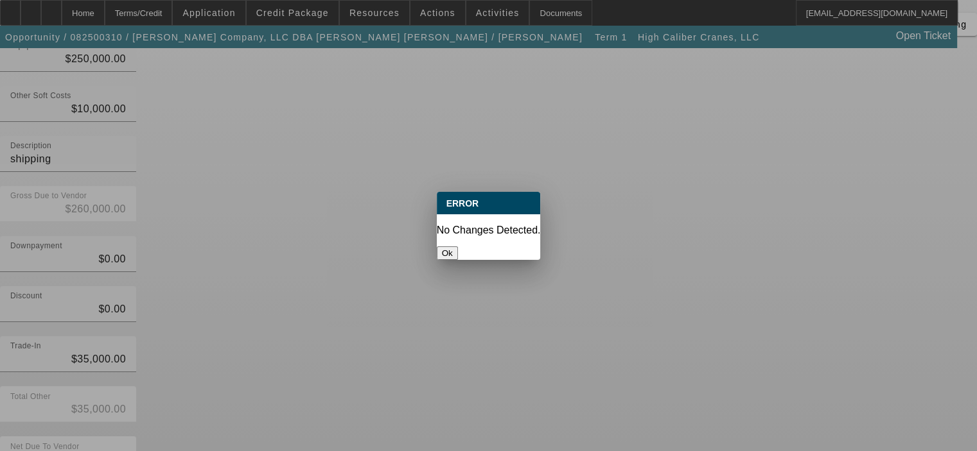
click at [458, 247] on button "Ok" at bounding box center [447, 253] width 21 height 13
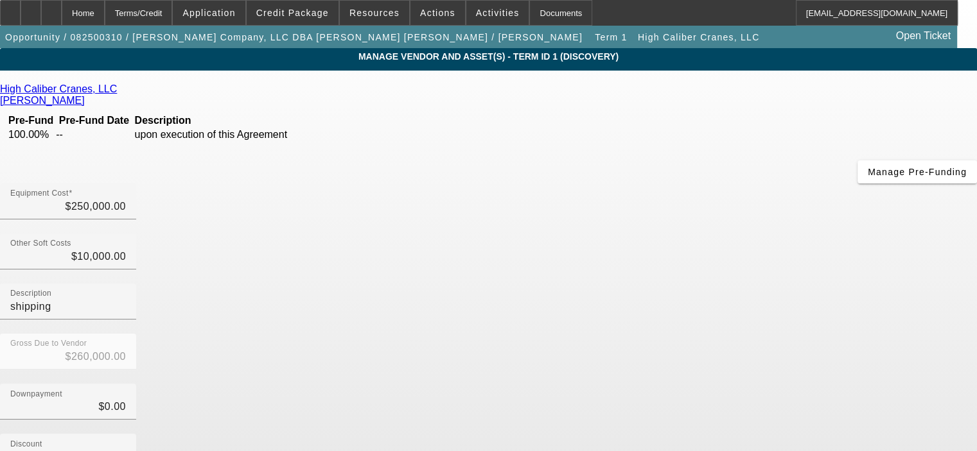
scroll to position [147, 0]
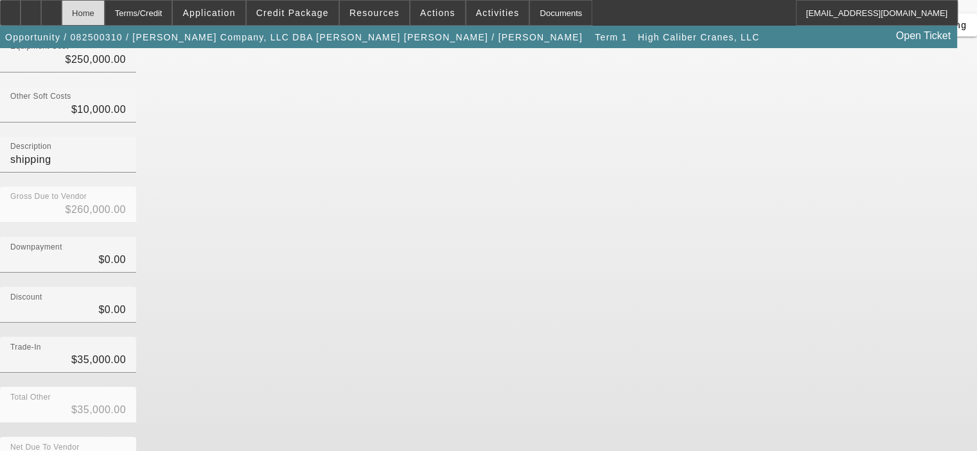
click at [105, 10] on div "Home" at bounding box center [83, 13] width 43 height 26
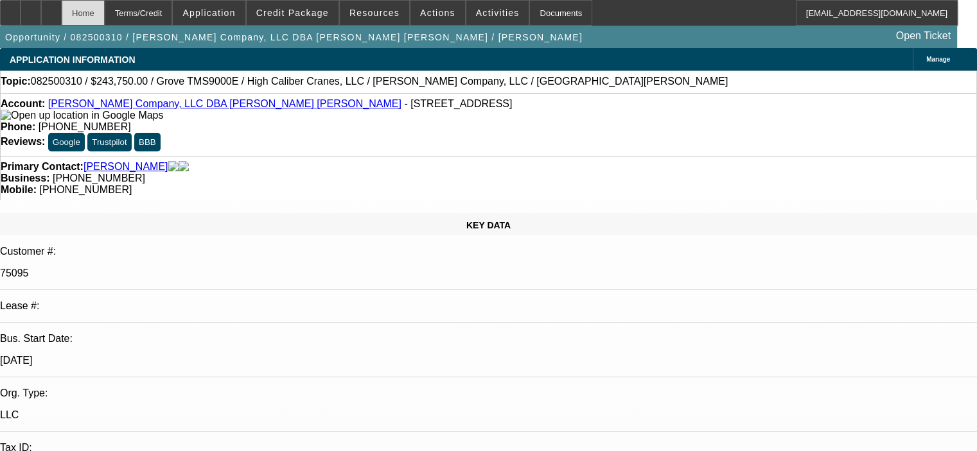
select select "0"
select select "2"
select select "0"
select select "6"
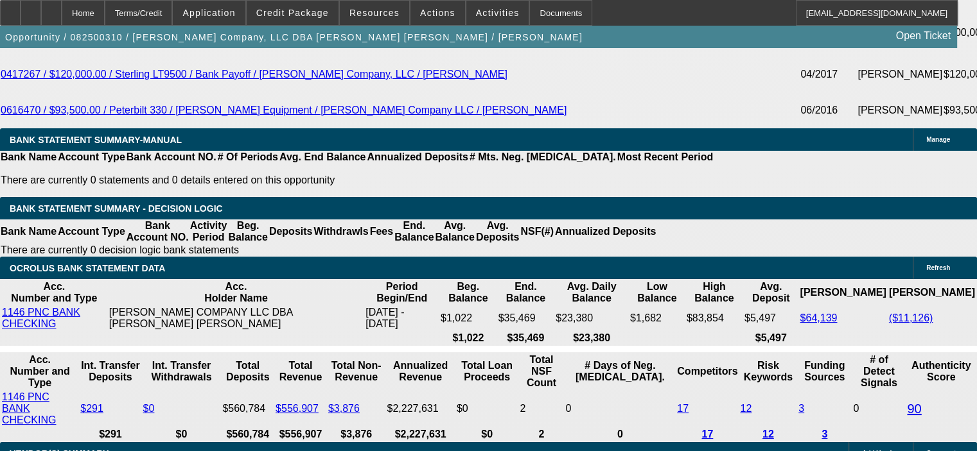
scroll to position [2504, 0]
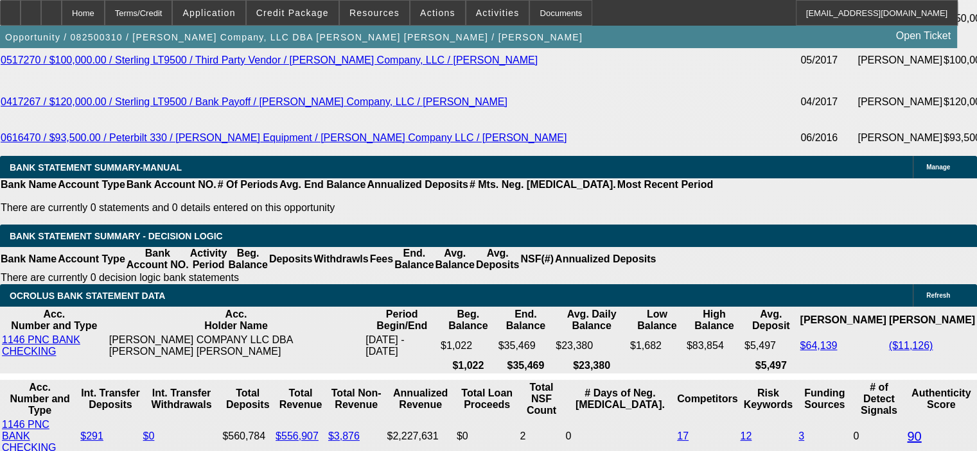
drag, startPoint x: 241, startPoint y: 241, endPoint x: 362, endPoint y: 235, distance: 120.8
type input "UNKNOWN"
type input "7."
type input "$9,653.08"
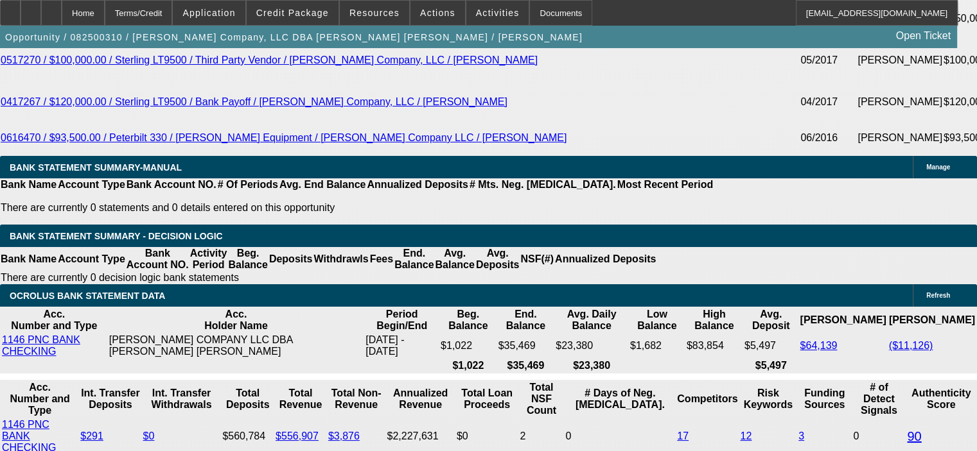
type input "$4,826.54"
type input "7.9"
type input "$9,861.42"
type input "$4,930.71"
type input "7.9"
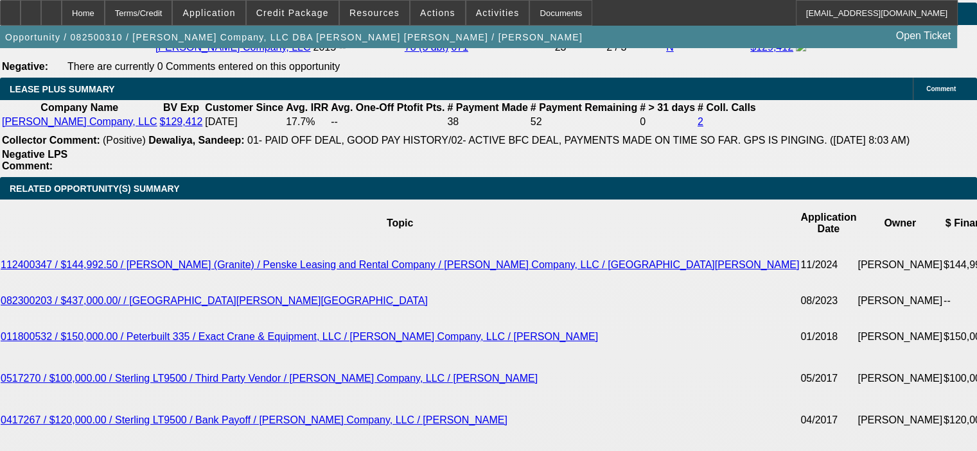
scroll to position [2183, 0]
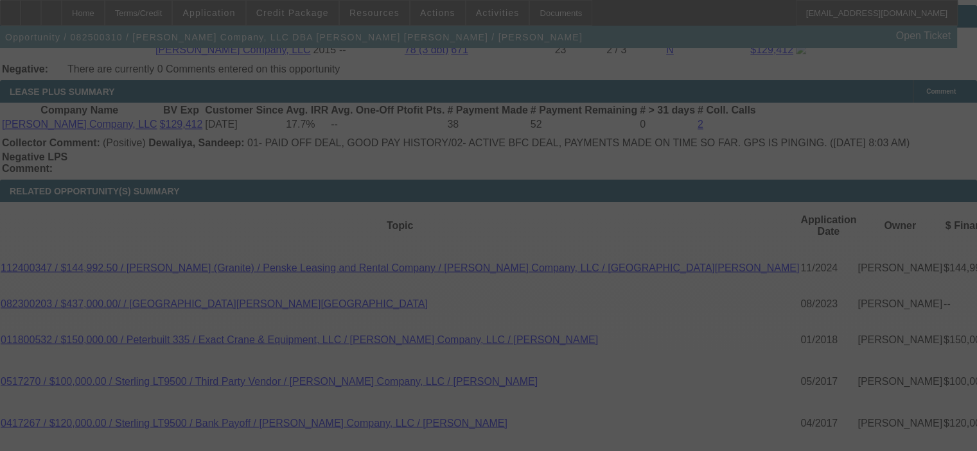
select select "0"
select select "2"
select select "0"
select select "6"
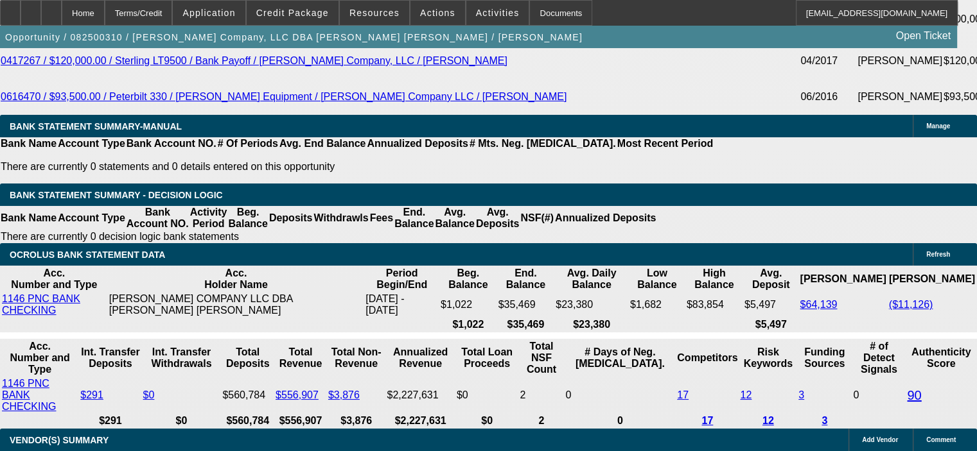
scroll to position [2568, 0]
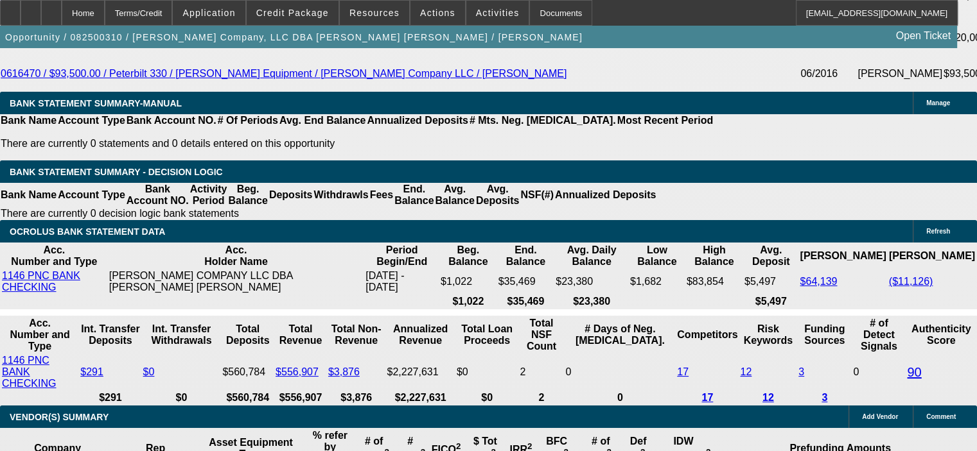
drag, startPoint x: 246, startPoint y: 171, endPoint x: 300, endPoint y: 170, distance: 53.9
type input "7"
type input "UNKNOWN"
type input "7."
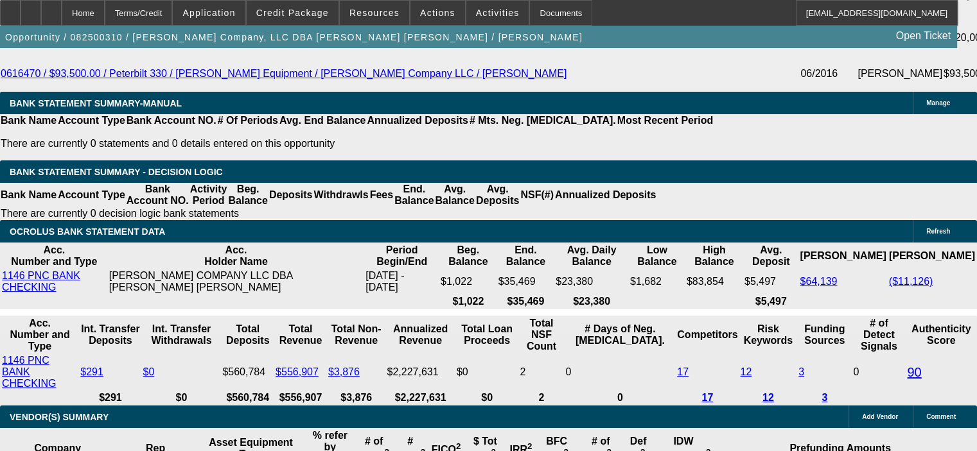
type input "$4,826.54"
type input "$9,653.08"
type input "7.5"
type input "$4,884.25"
type input "$9,768.50"
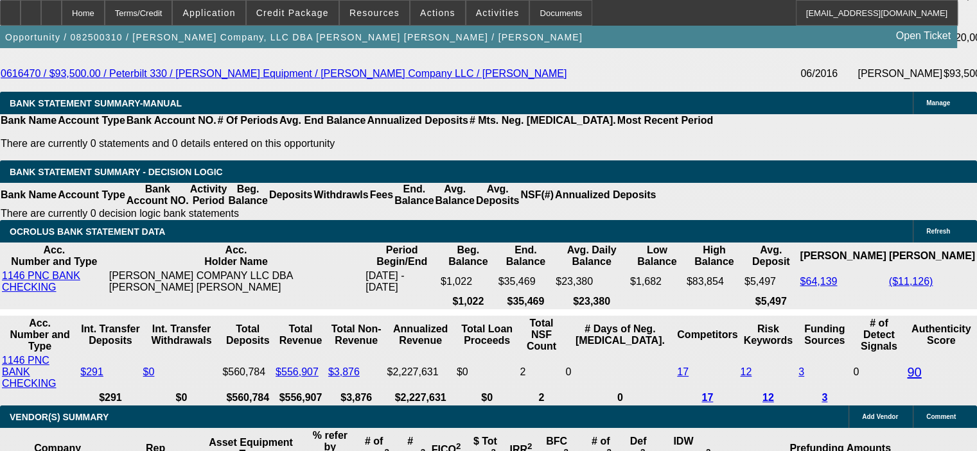
type input "7.5"
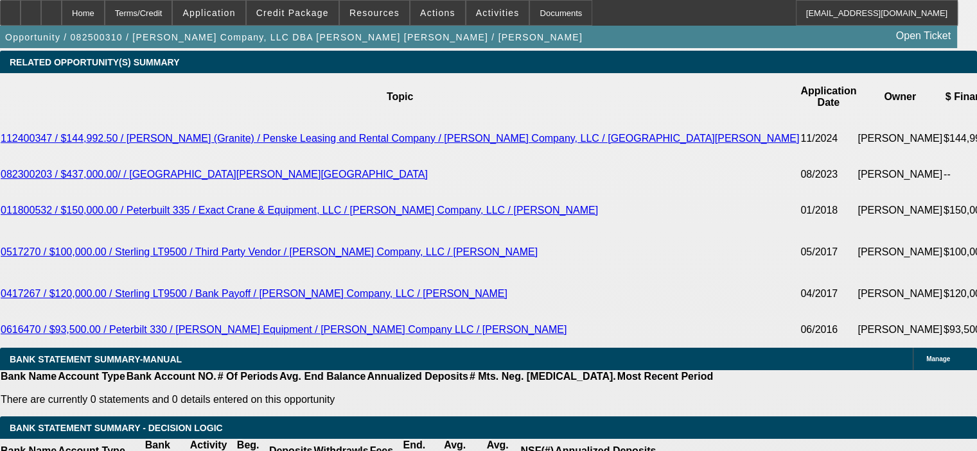
scroll to position [2311, 0]
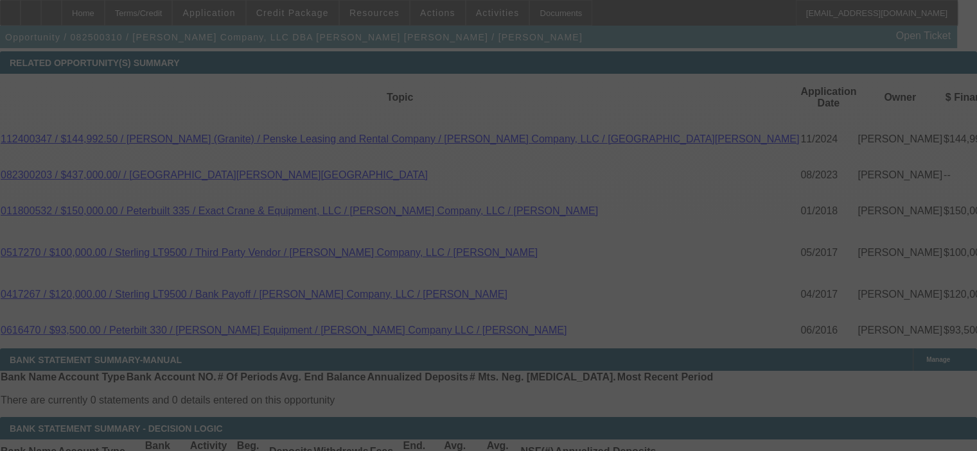
select select "0"
select select "2"
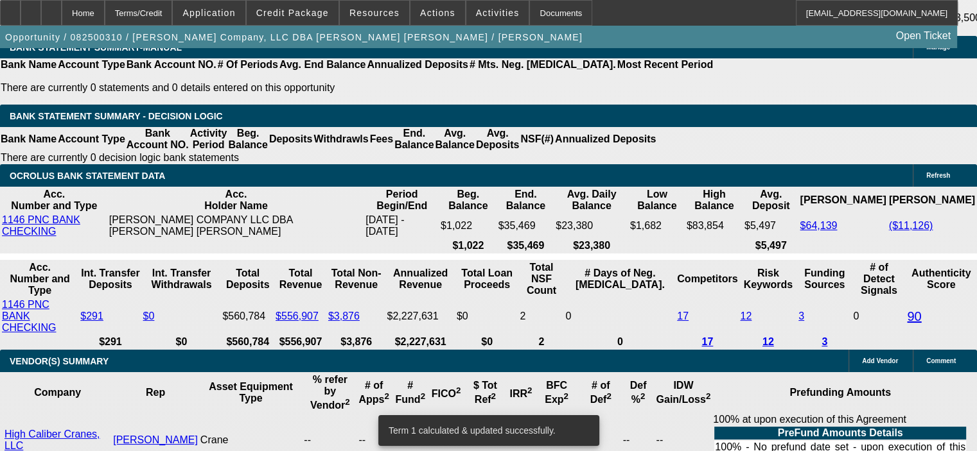
scroll to position [2632, 0]
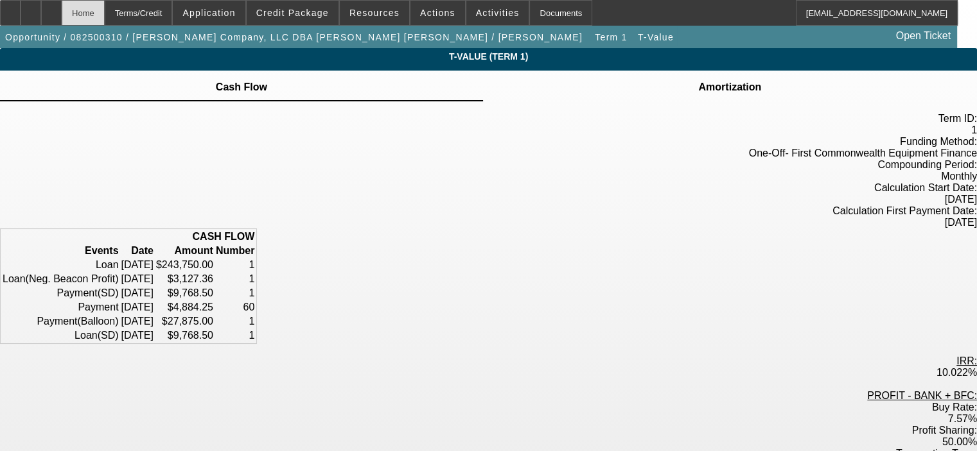
click at [105, 8] on div "Home" at bounding box center [83, 13] width 43 height 26
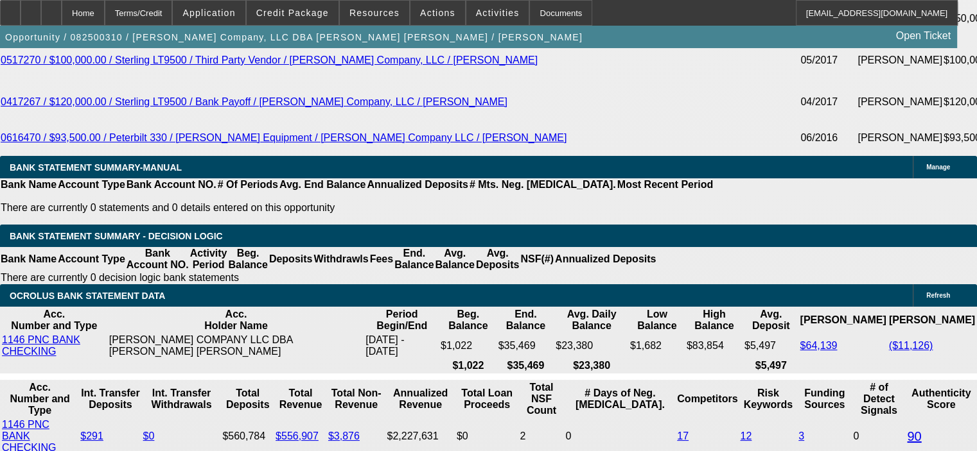
scroll to position [2568, 0]
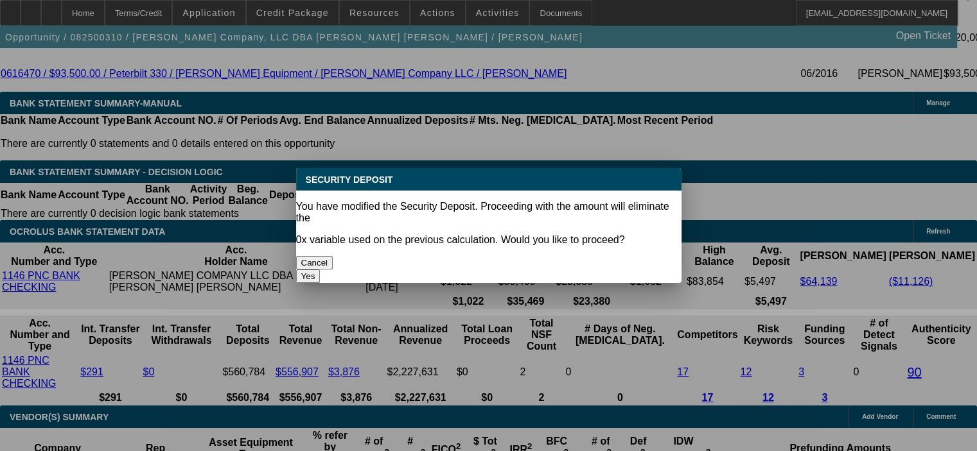
click at [320, 270] on button "Yes" at bounding box center [308, 276] width 24 height 13
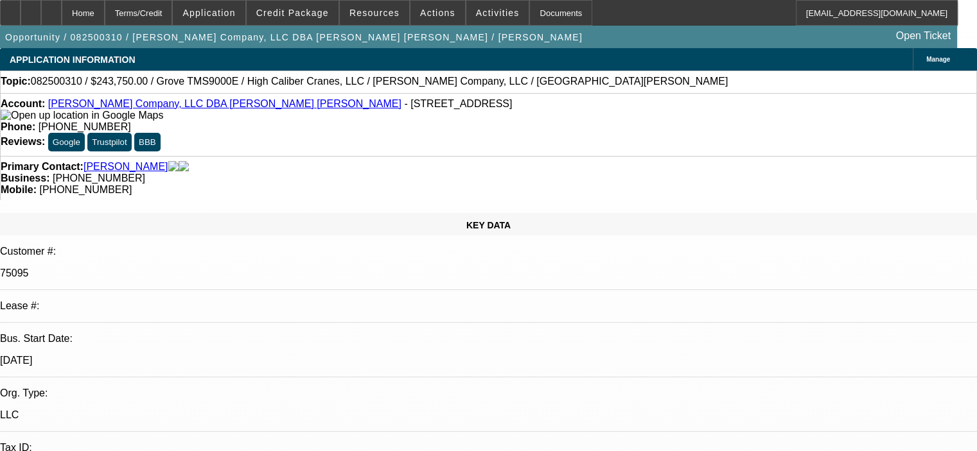
scroll to position [2568, 0]
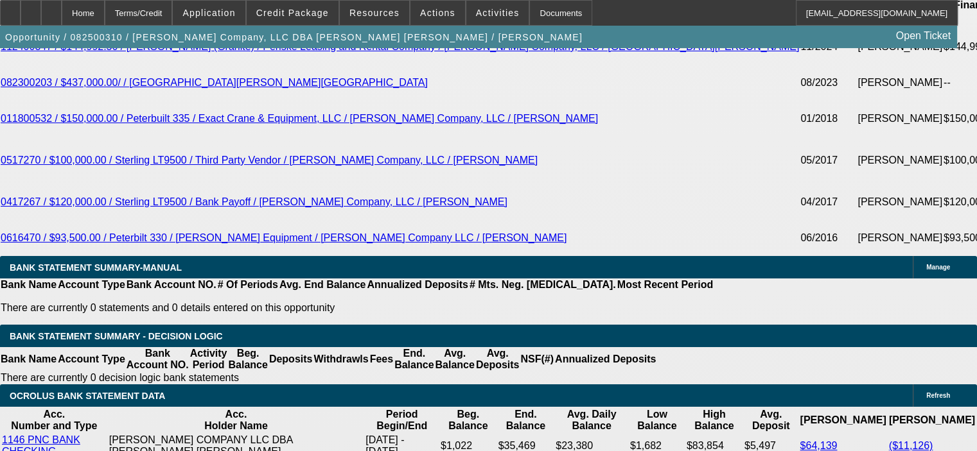
scroll to position [2311, 0]
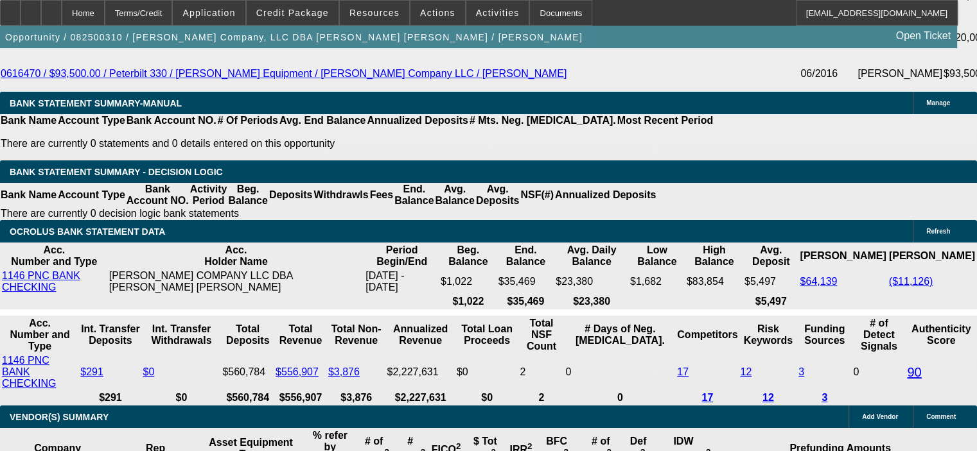
scroll to position [2504, 0]
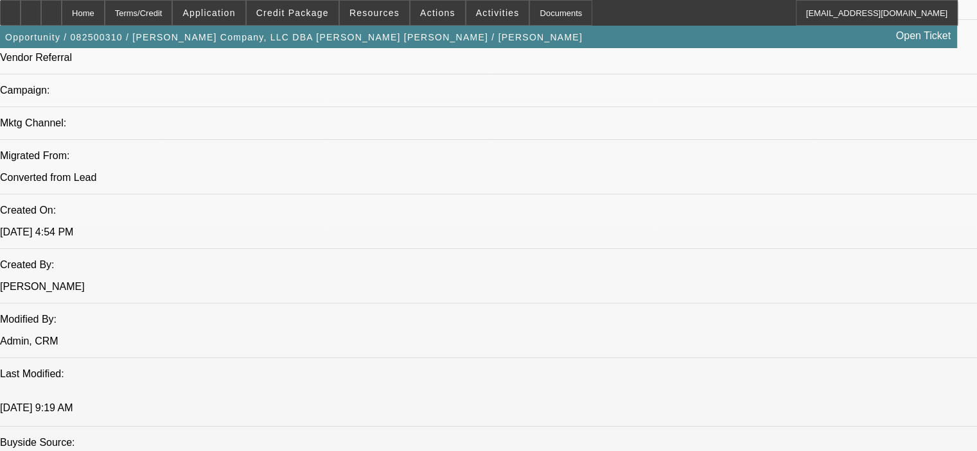
scroll to position [899, 0]
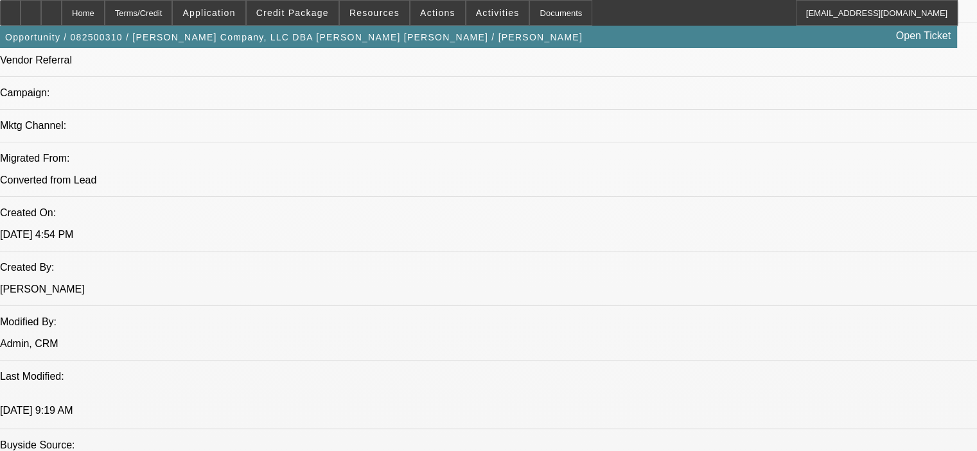
click at [311, 13] on span "Credit Package" at bounding box center [292, 13] width 73 height 10
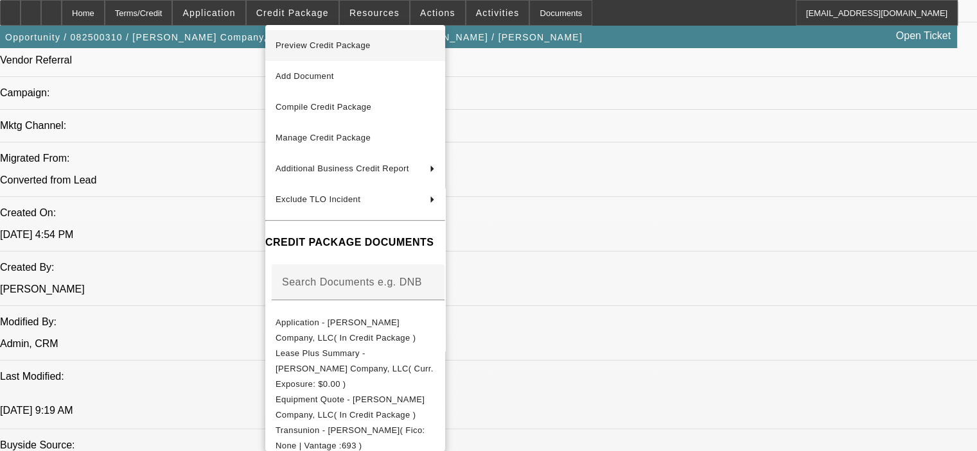
click at [327, 39] on span "Preview Credit Package" at bounding box center [354, 45] width 159 height 15
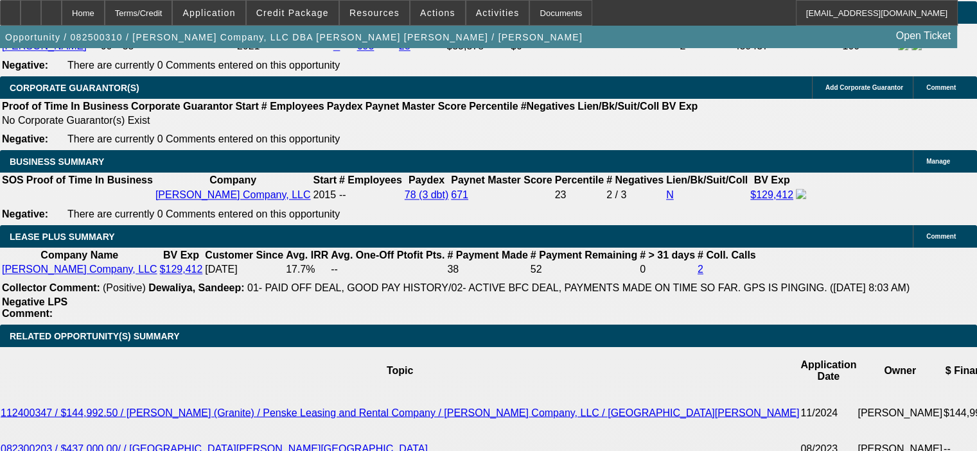
scroll to position [1990, 0]
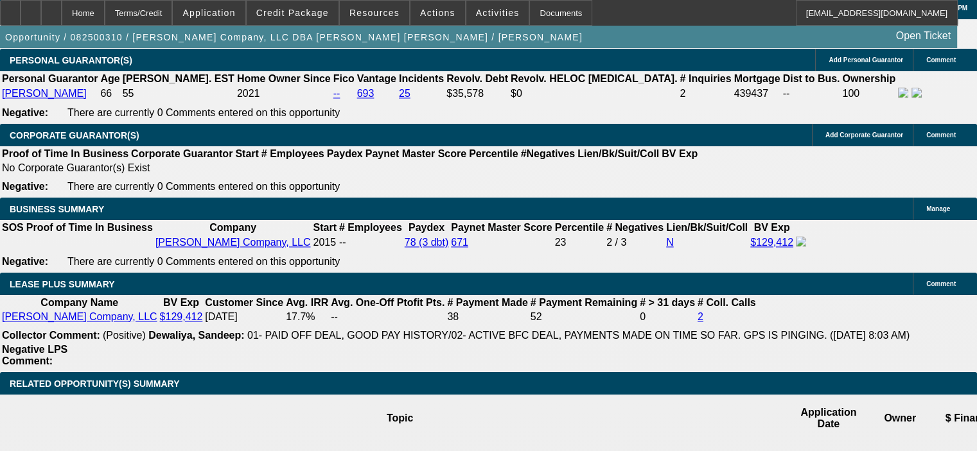
click at [62, 12] on div at bounding box center [51, 13] width 21 height 26
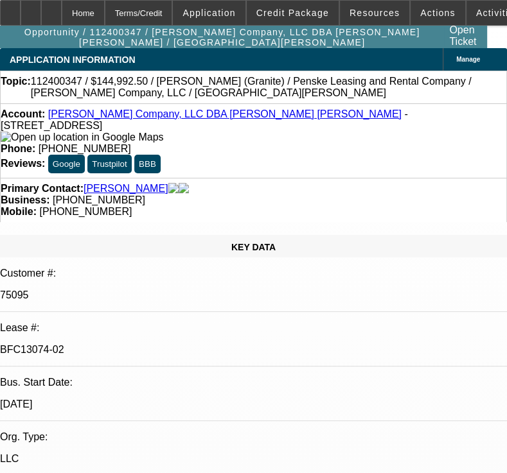
select select "0"
select select "2"
select select "0"
select select "6"
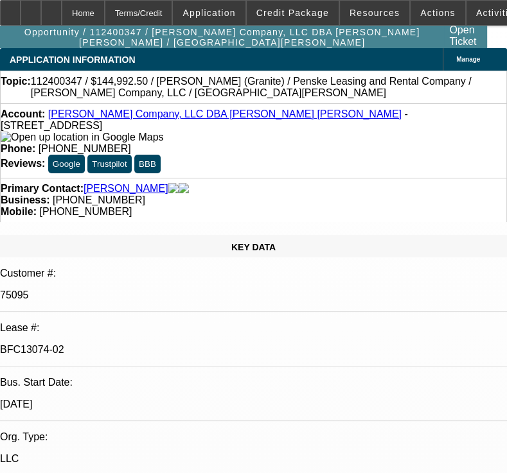
select select "0"
select select "2"
select select "0"
select select "6"
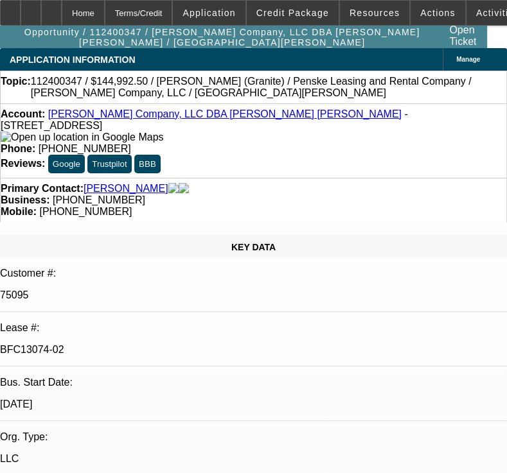
select select "0"
select select "2"
select select "0"
select select "6"
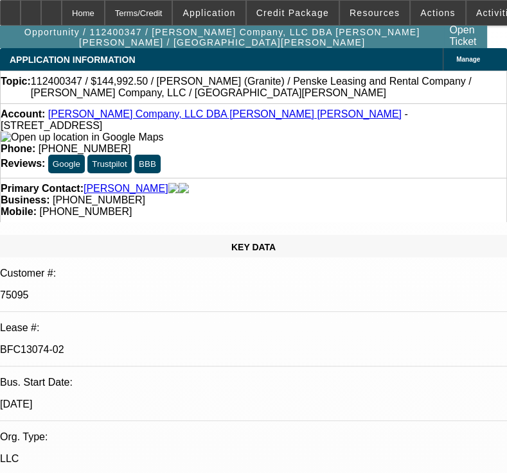
select select "0"
select select "2"
select select "0"
select select "6"
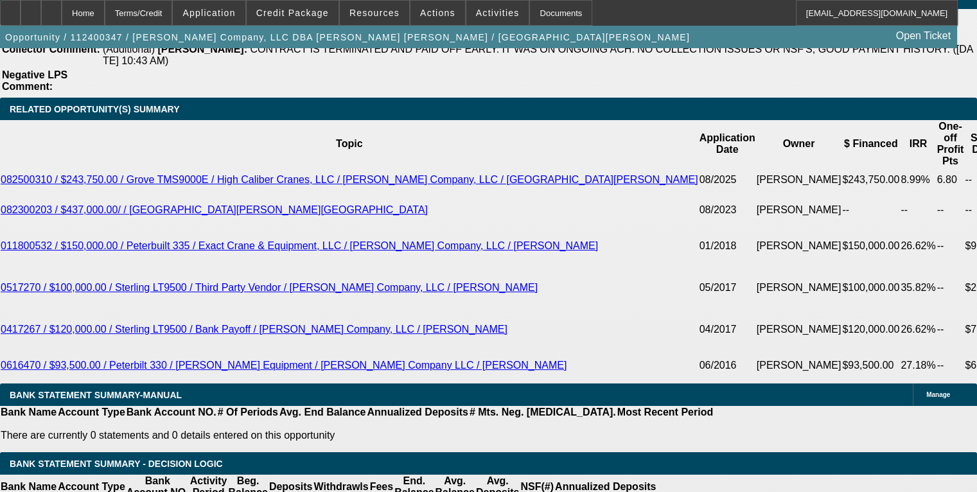
scroll to position [2311, 0]
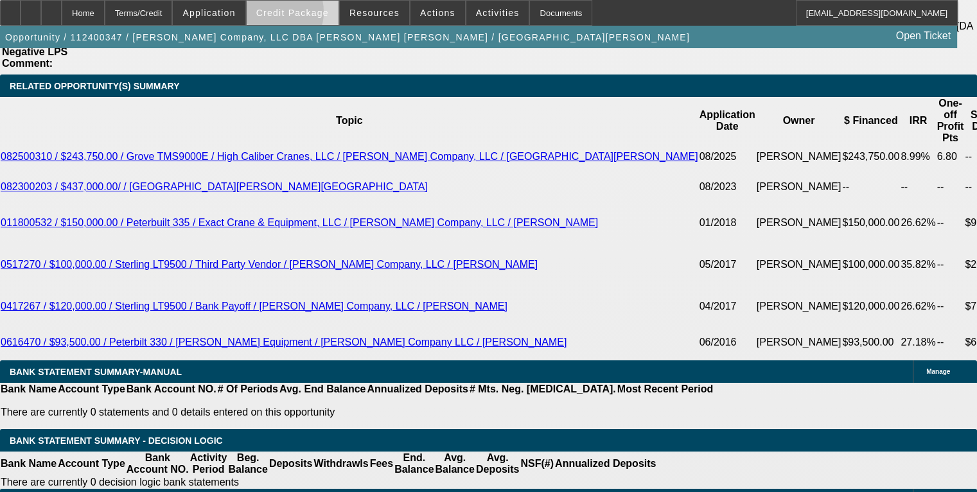
click at [290, 15] on span "Credit Package" at bounding box center [292, 13] width 73 height 10
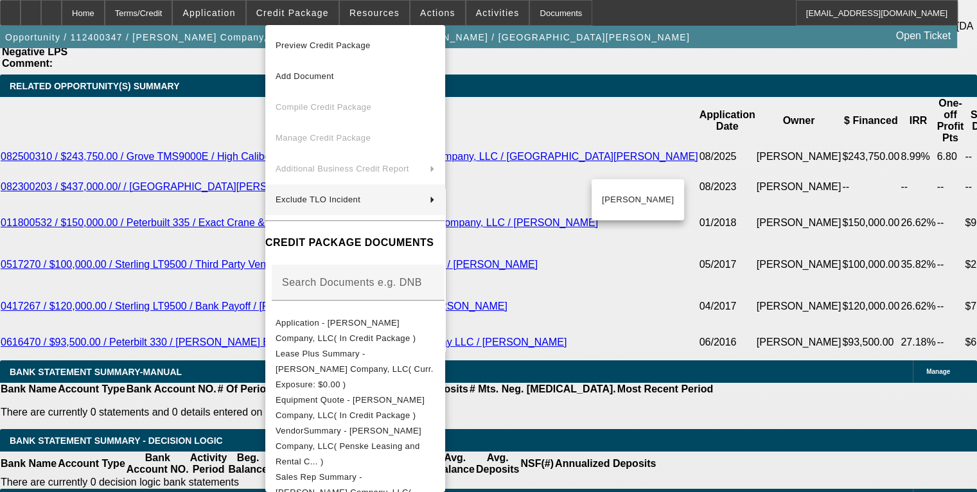
drag, startPoint x: 593, startPoint y: 216, endPoint x: 539, endPoint y: 201, distance: 56.5
click at [516, 340] on div "Preview Credit Package Add Document Compile Credit Package Manage Credit Packag…" at bounding box center [488, 246] width 977 height 492
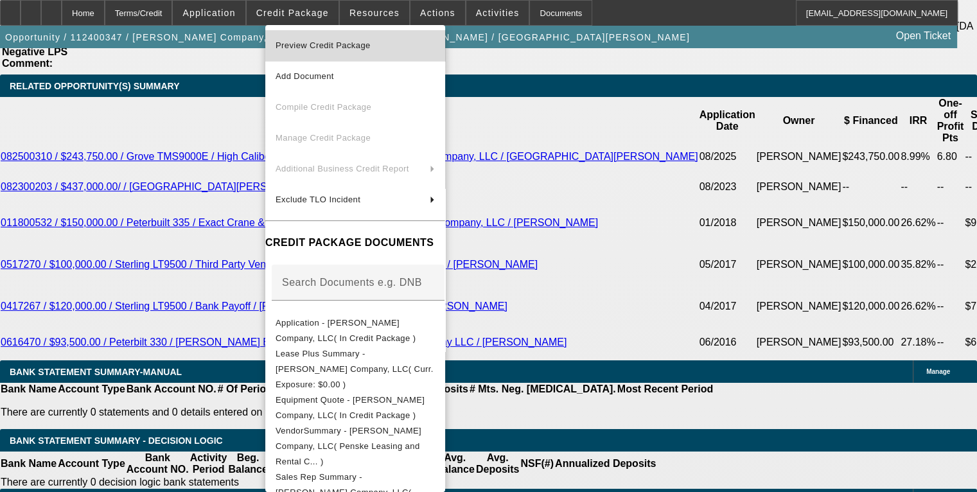
click at [393, 53] on button "Preview Credit Package" at bounding box center [355, 45] width 180 height 31
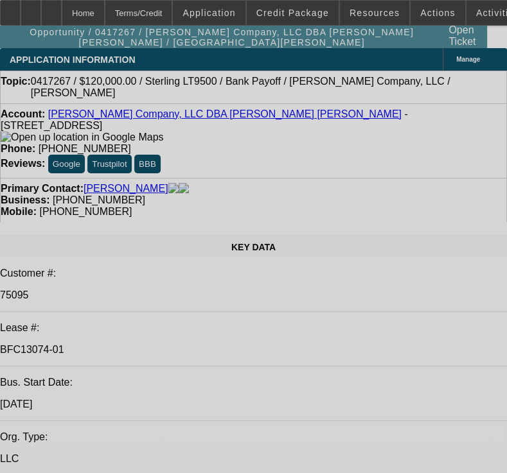
select select "0"
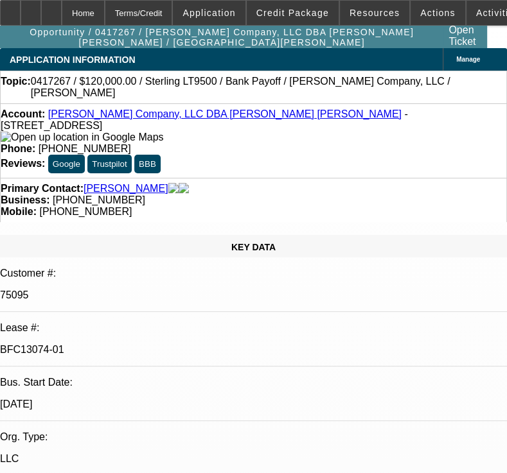
select select "2"
select select "0"
select select "6"
select select "0"
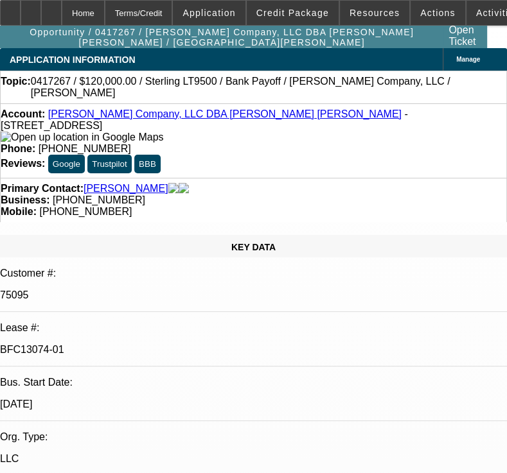
select select "2"
select select "0"
select select "6"
select select "0"
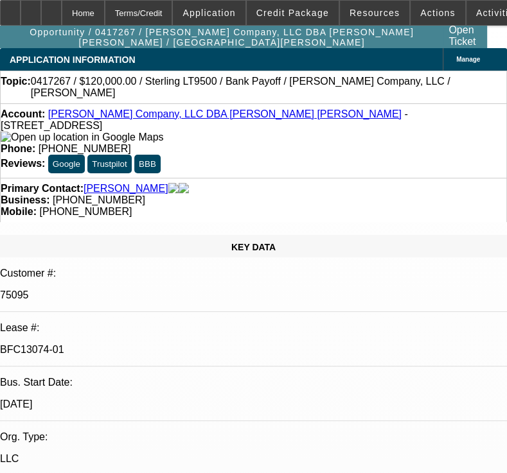
select select "2"
select select "0"
select select "6"
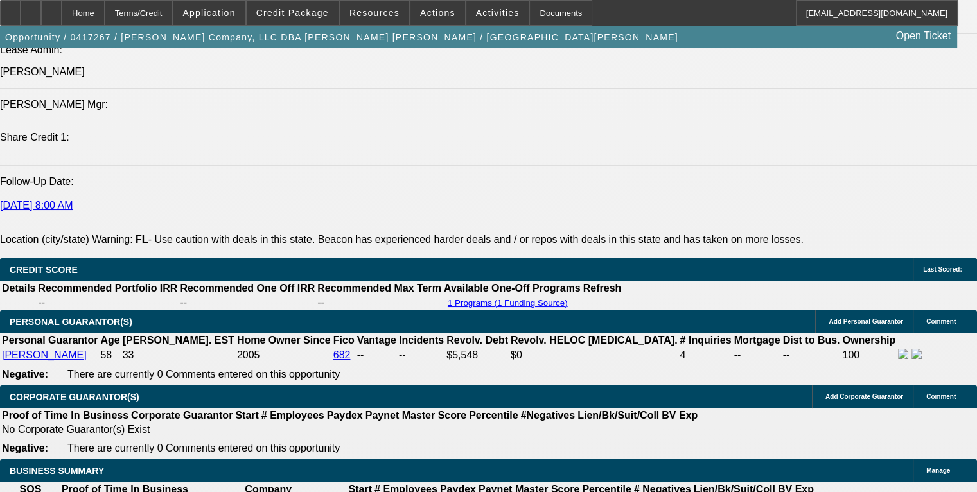
scroll to position [1733, 0]
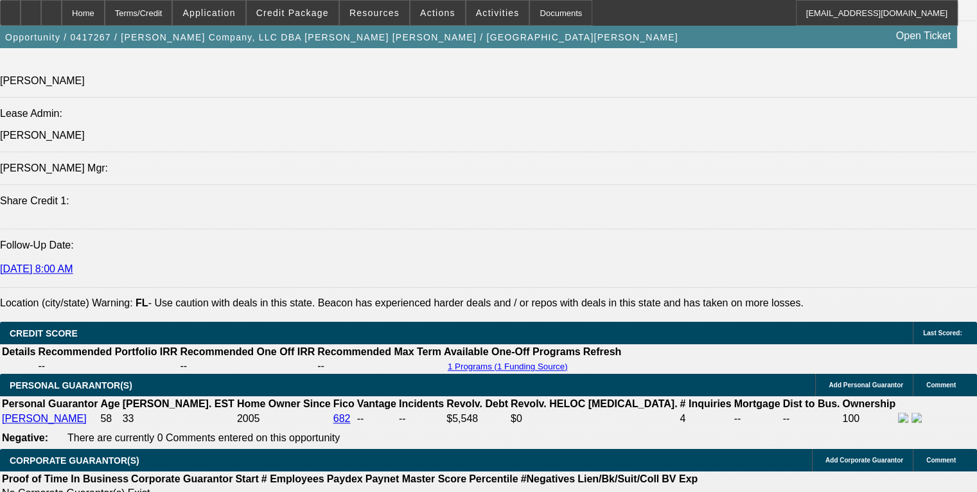
scroll to position [1669, 0]
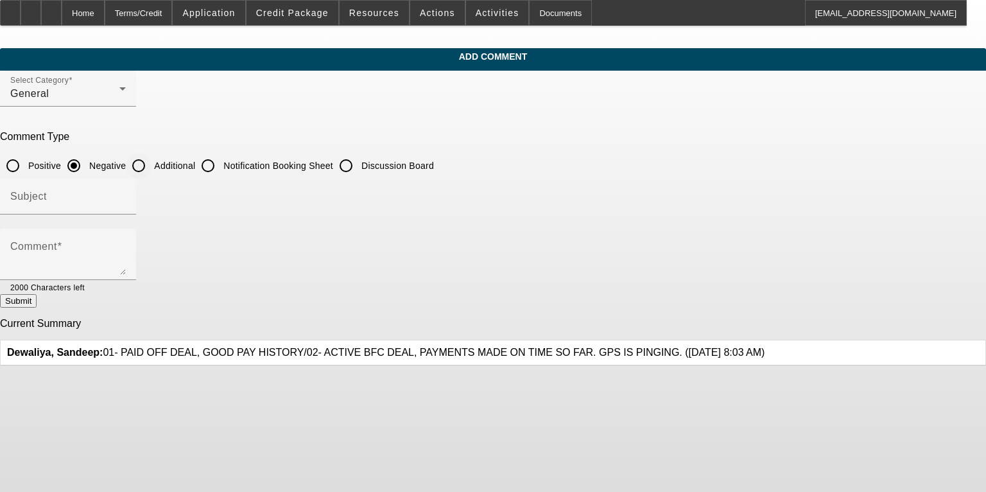
click at [152, 166] on input "Additional" at bounding box center [139, 166] width 26 height 26
radio input "true"
click at [126, 238] on div "Comment" at bounding box center [68, 254] width 116 height 51
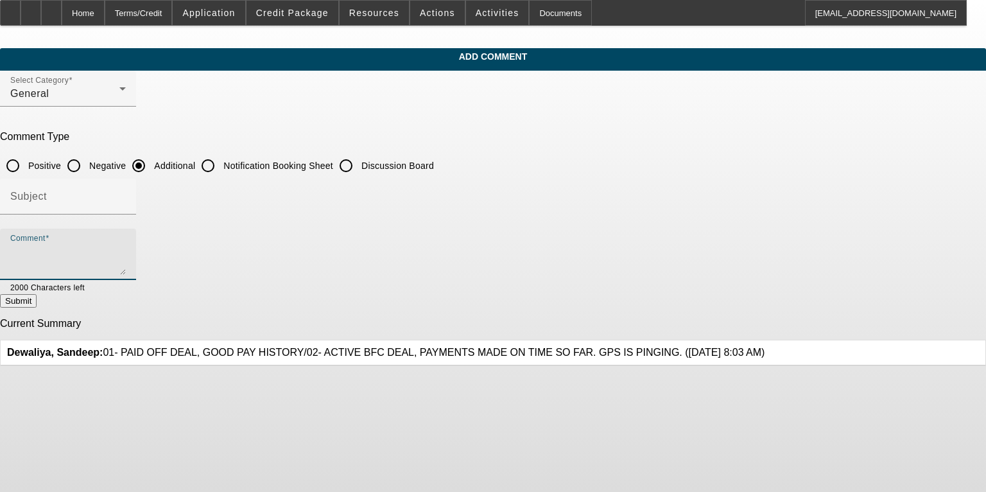
paste textarea "Monte has been in the crane service industry since the late 1970s and has owned…"
type textarea "Monte has been in the crane service industry since the late 1970s and has owned…"
click at [126, 196] on input "Subject" at bounding box center [68, 201] width 116 height 15
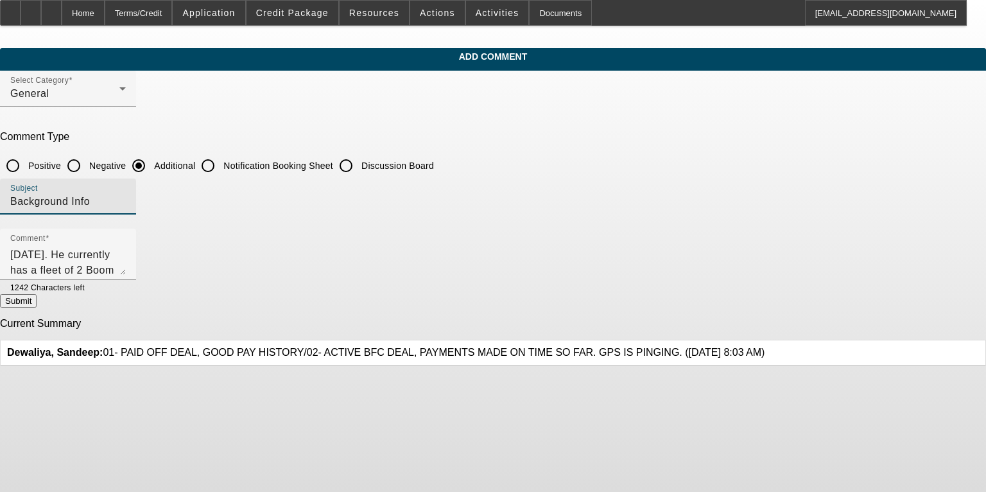
type input "Background Info"
click at [37, 305] on button "Submit" at bounding box center [18, 300] width 37 height 13
radio input "true"
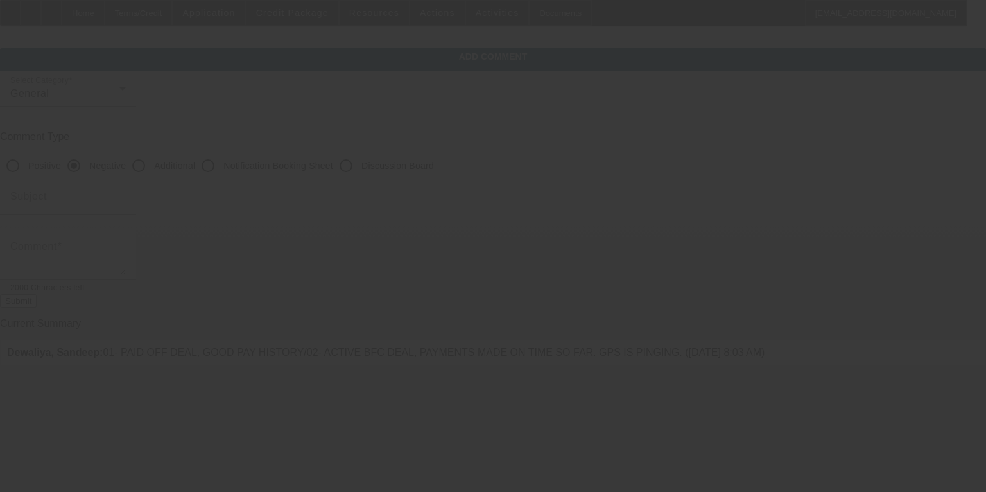
scroll to position [0, 0]
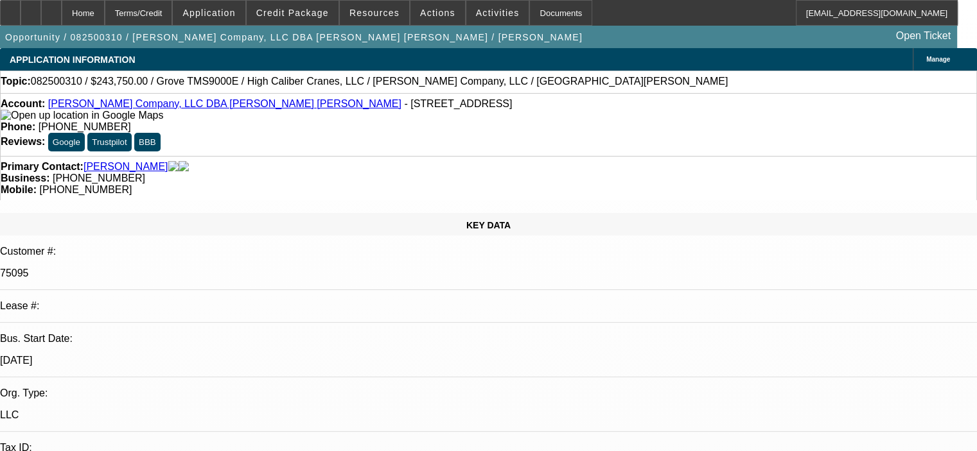
select select "0"
select select "6"
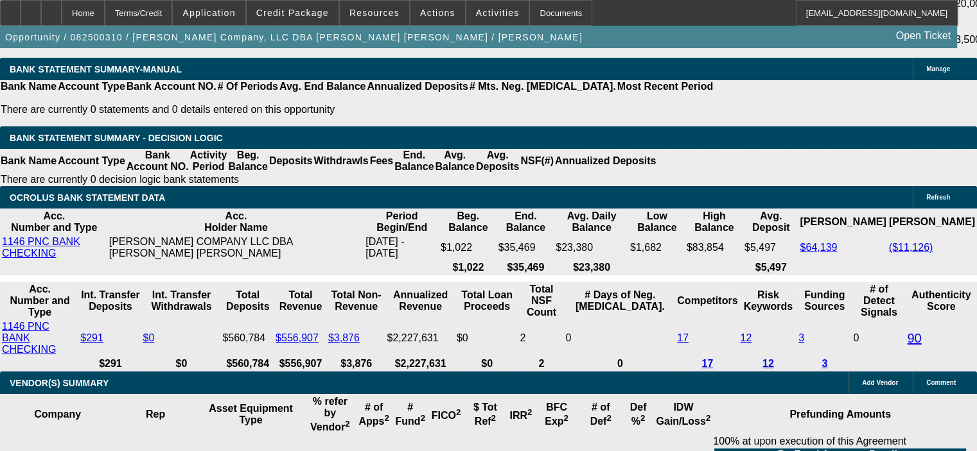
scroll to position [2632, 0]
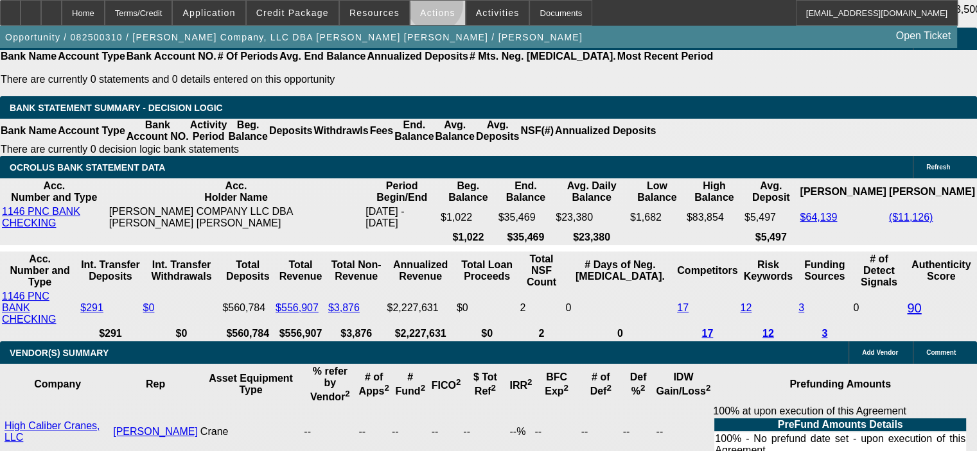
click at [427, 8] on span "Actions" at bounding box center [437, 13] width 35 height 10
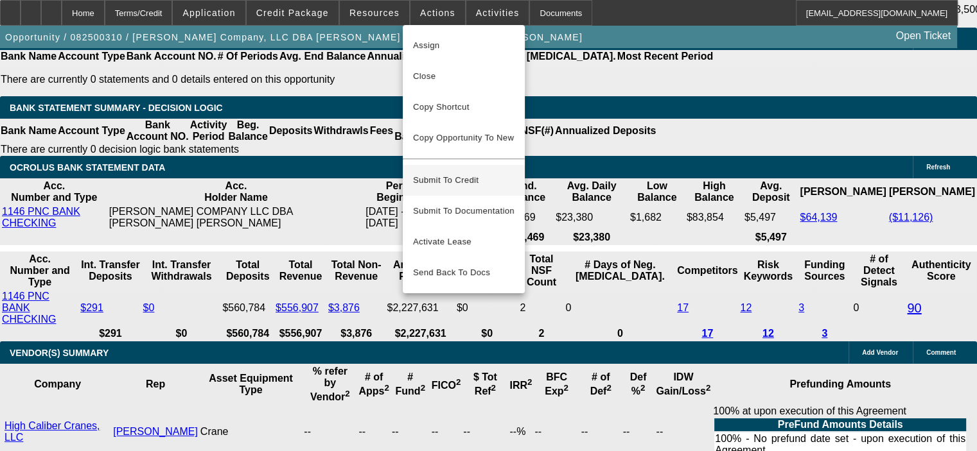
click at [446, 173] on span "Submit To Credit" at bounding box center [463, 180] width 101 height 15
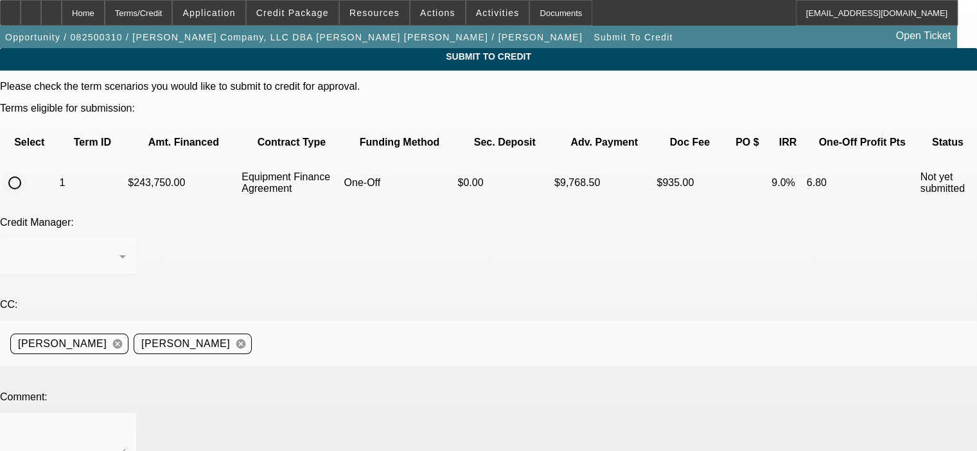
click at [28, 170] on input "radio" at bounding box center [15, 183] width 26 height 26
radio input "true"
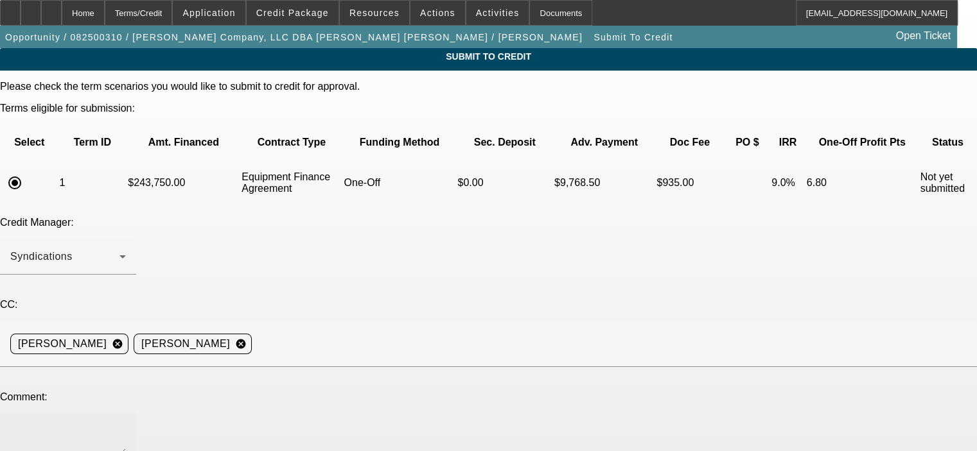
click at [126, 413] on div at bounding box center [68, 438] width 116 height 51
paste textarea "Monte has been in the crane service industry since the late 1970s and has owned…"
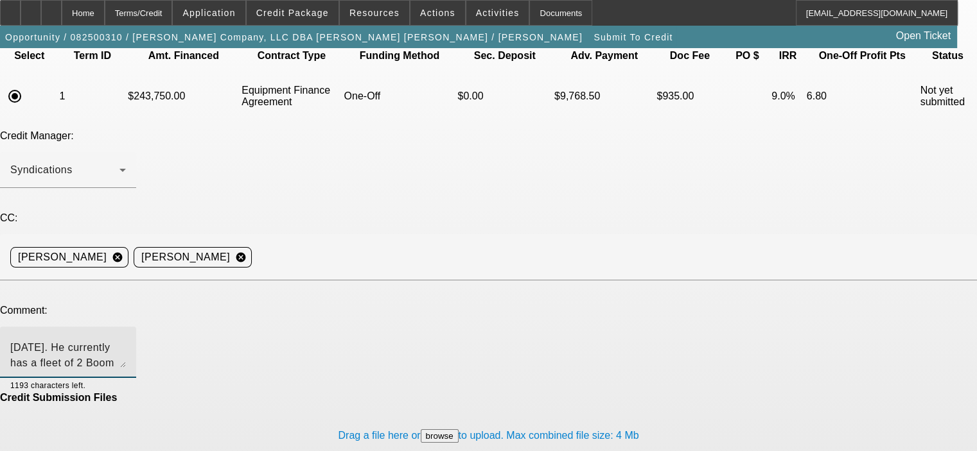
scroll to position [93, 0]
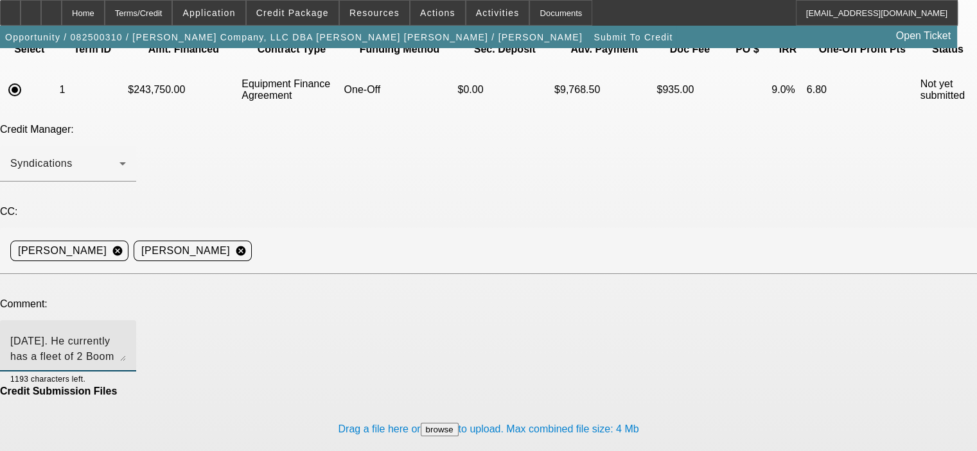
type textarea "Monte has been in the crane service industry since the late 1970s and has owned…"
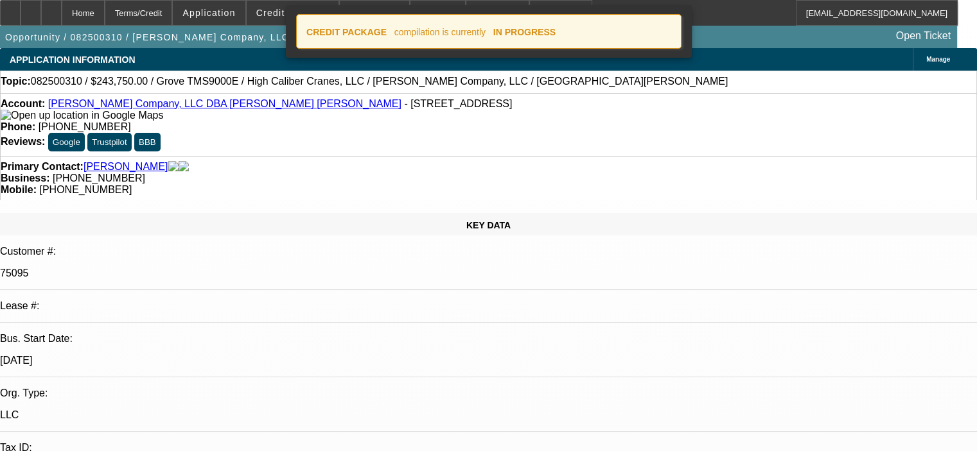
select select "0"
select select "6"
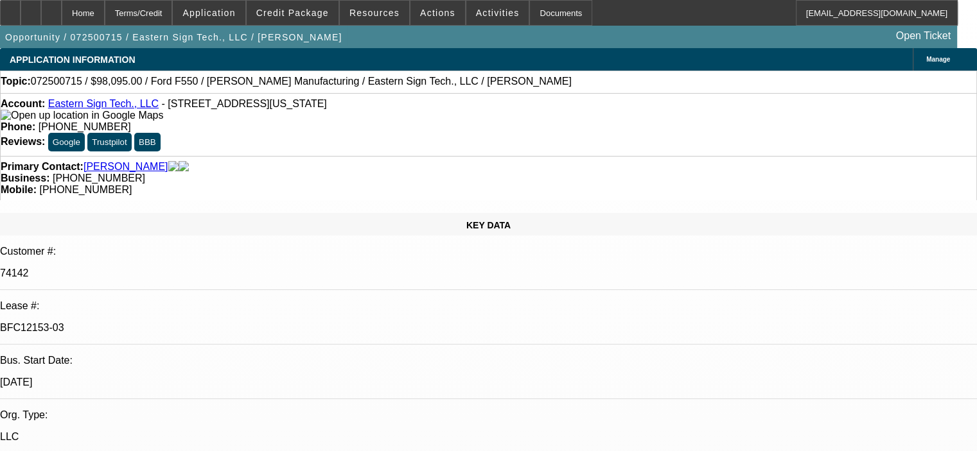
select select "0"
select select "6"
select select "0"
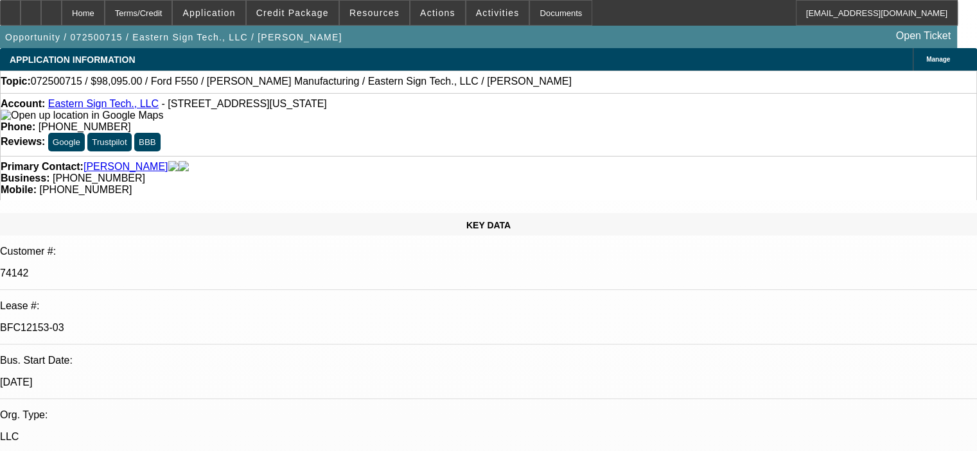
select select "0"
select select "6"
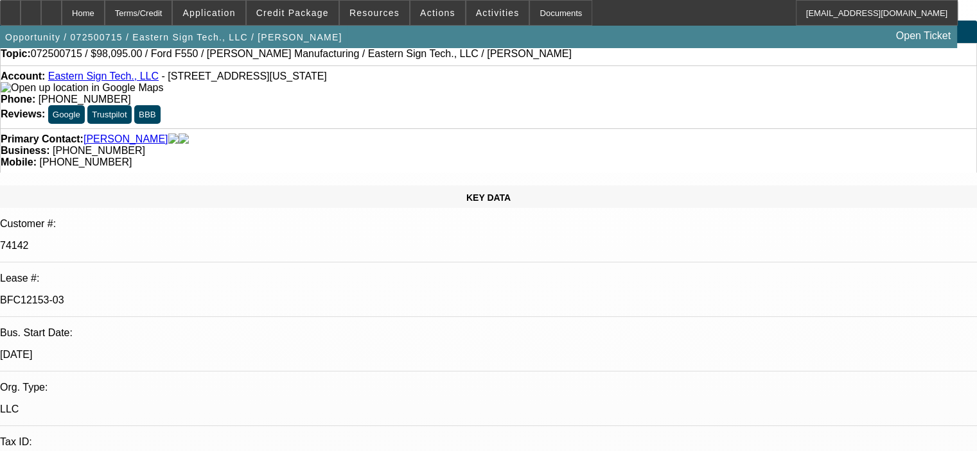
scroll to position [64, 0]
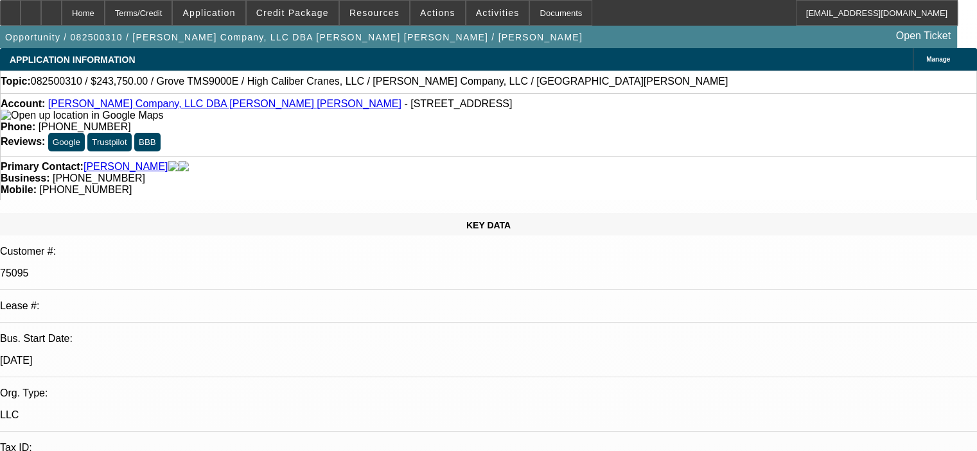
select select "0"
select select "6"
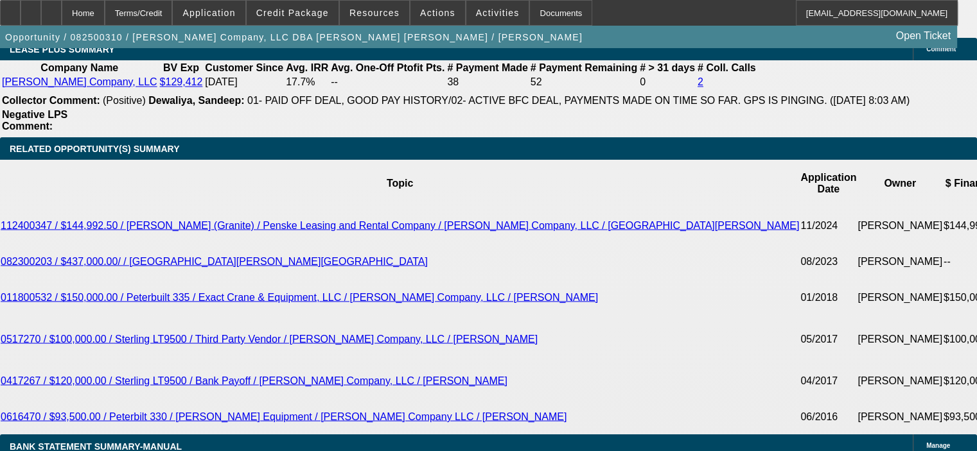
scroll to position [2375, 0]
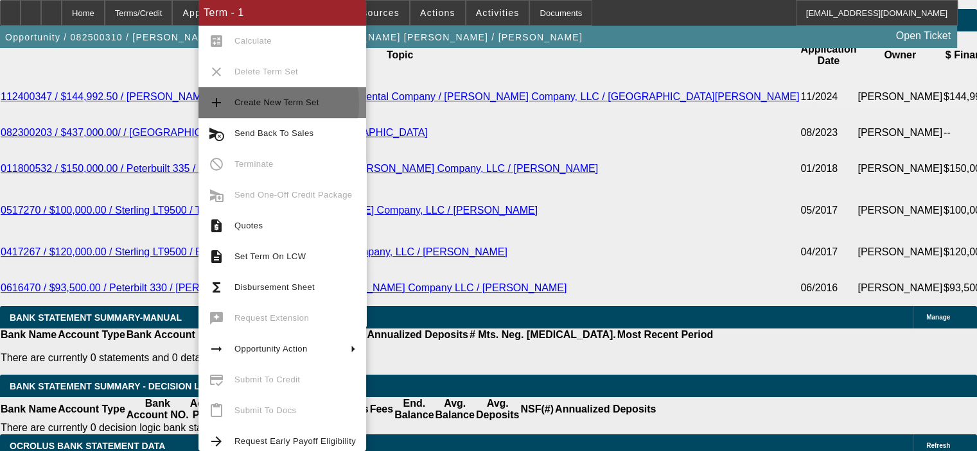
click at [254, 103] on span "Create New Term Set" at bounding box center [276, 103] width 85 height 10
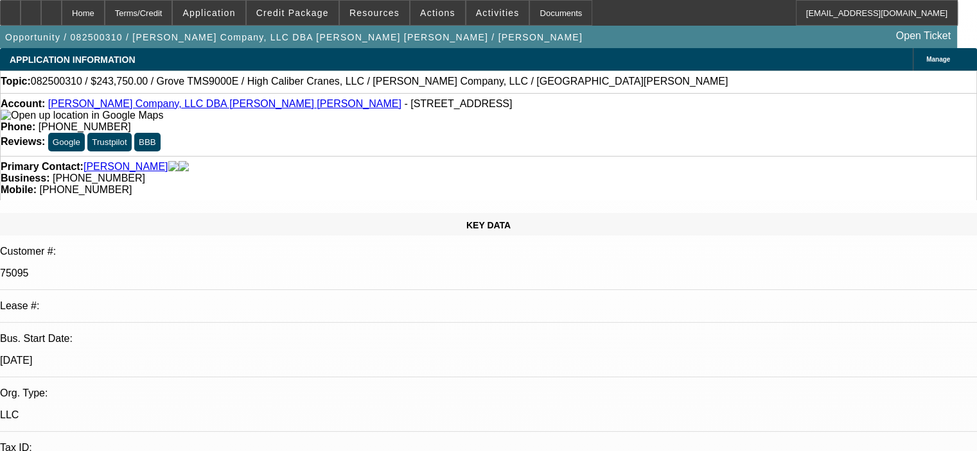
select select "0"
select select "6"
select select "0"
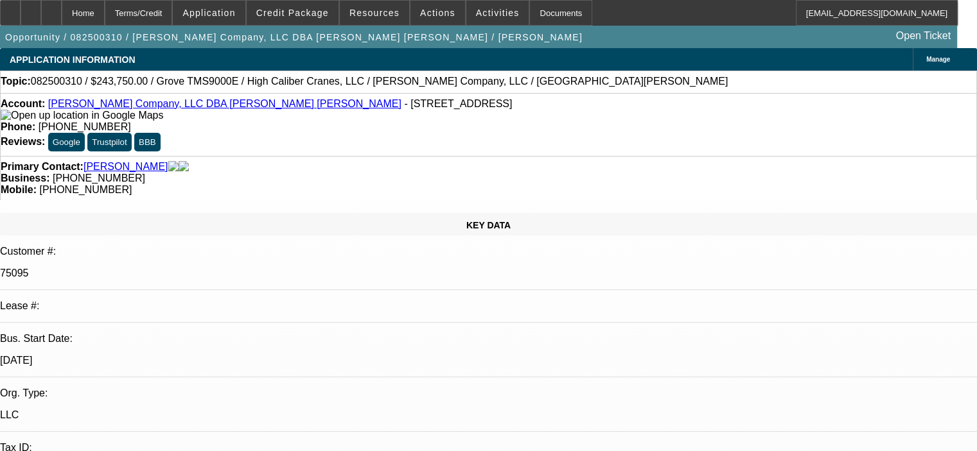
select select "0"
select select "6"
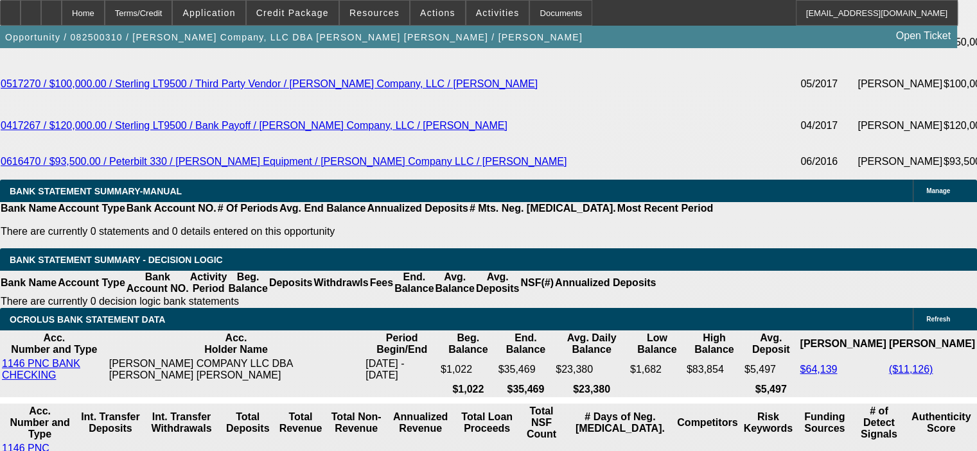
scroll to position [2504, 0]
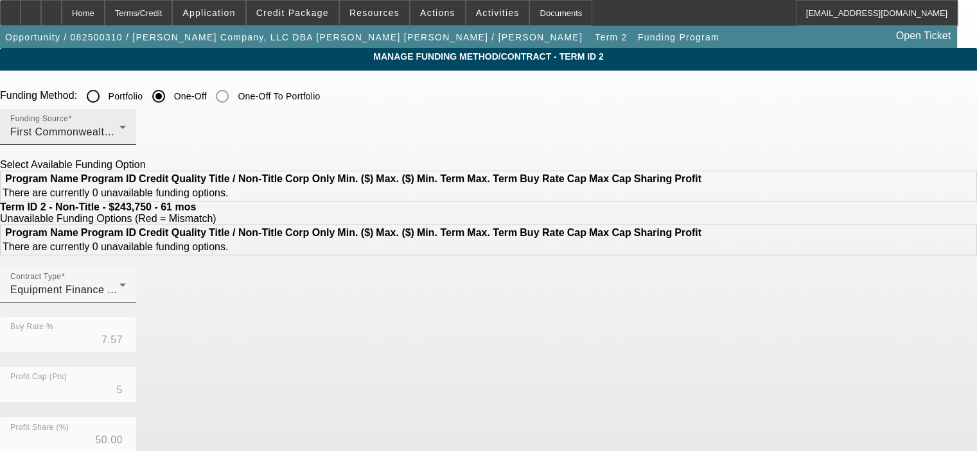
click at [119, 130] on div "First Commonwealth Equipment Finance" at bounding box center [64, 132] width 109 height 15
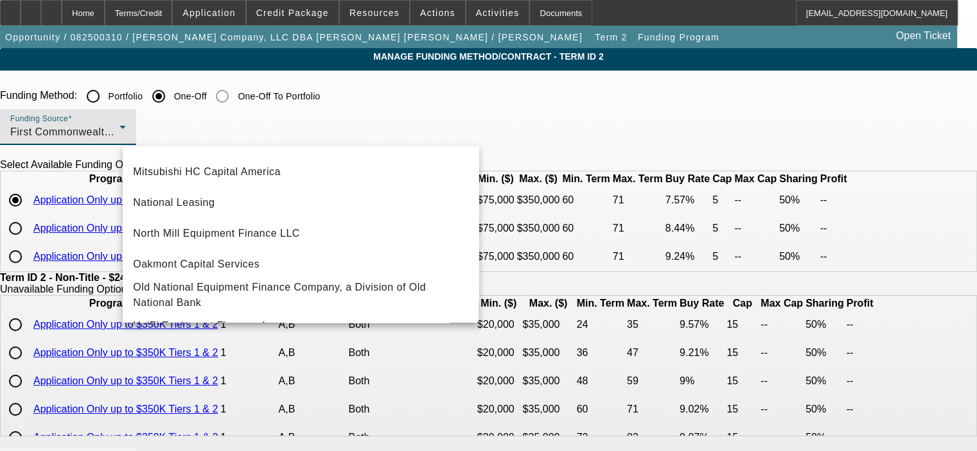
scroll to position [347, 0]
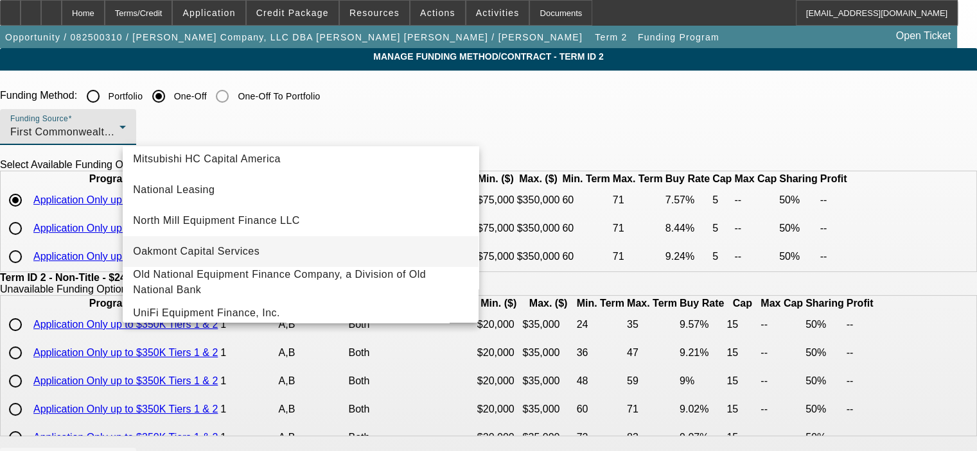
click at [342, 258] on mat-option "Oakmont Capital Services" at bounding box center [301, 251] width 356 height 31
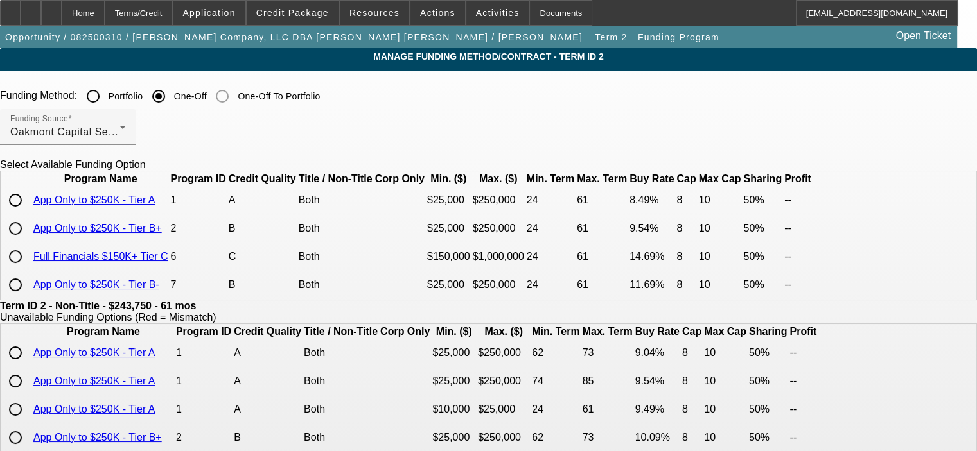
click at [28, 213] on input "radio" at bounding box center [16, 200] width 26 height 26
radio input "true"
type input "8.49"
type input "8"
type input "10"
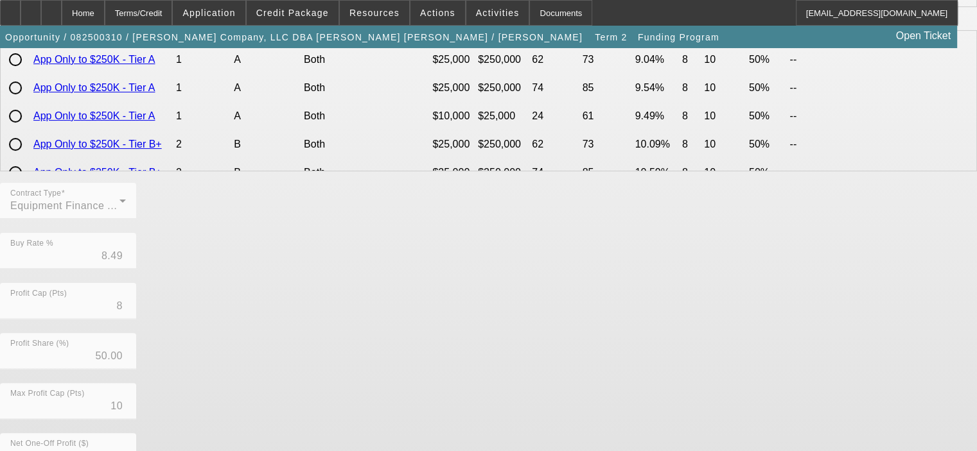
scroll to position [434, 0]
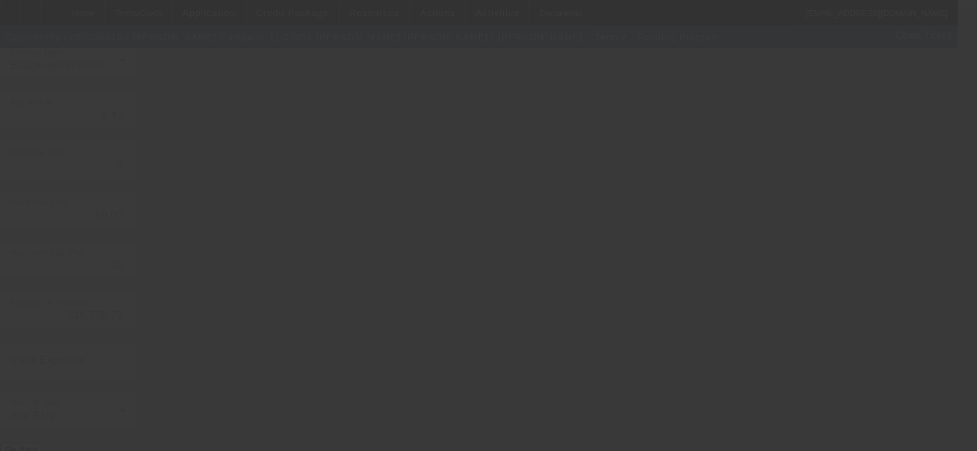
type input "7.57"
type input "5"
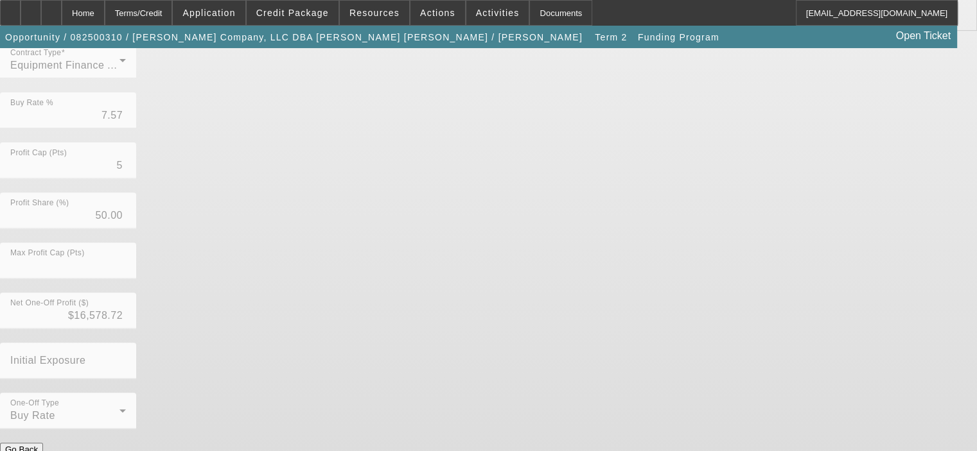
scroll to position [0, 0]
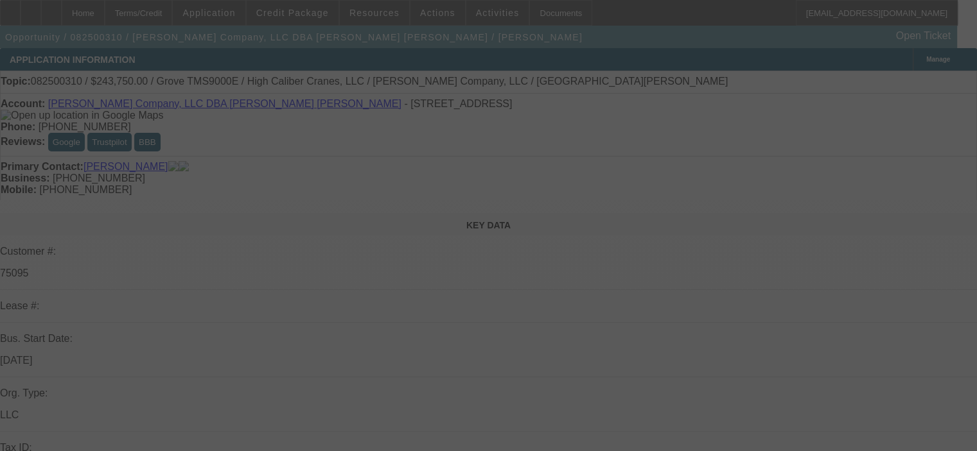
select select "0"
select select "6"
select select "0"
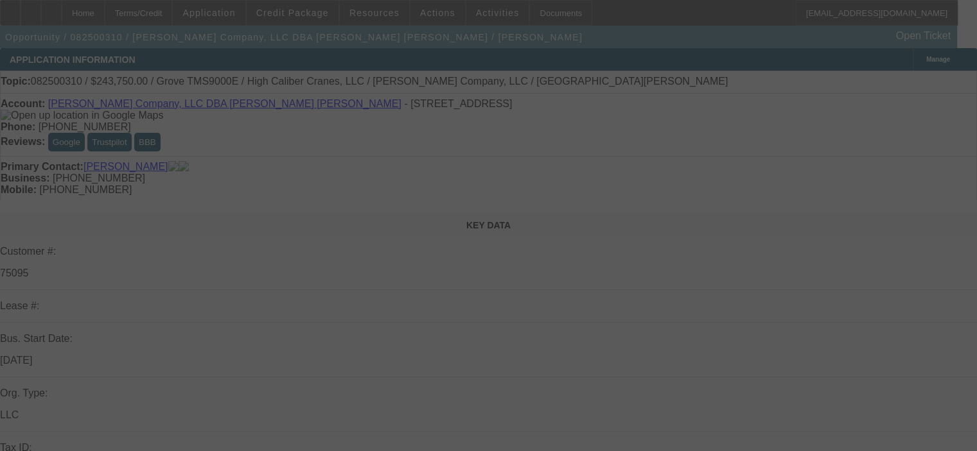
select select "0"
select select "6"
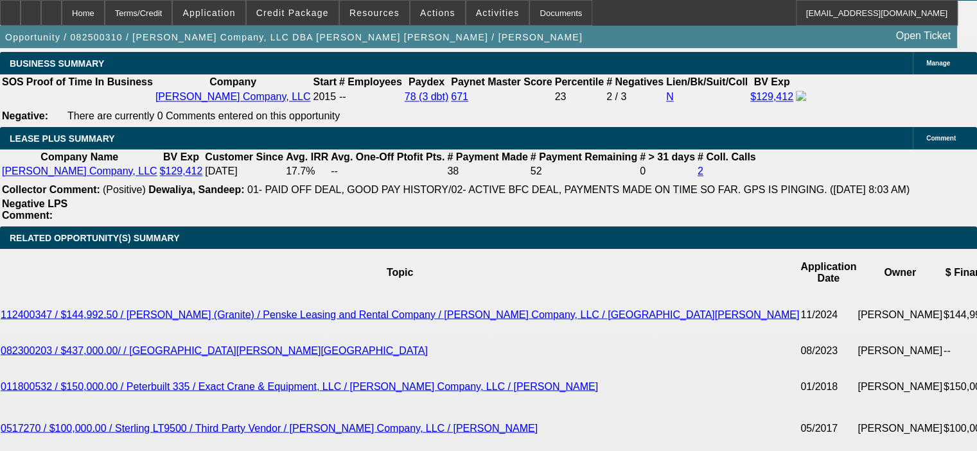
scroll to position [2183, 0]
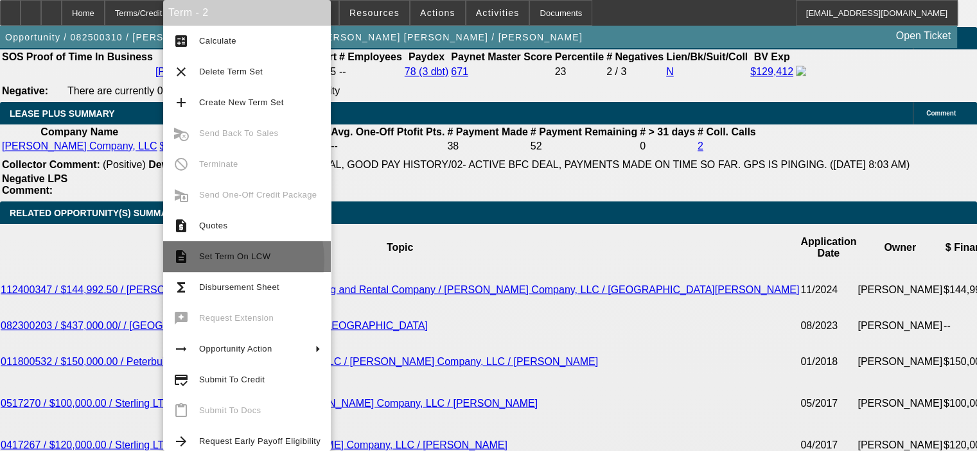
click at [225, 260] on span "Set Term On LCW" at bounding box center [234, 257] width 71 height 10
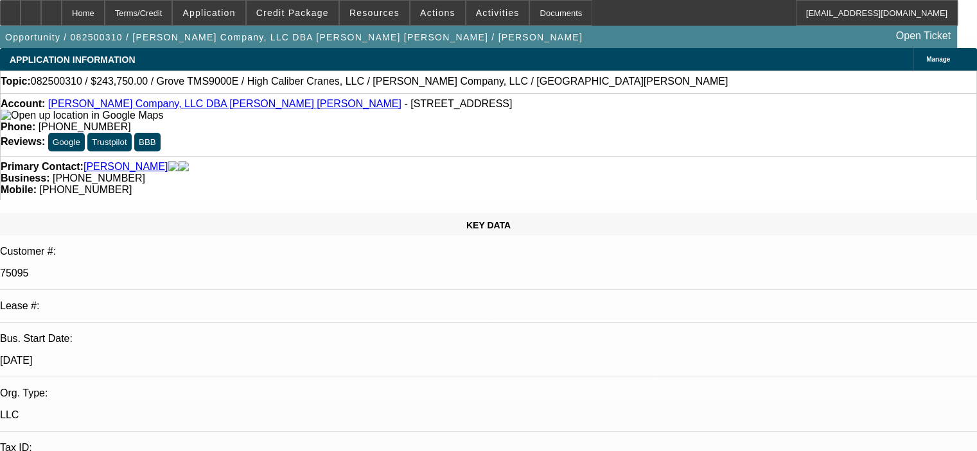
select select "0"
select select "6"
select select "0"
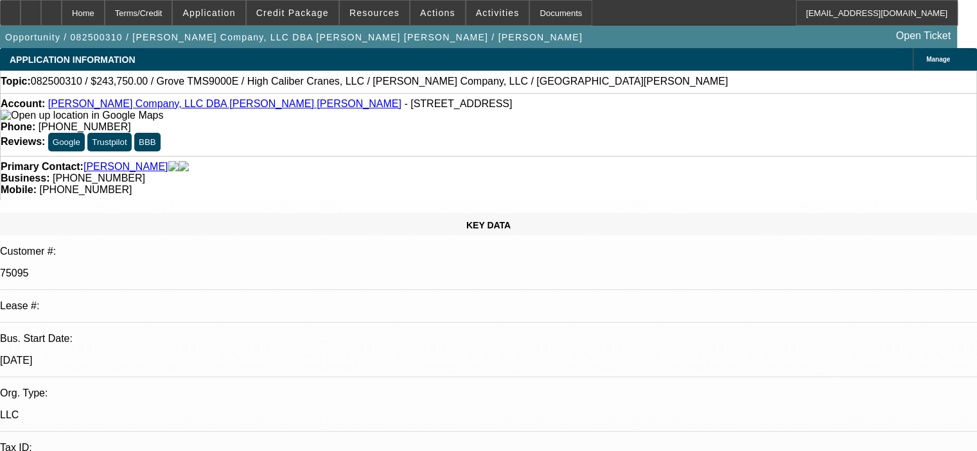
select select "0"
select select "6"
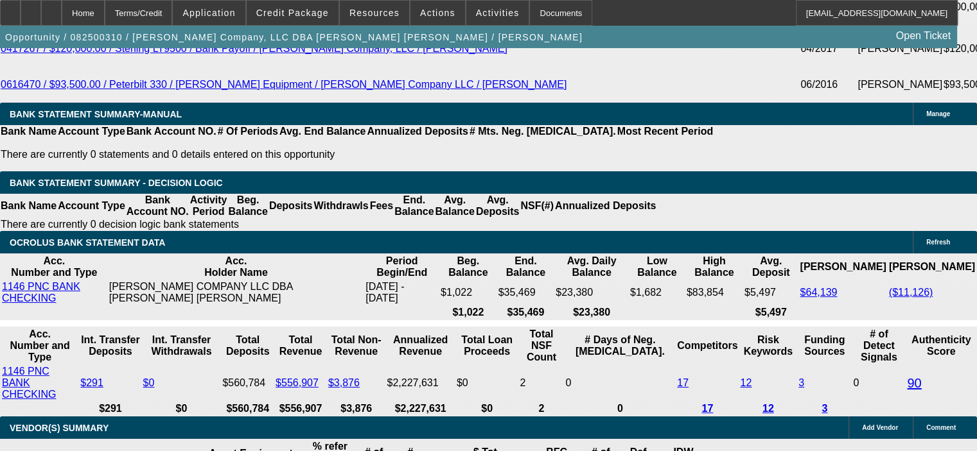
scroll to position [2632, 0]
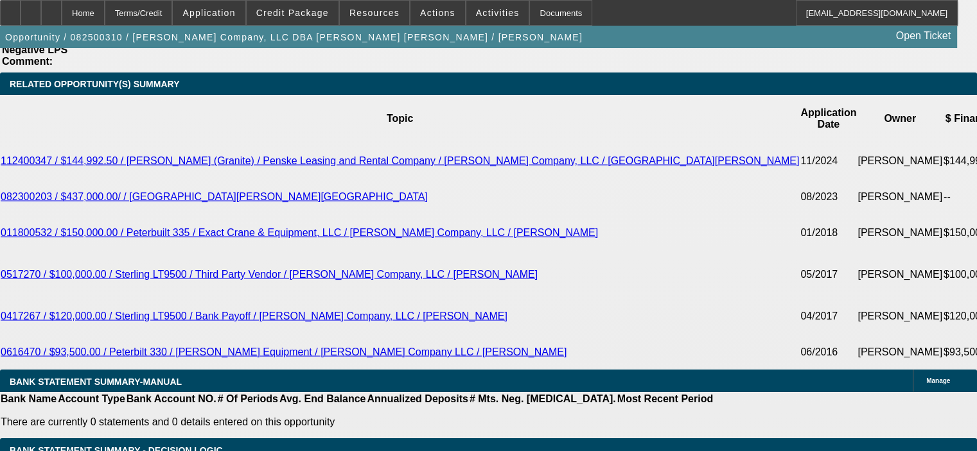
scroll to position [2311, 0]
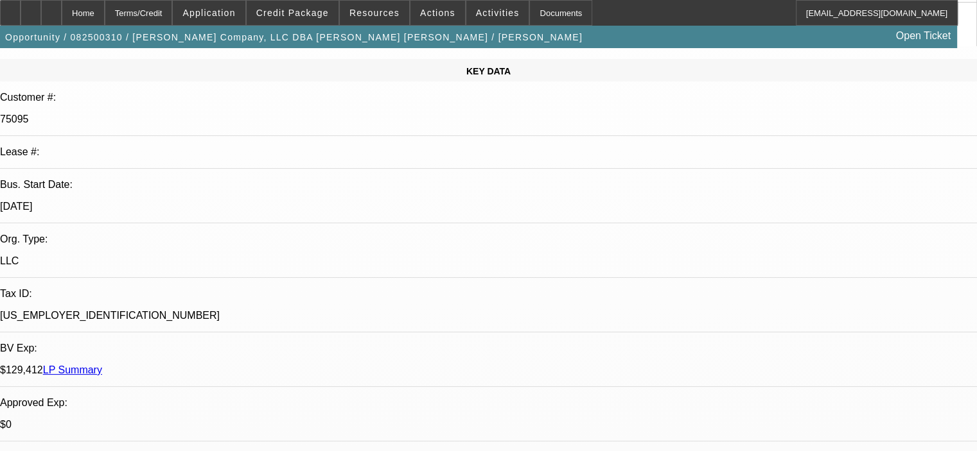
scroll to position [0, 0]
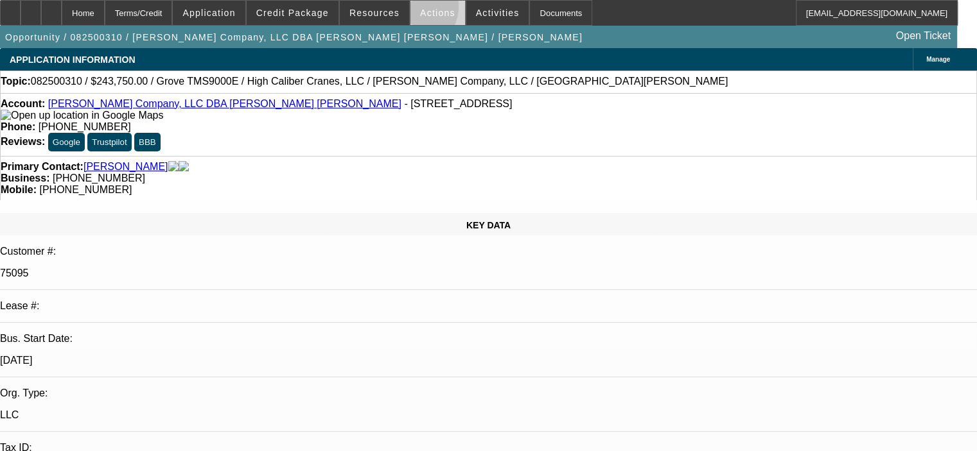
click at [410, 10] on span at bounding box center [437, 12] width 55 height 31
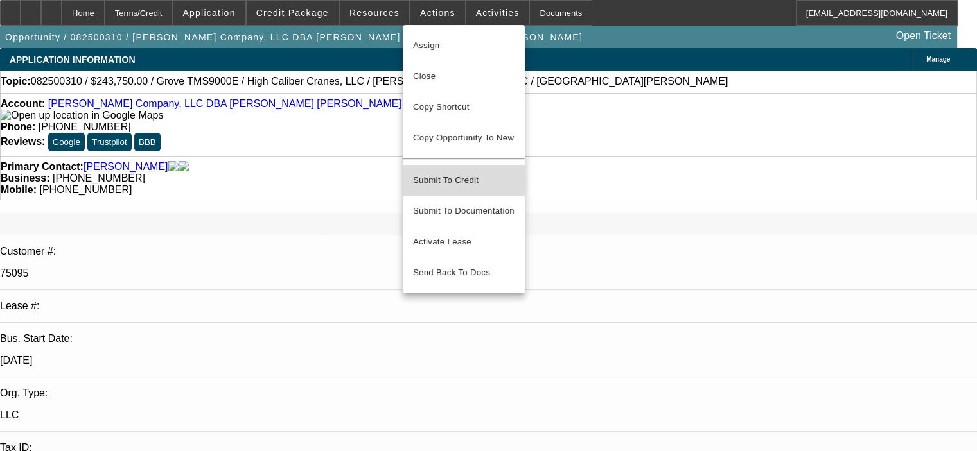
click at [452, 173] on span "Submit To Credit" at bounding box center [463, 180] width 101 height 15
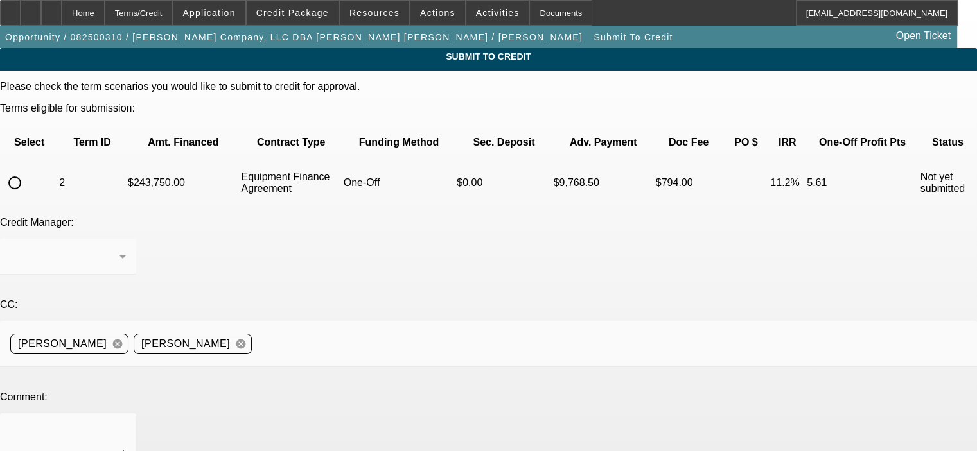
click at [28, 170] on input "radio" at bounding box center [15, 183] width 26 height 26
radio input "true"
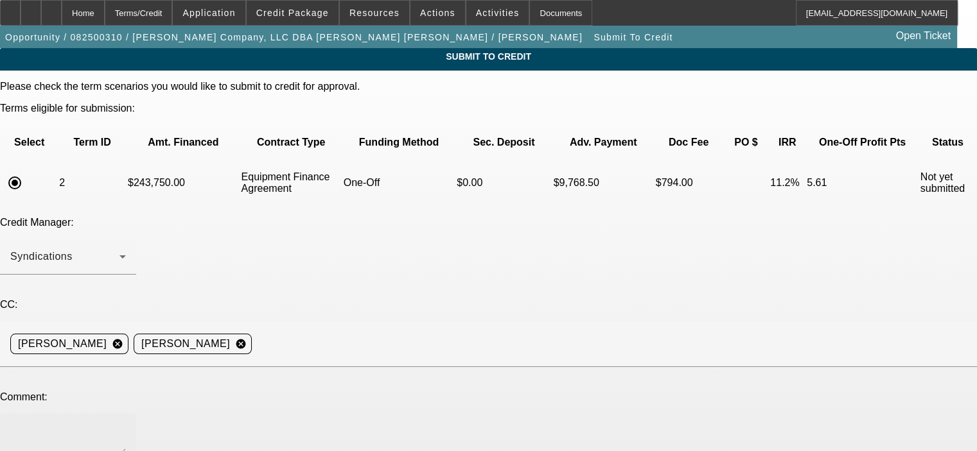
click at [126, 424] on textarea at bounding box center [68, 439] width 116 height 31
type textarea "[PERSON_NAME], Please submit to Oakmont, t"
click at [105, 12] on div "Home" at bounding box center [83, 13] width 43 height 26
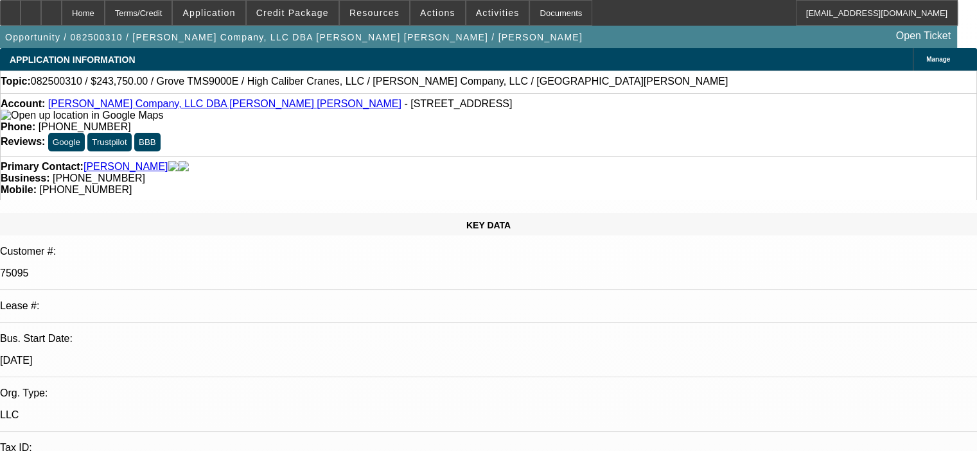
select select "0"
select select "6"
select select "0"
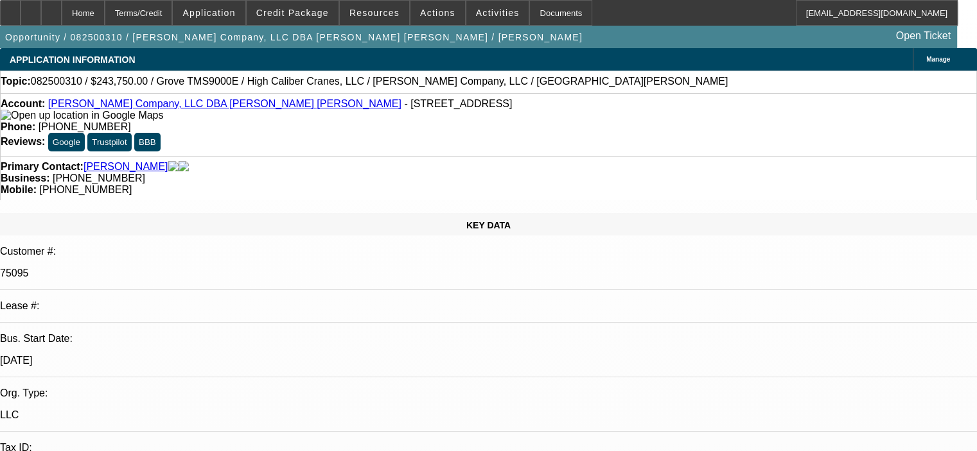
select select "0"
select select "6"
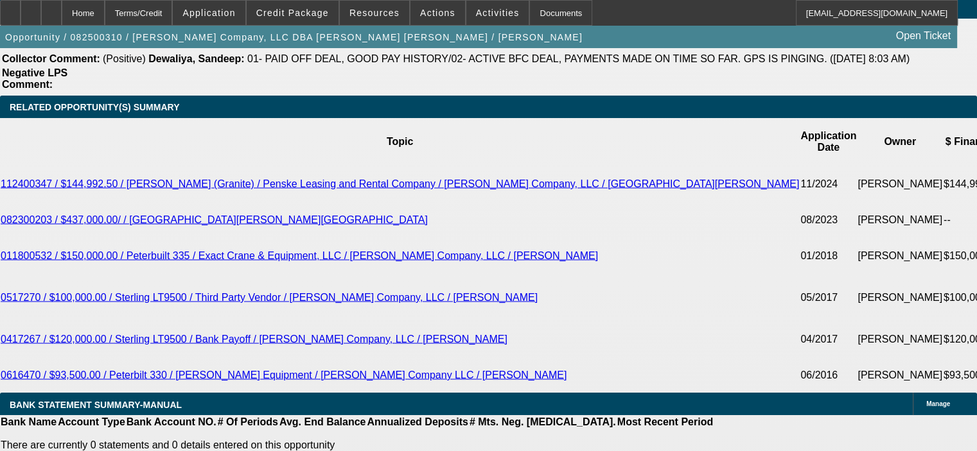
scroll to position [2440, 0]
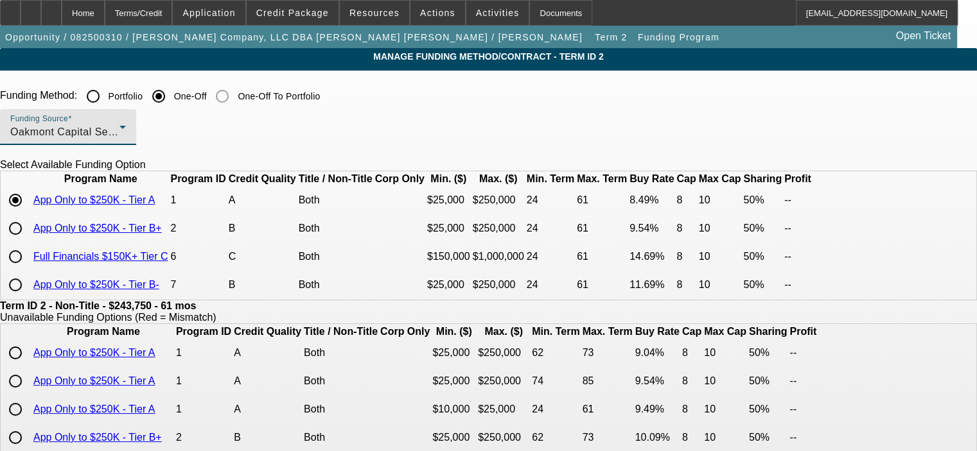
click at [119, 132] on div "Oakmont Capital Services" at bounding box center [64, 132] width 109 height 15
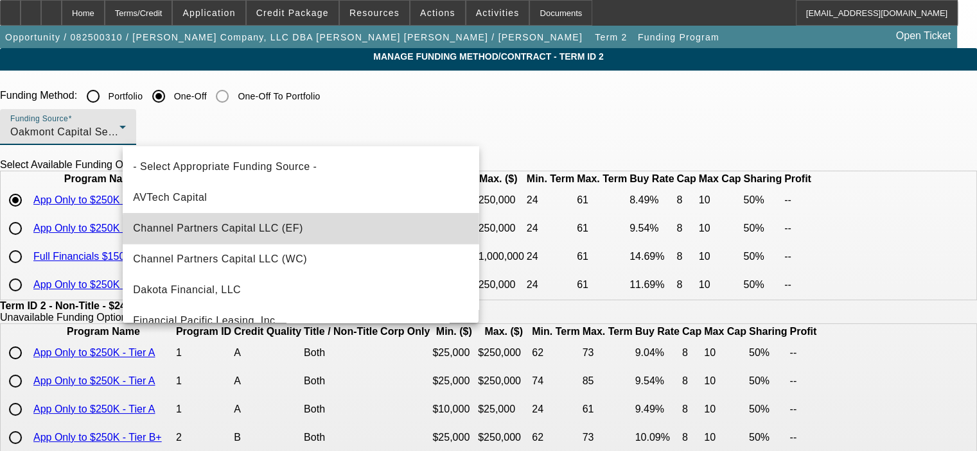
click at [366, 234] on mat-option "Channel Partners Capital LLC (EF)" at bounding box center [301, 228] width 356 height 31
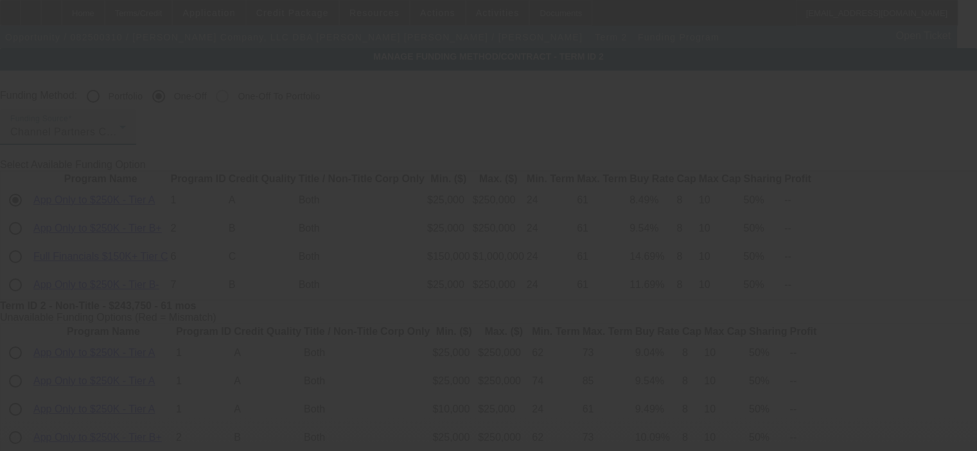
type input "9.24"
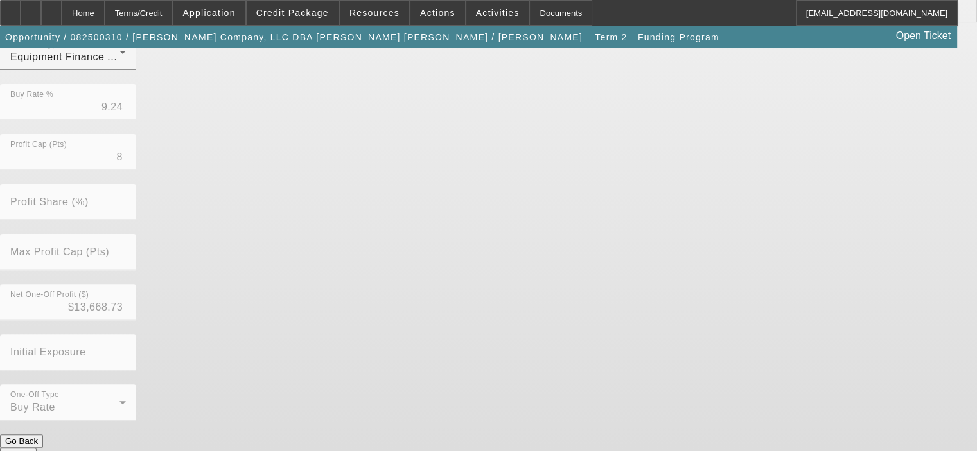
scroll to position [358, 0]
click at [37, 447] on button "Submit" at bounding box center [18, 453] width 37 height 13
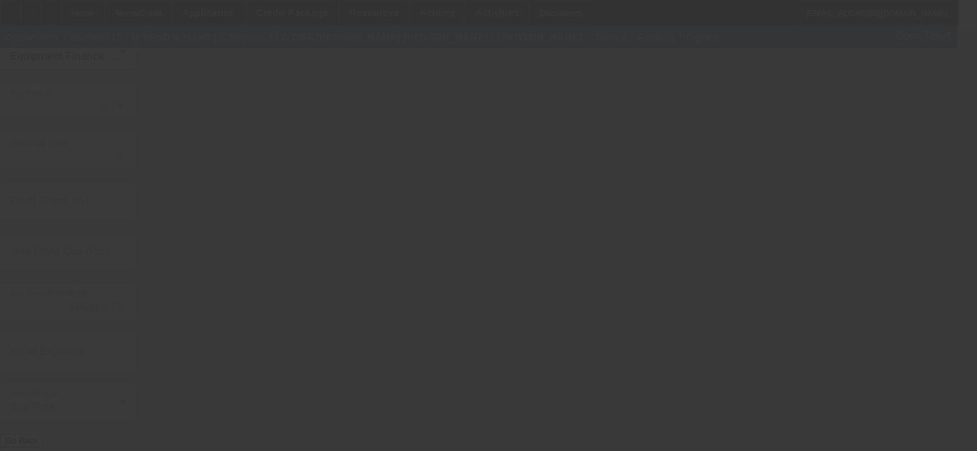
type input "8.49"
type input "50.00"
type input "10"
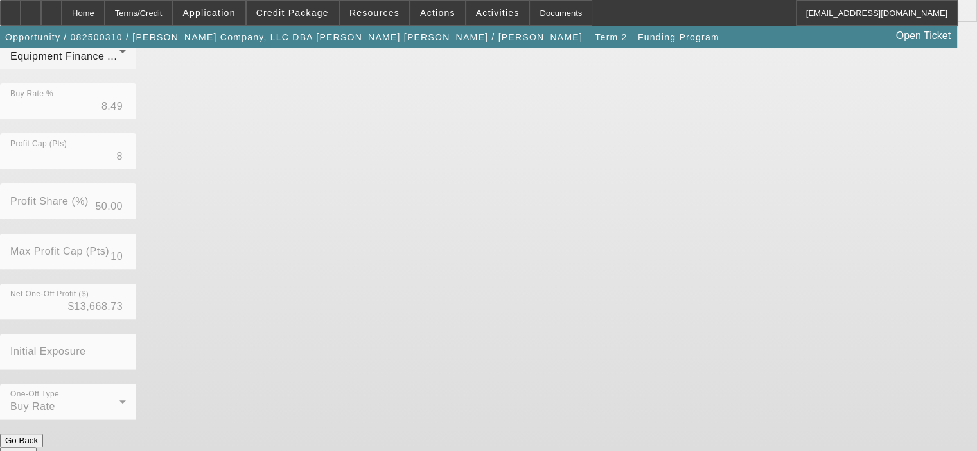
scroll to position [0, 0]
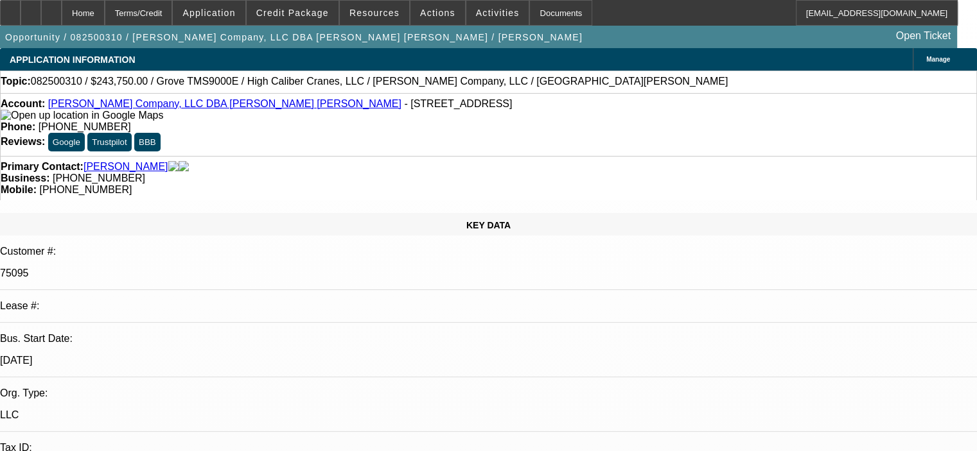
select select "0"
select select "6"
select select "0"
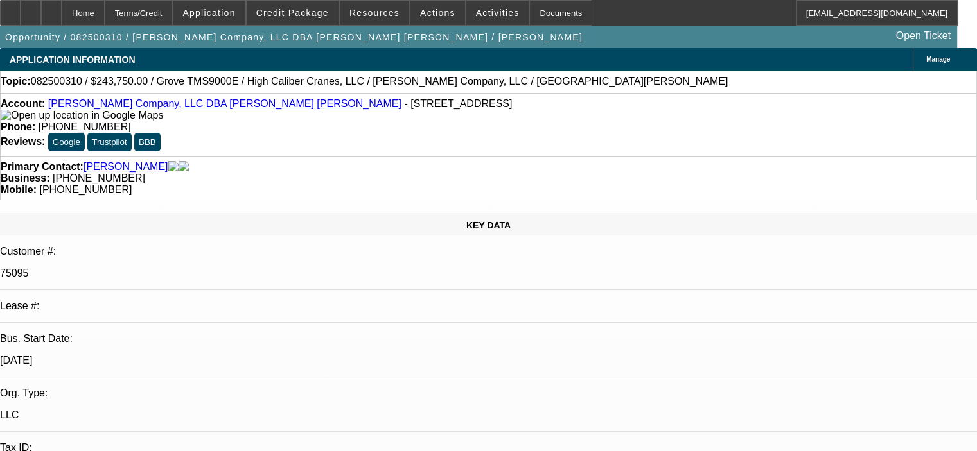
select select "0"
select select "6"
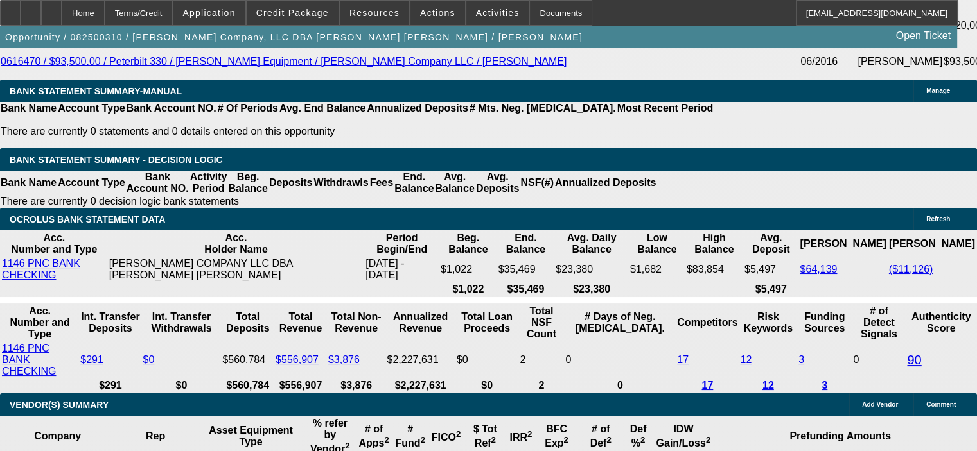
scroll to position [2632, 0]
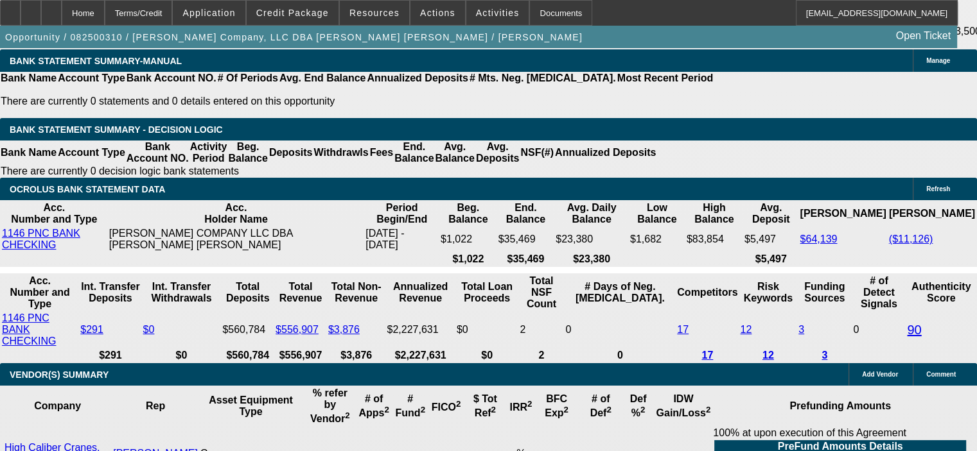
drag, startPoint x: 243, startPoint y: 159, endPoint x: 293, endPoint y: 153, distance: 50.4
type input "8"
type input "UNKNOWN"
type input "8."
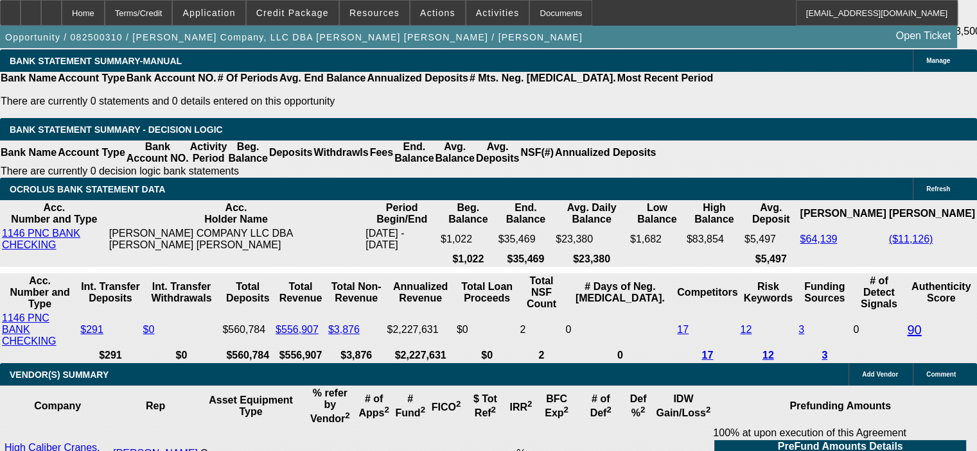
type input "$4,942.37"
type input "8.5"
type input "$5,000.90"
type input "8."
type input "$4,942.37"
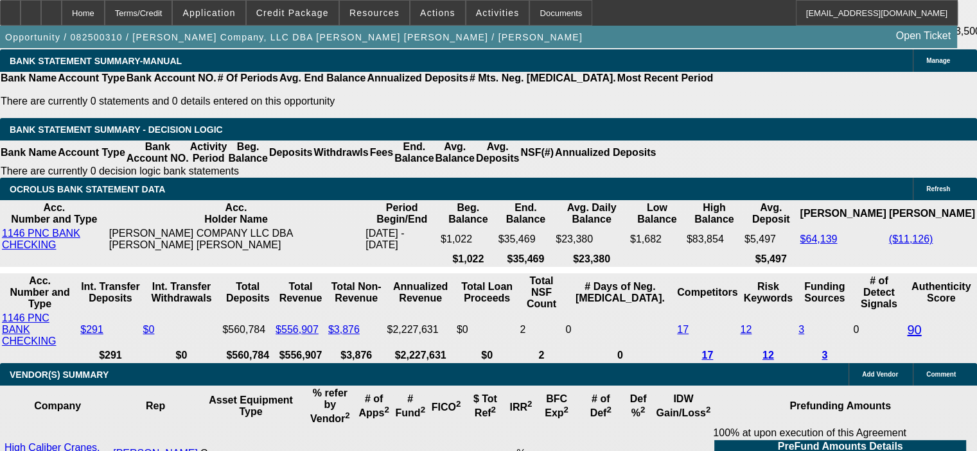
type input "8.4"
type input "$4,989.16"
type input "8."
type input "$4,942.37"
type input "8"
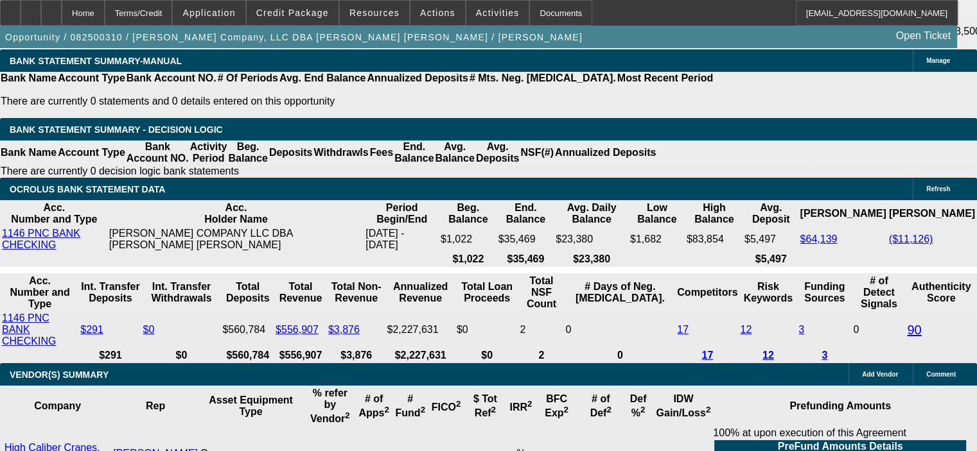
type input "87"
type input "$17,941.03"
type input "87.9"
type input "$18,115.30"
type input "87."
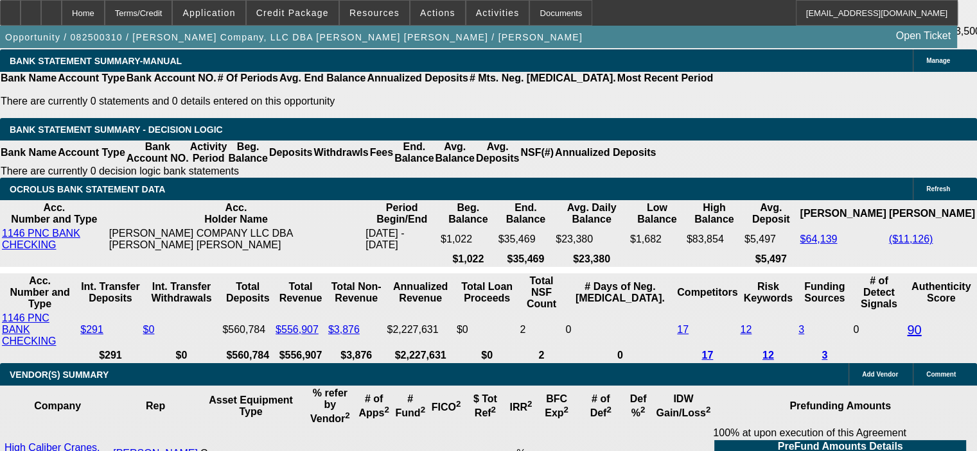
type input "$17,941.03"
type input "87.="
type input "7"
type input "$4,826.54"
type input "7.9"
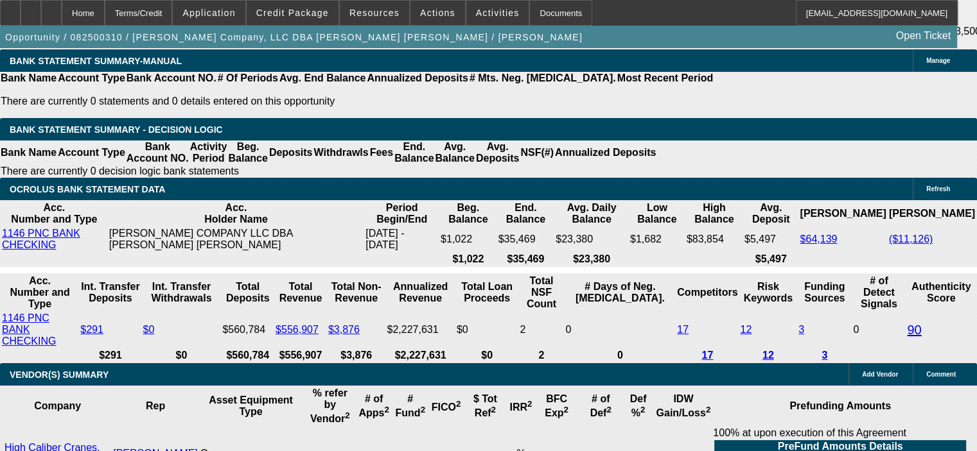
type input "$4,930.71"
type input "7.9"
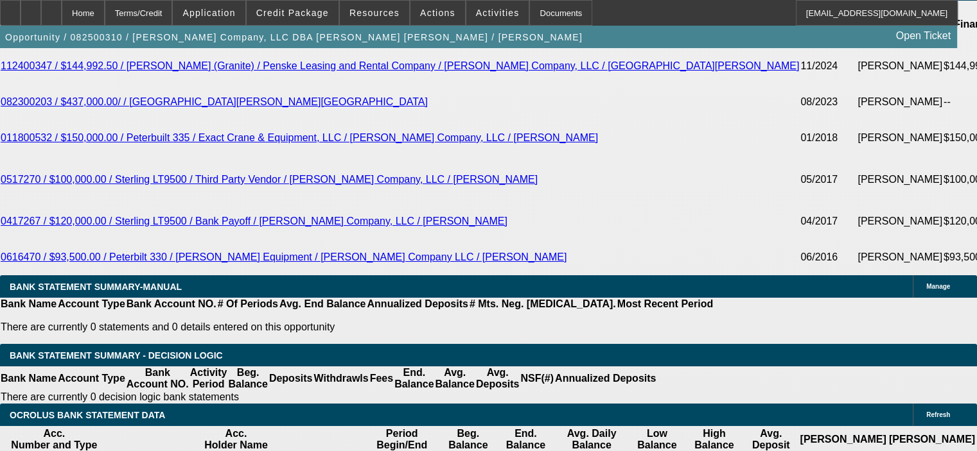
scroll to position [2375, 0]
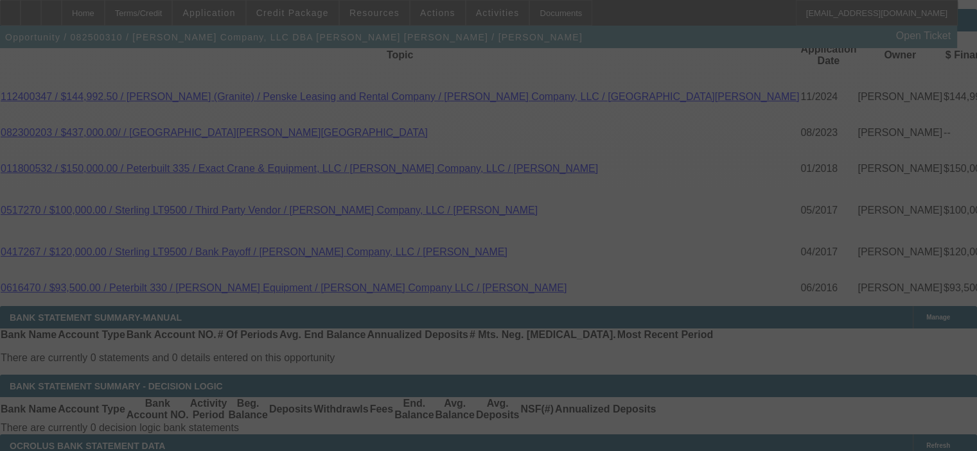
select select "0"
select select "6"
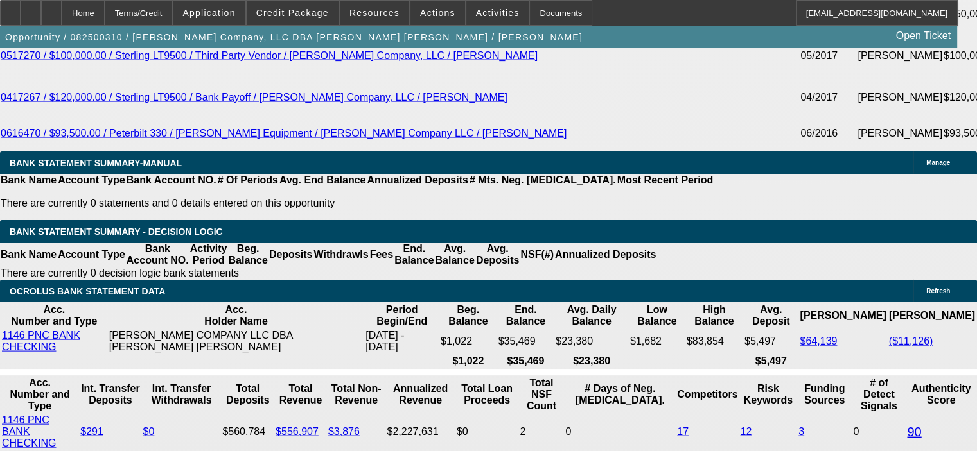
scroll to position [2526, 0]
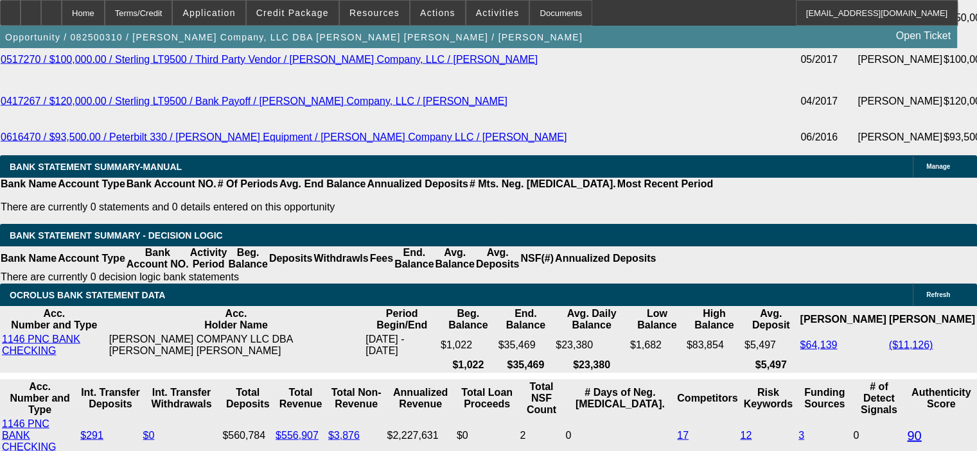
drag, startPoint x: 247, startPoint y: 261, endPoint x: 293, endPoint y: 259, distance: 46.3
type input "8"
type input "UNKNOWN"
type input "8."
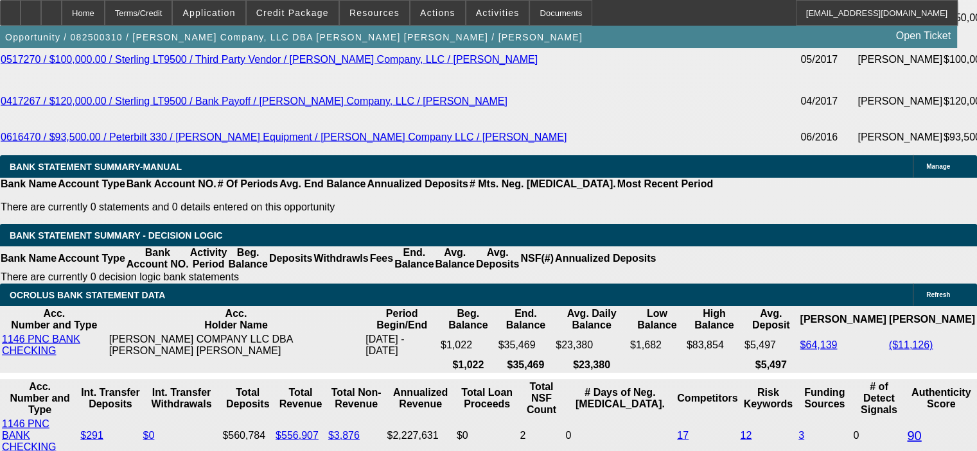
type input "$4,942.37"
type input "8.4"
type input "$4,989.16"
type input "8.4"
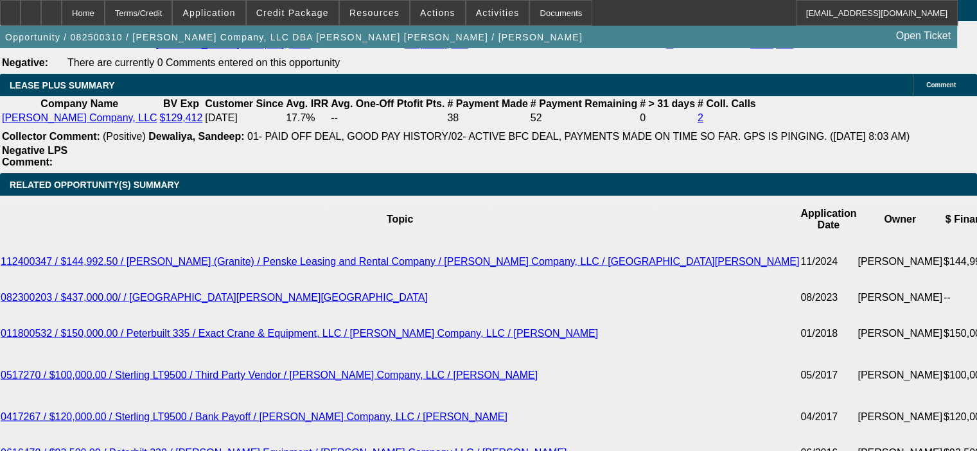
scroll to position [2205, 0]
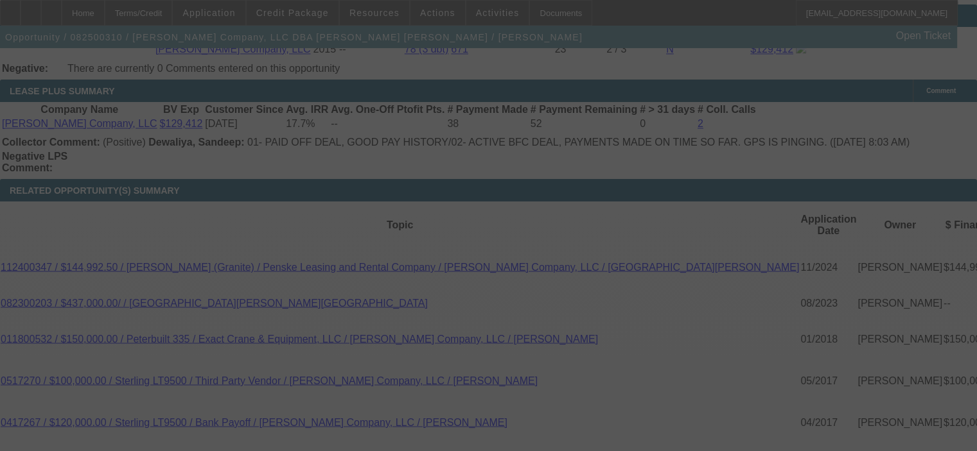
select select "0"
select select "6"
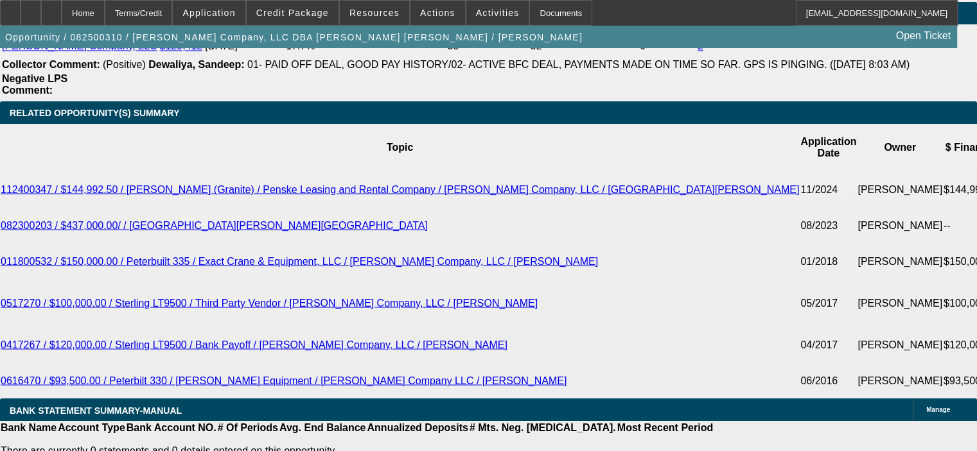
scroll to position [2270, 0]
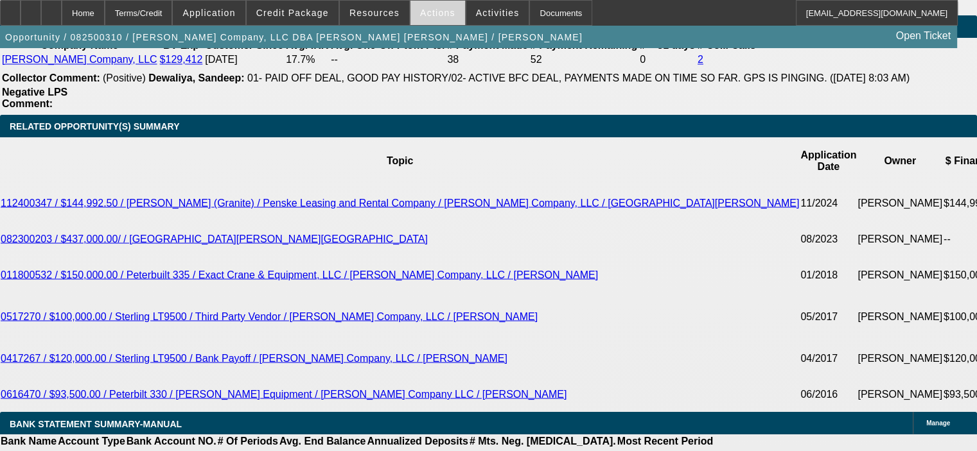
click at [428, 12] on span "Actions" at bounding box center [437, 13] width 35 height 10
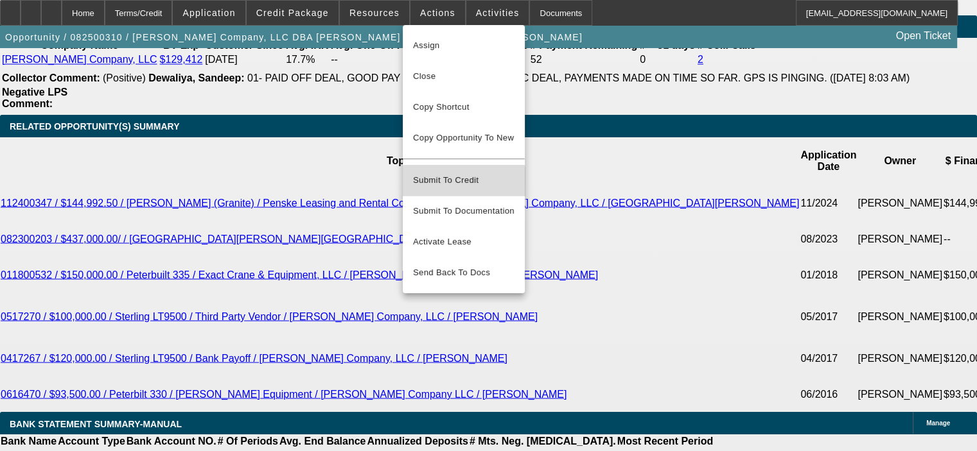
click at [457, 178] on button "Submit To Credit" at bounding box center [464, 180] width 122 height 31
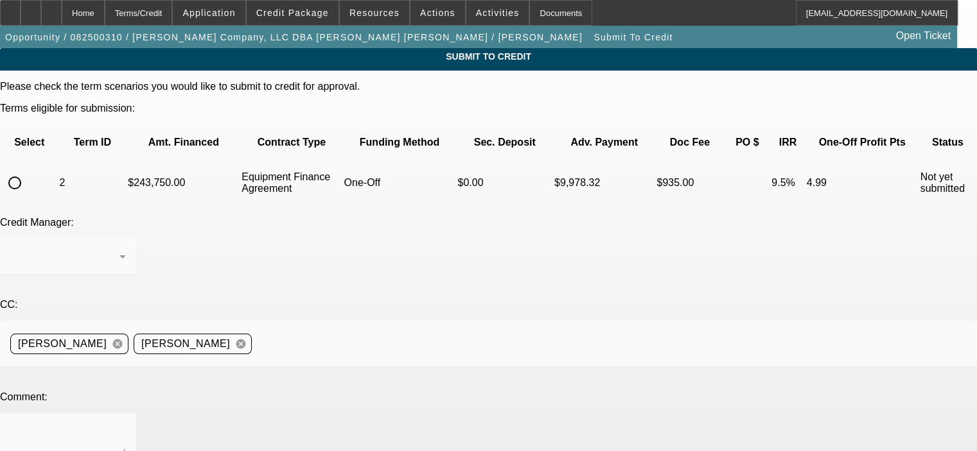
click at [28, 170] on input "radio" at bounding box center [15, 183] width 26 height 26
radio input "true"
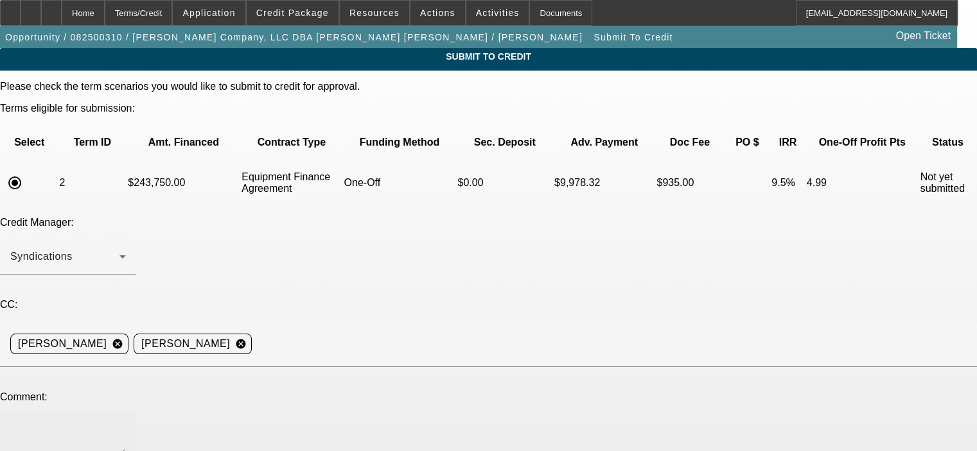
click at [126, 424] on textarea at bounding box center [68, 439] width 116 height 31
type textarea "[PERSON_NAME], please submit to CP, thanks. [PERSON_NAME]"
click at [462, 225] on div "Credit Manager: Syndications" at bounding box center [488, 253] width 977 height 72
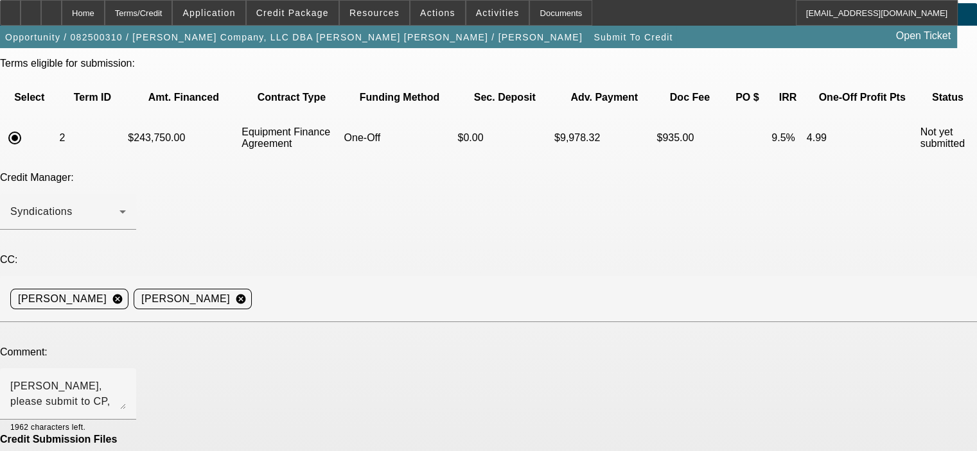
scroll to position [93, 0]
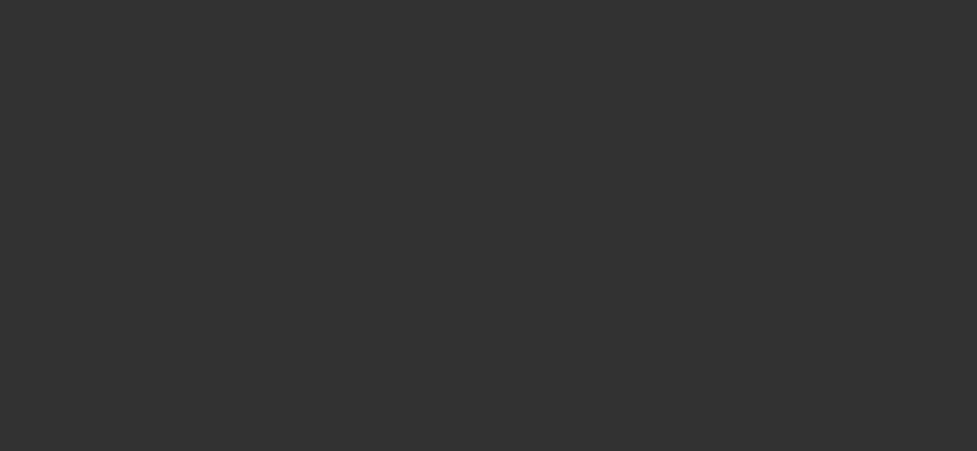
select select "0"
select select "6"
select select "0"
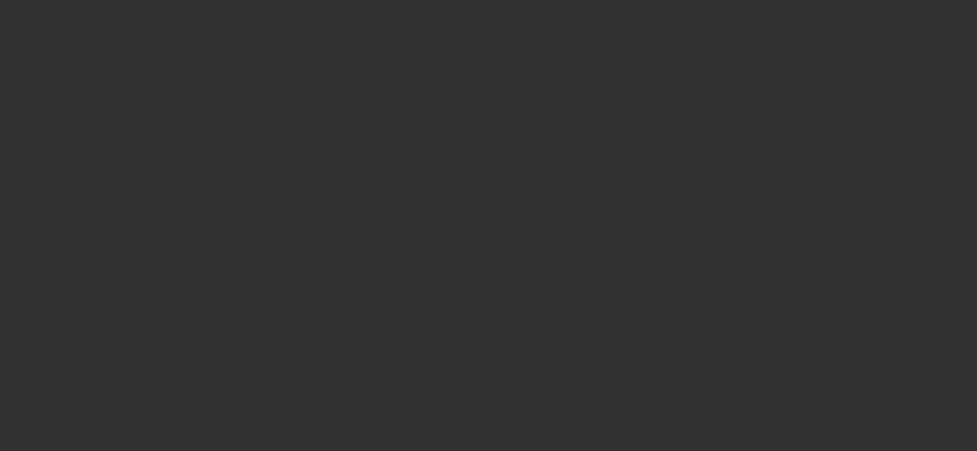
select select "0"
select select "6"
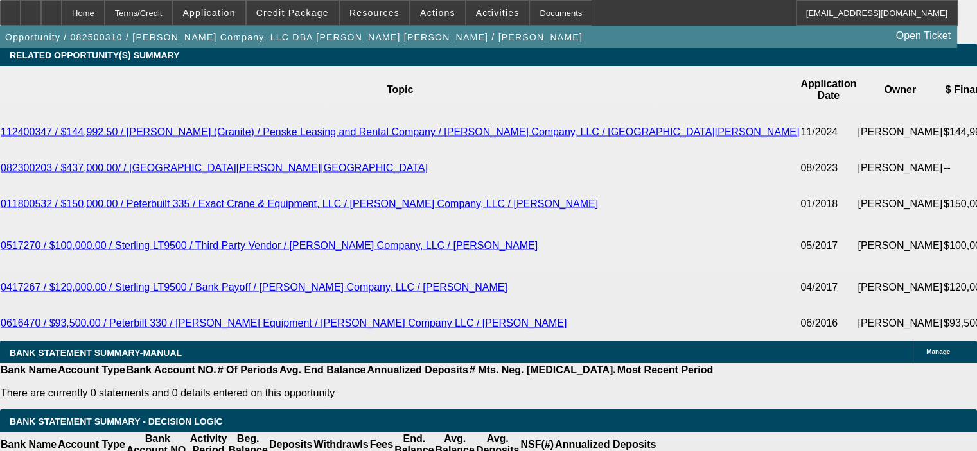
scroll to position [2321, 0]
